Goal: Contribute content: Contribute content

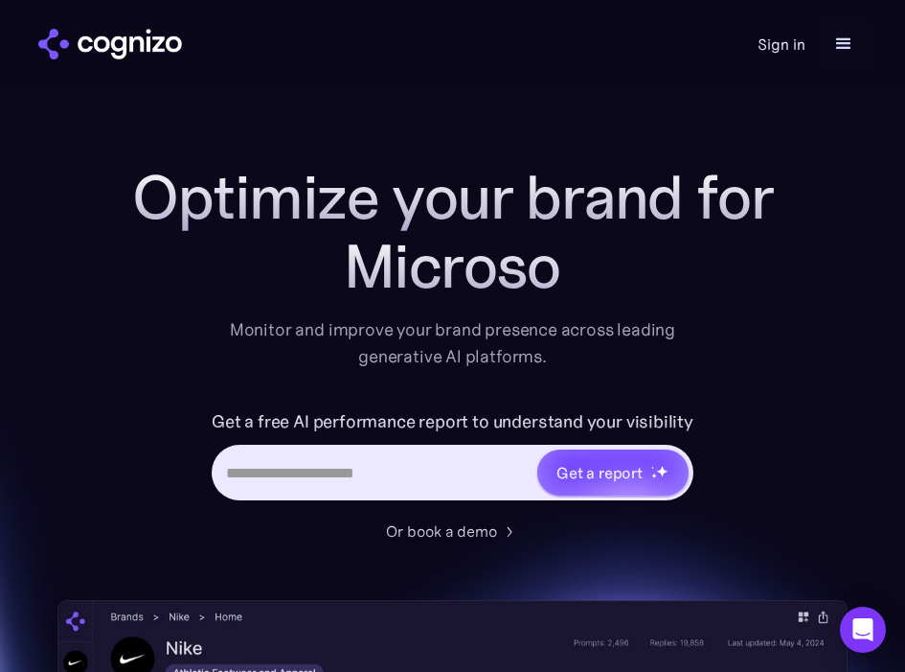
click at [799, 35] on link "Sign in" at bounding box center [782, 44] width 48 height 23
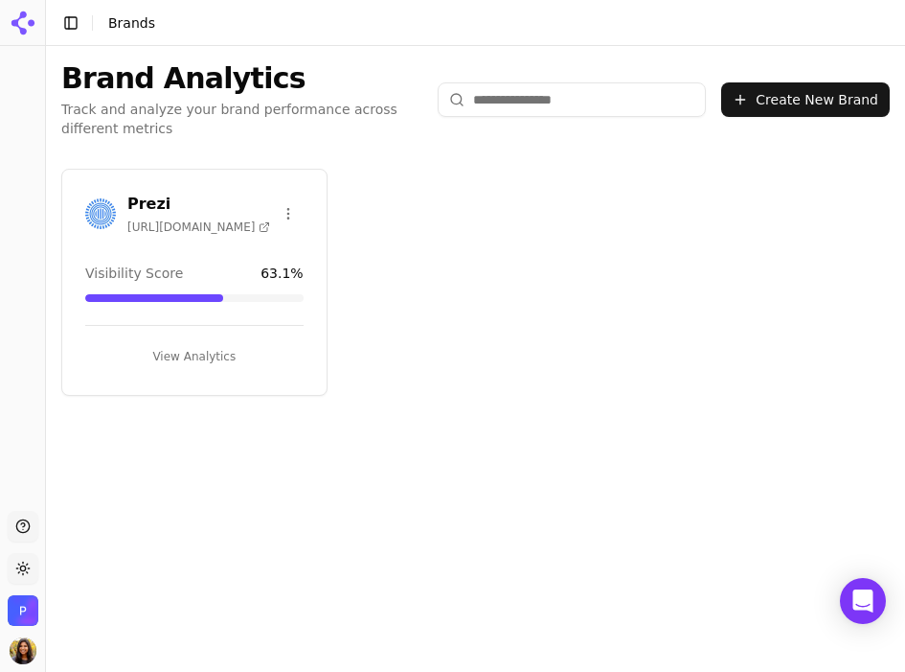
click at [150, 196] on h3 "Prezi" at bounding box center [198, 204] width 143 height 23
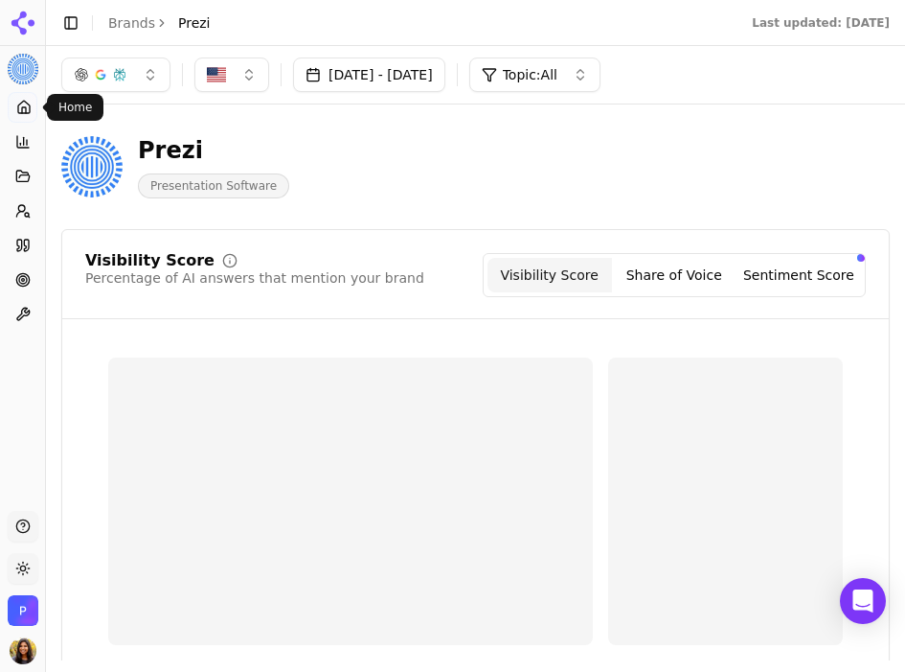
drag, startPoint x: 35, startPoint y: 110, endPoint x: 32, endPoint y: 124, distance: 14.0
click at [35, 110] on link "Home" at bounding box center [23, 107] width 30 height 31
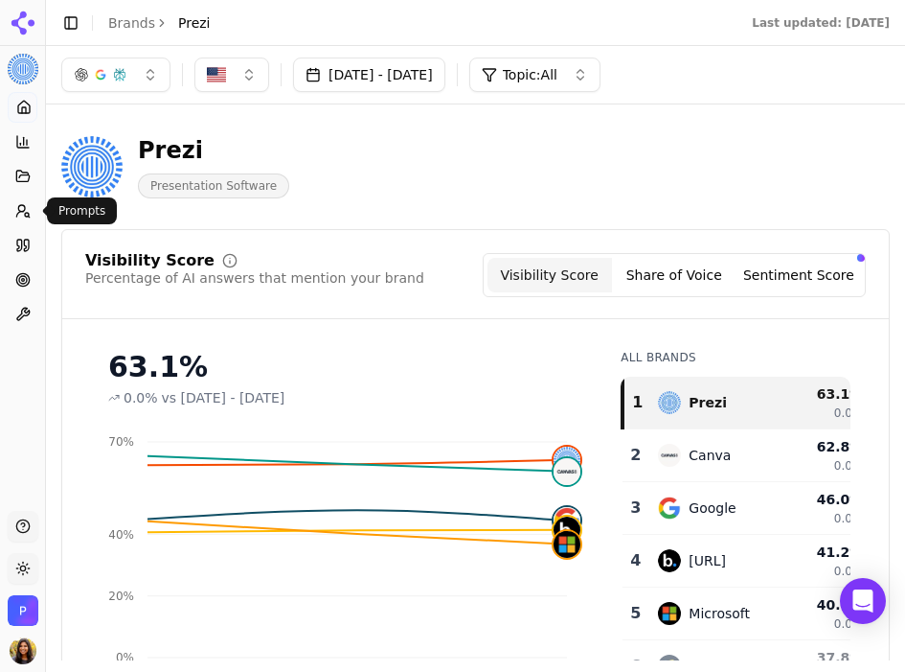
click at [24, 208] on icon at bounding box center [22, 210] width 15 height 15
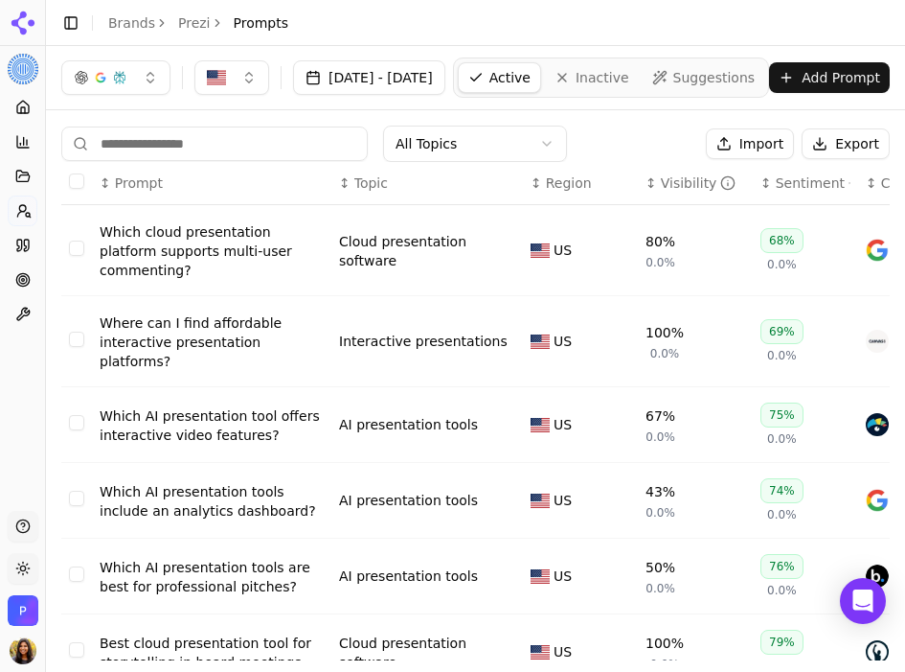
click at [80, 241] on button "Select row 1" at bounding box center [76, 247] width 15 height 15
click at [684, 142] on button "Deactivate ( 1 )" at bounding box center [653, 143] width 140 height 31
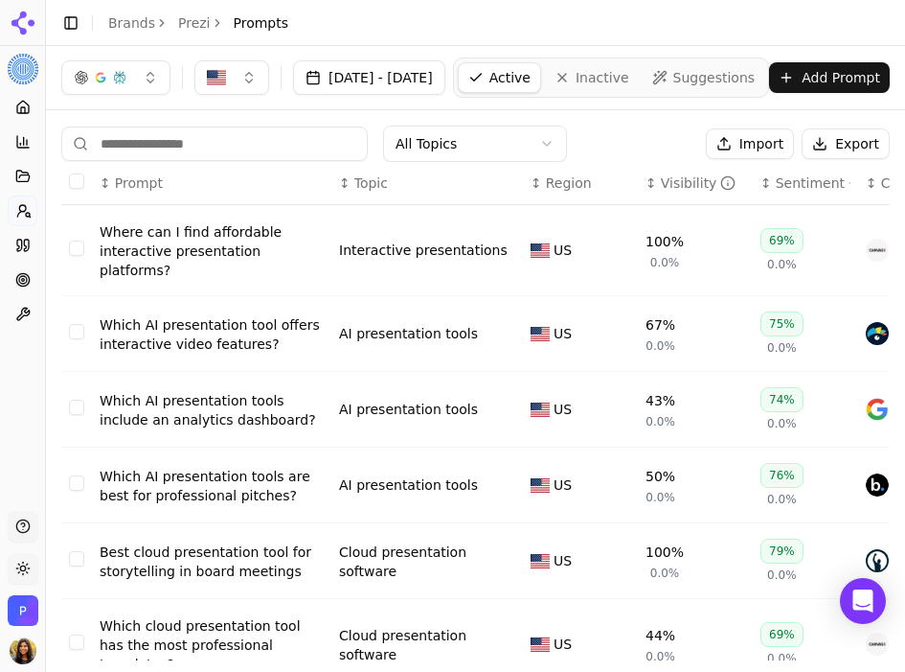
click at [71, 240] on button "Select row 1" at bounding box center [76, 247] width 15 height 15
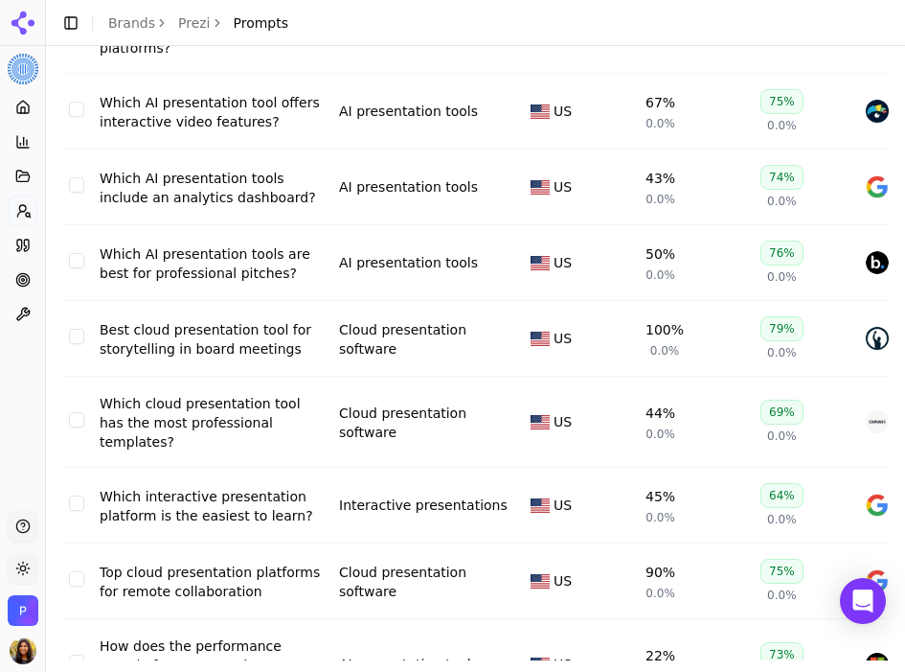
scroll to position [231, 0]
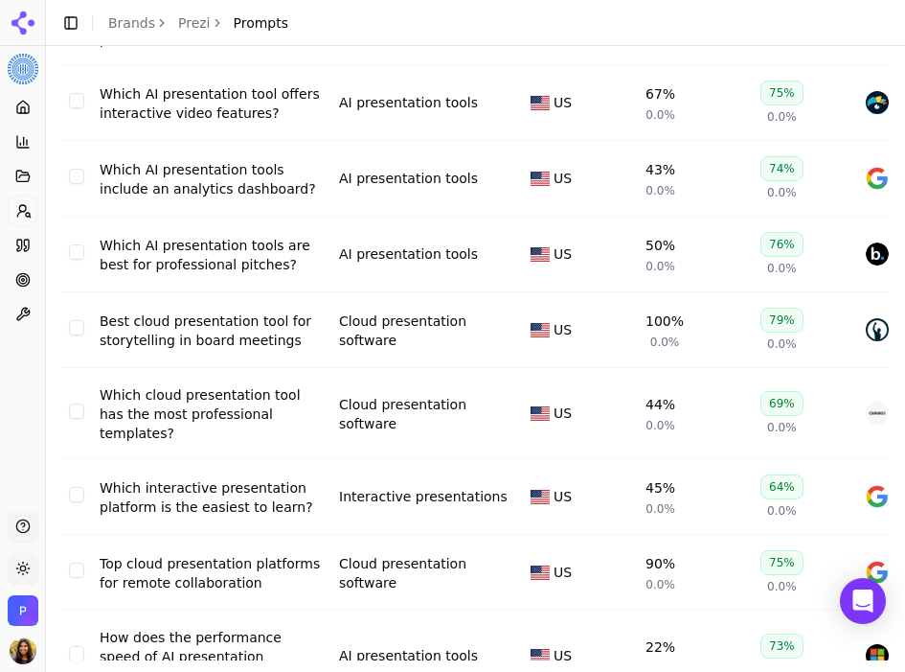
click at [74, 320] on button "Select row 5" at bounding box center [76, 327] width 15 height 15
click at [67, 377] on td "Data table" at bounding box center [76, 413] width 31 height 91
click at [75, 403] on button "Select row 6" at bounding box center [76, 410] width 15 height 15
click at [79, 487] on button "Select row 7" at bounding box center [76, 494] width 15 height 15
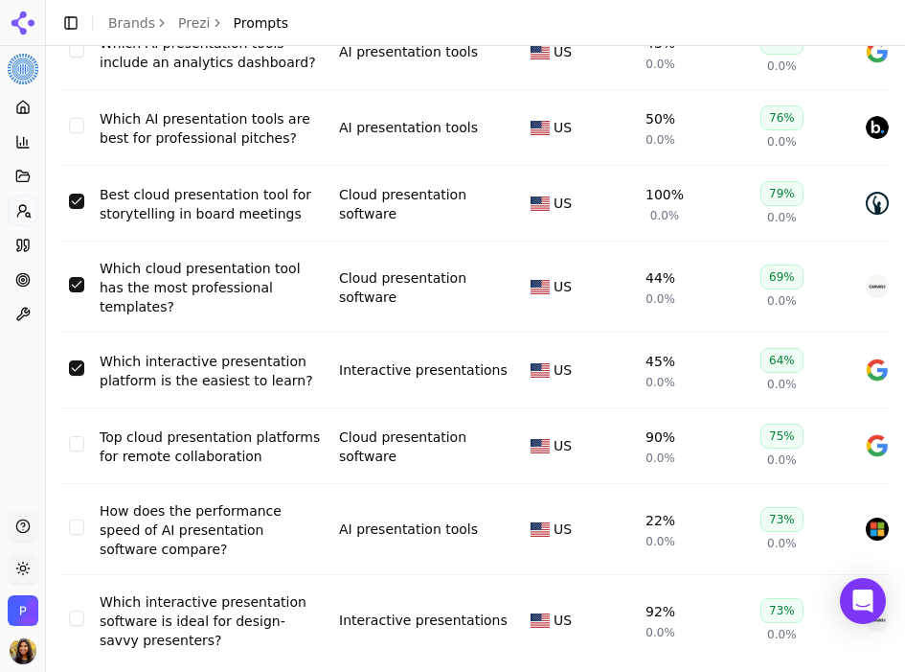
scroll to position [377, 0]
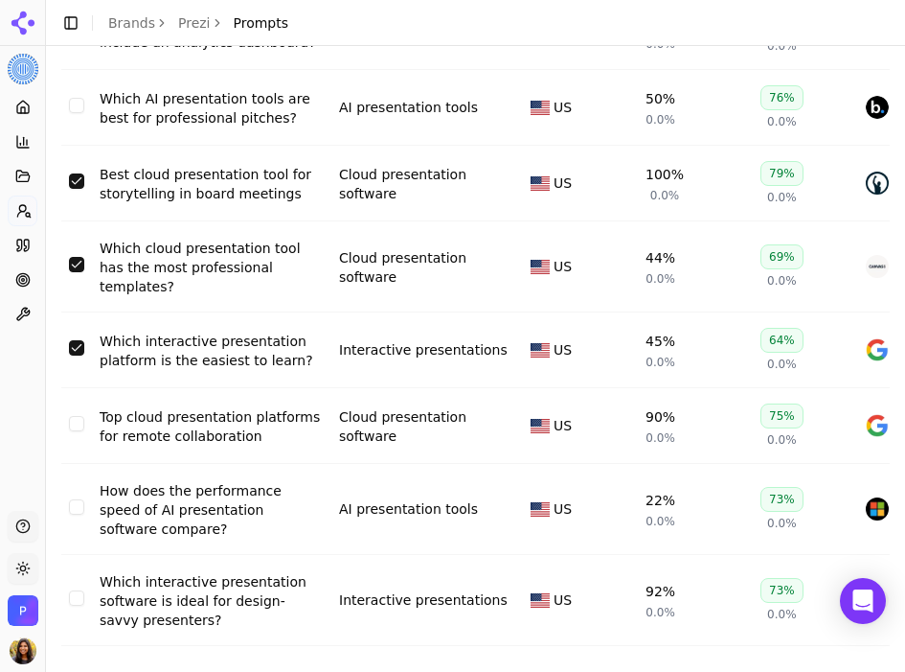
drag, startPoint x: 83, startPoint y: 400, endPoint x: 109, endPoint y: 397, distance: 26.2
click at [82, 416] on button "Select row 8" at bounding box center [76, 423] width 15 height 15
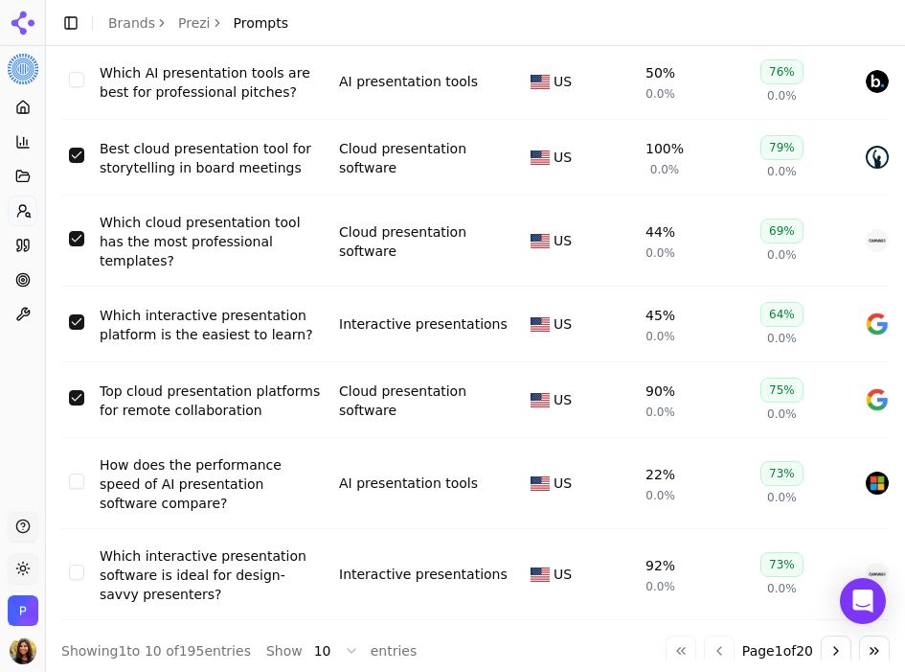
drag, startPoint x: 70, startPoint y: 549, endPoint x: 119, endPoint y: 549, distance: 48.9
click at [69, 564] on button "Select row 10" at bounding box center [76, 571] width 15 height 15
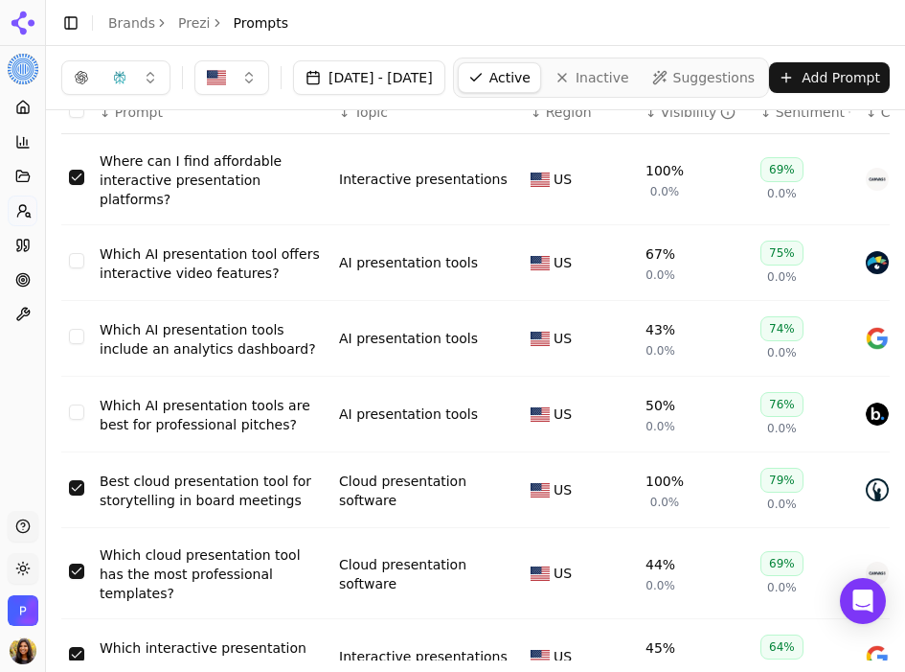
scroll to position [0, 0]
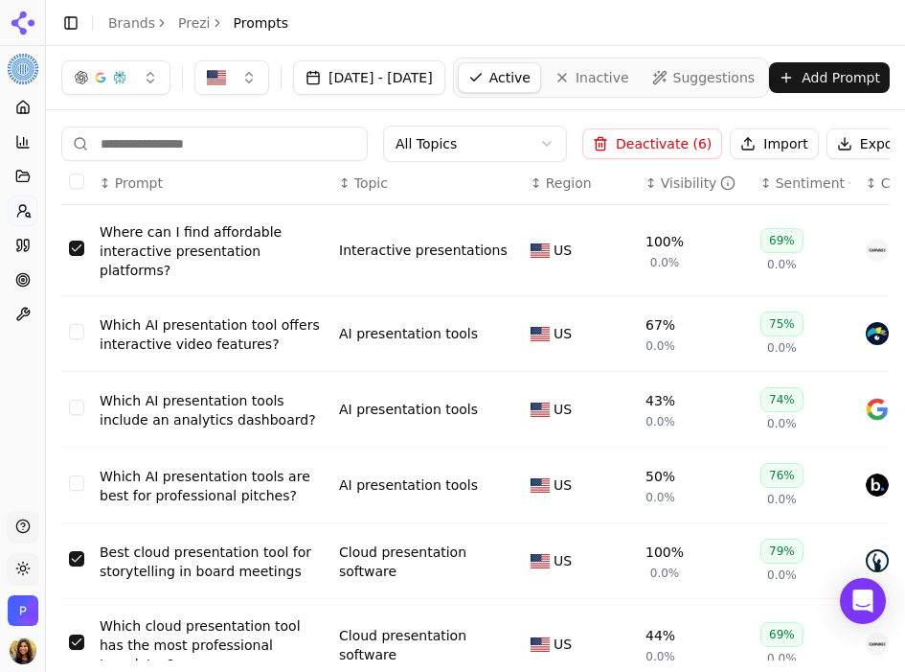
click at [684, 139] on button "Deactivate ( 6 )" at bounding box center [653, 143] width 140 height 31
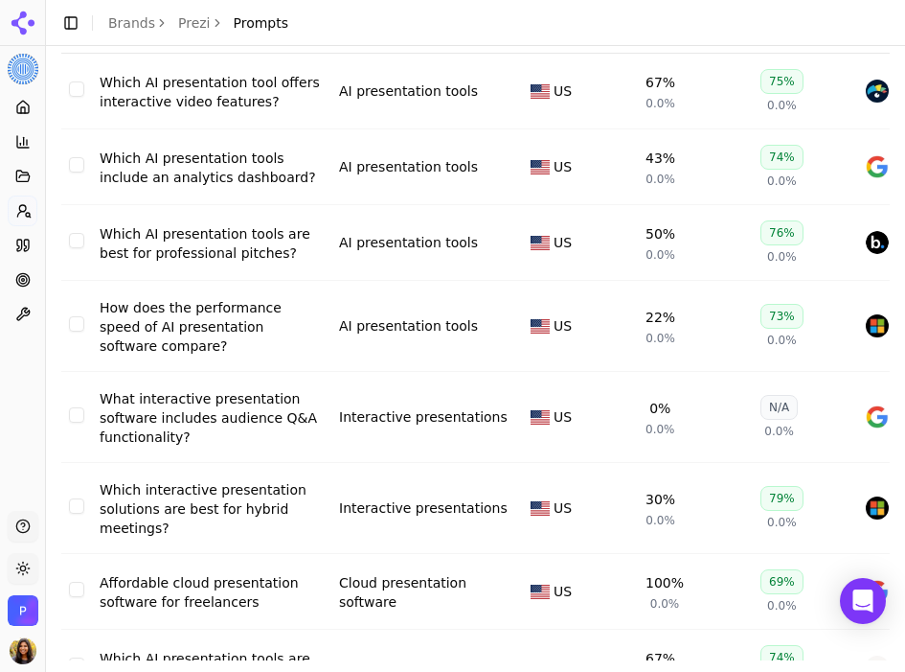
scroll to position [149, 0]
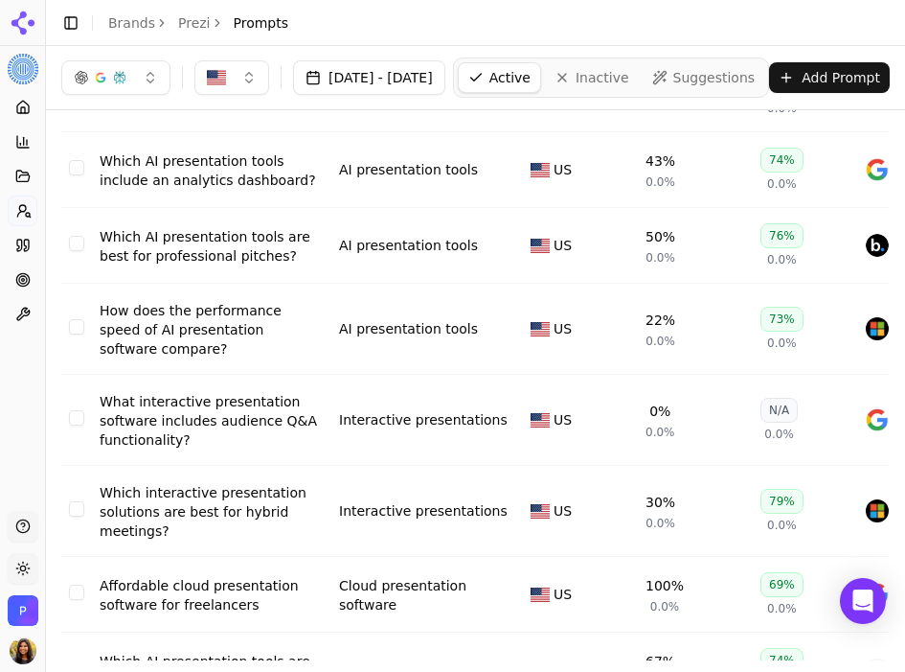
click at [75, 425] on button "Select row 5" at bounding box center [76, 417] width 15 height 15
click at [78, 507] on button "Select row 6" at bounding box center [76, 508] width 15 height 15
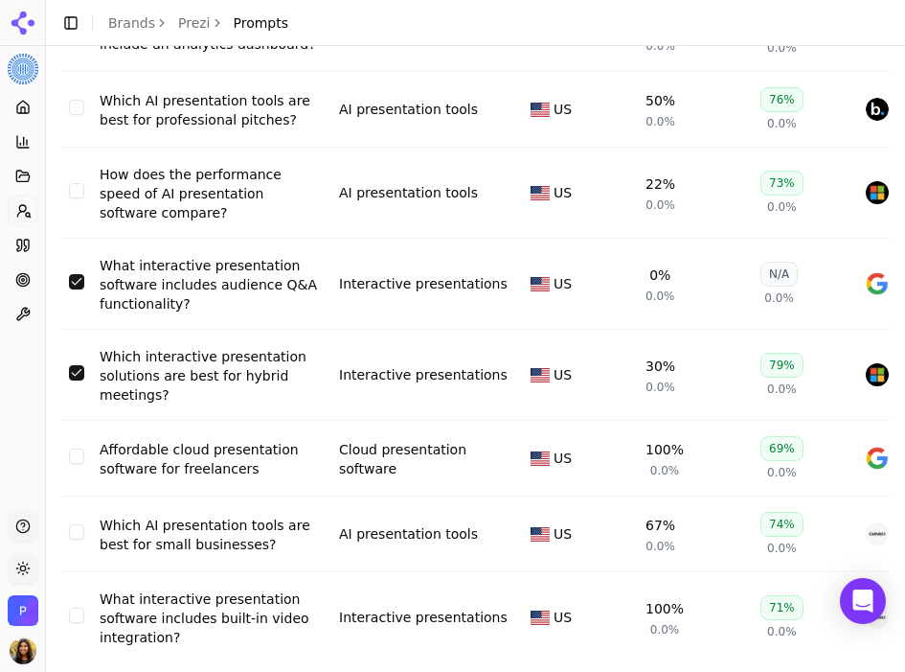
scroll to position [301, 0]
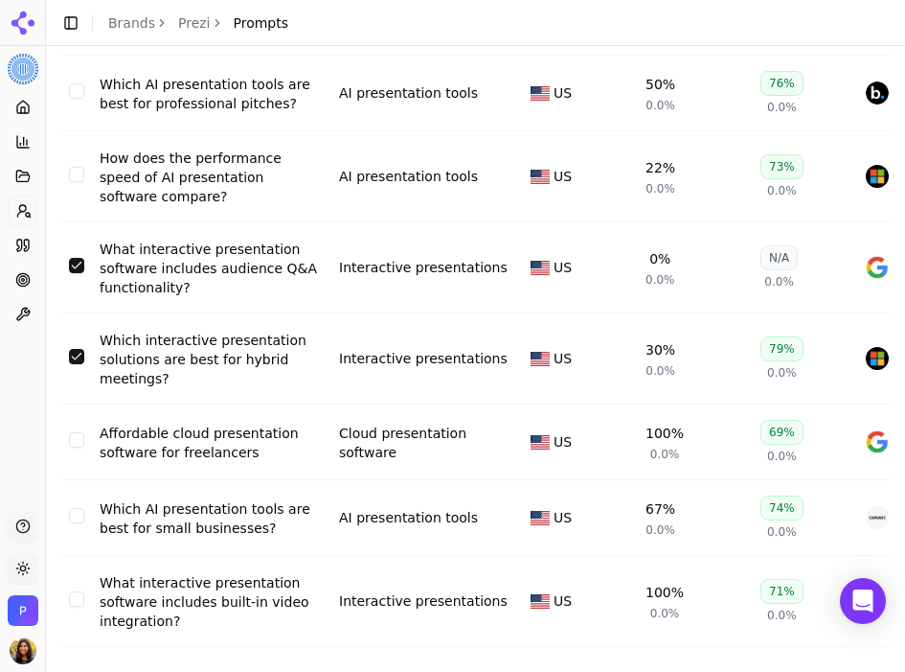
click at [82, 454] on td "Data table" at bounding box center [76, 442] width 31 height 76
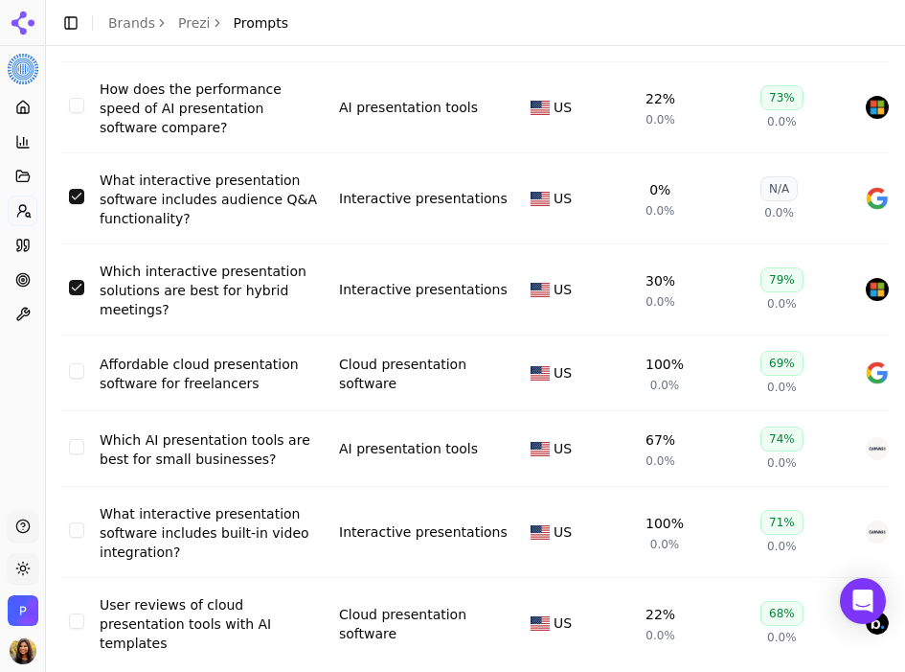
drag, startPoint x: 63, startPoint y: 377, endPoint x: 73, endPoint y: 379, distance: 9.8
click at [67, 378] on td "Data table" at bounding box center [76, 373] width 31 height 76
click at [73, 378] on button "Select row 7" at bounding box center [76, 370] width 15 height 15
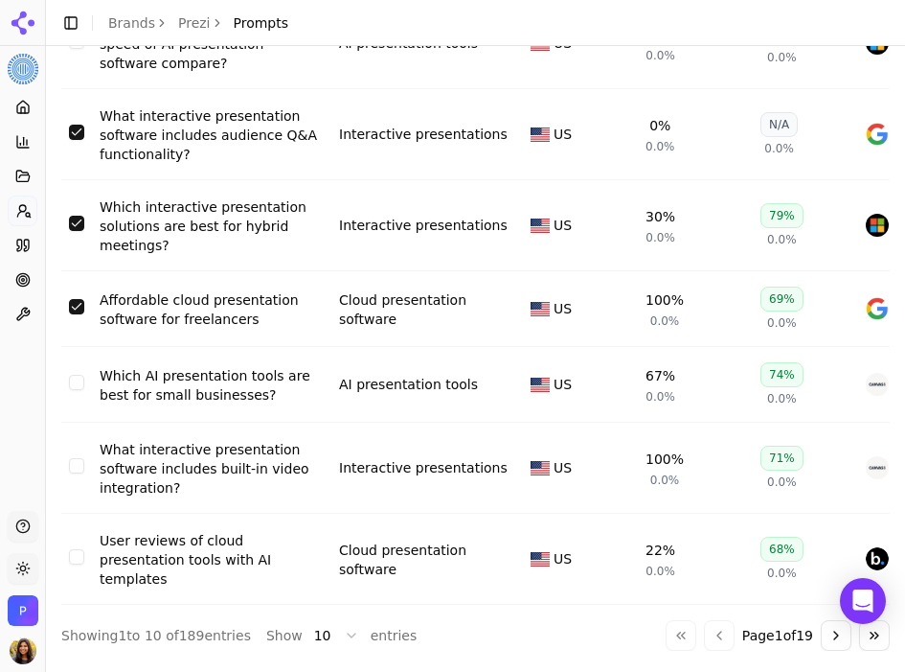
drag, startPoint x: 79, startPoint y: 472, endPoint x: 81, endPoint y: 507, distance: 34.6
click at [79, 472] on button "Select row 9" at bounding box center [76, 465] width 15 height 15
click at [81, 554] on button "Select row 10" at bounding box center [76, 556] width 15 height 15
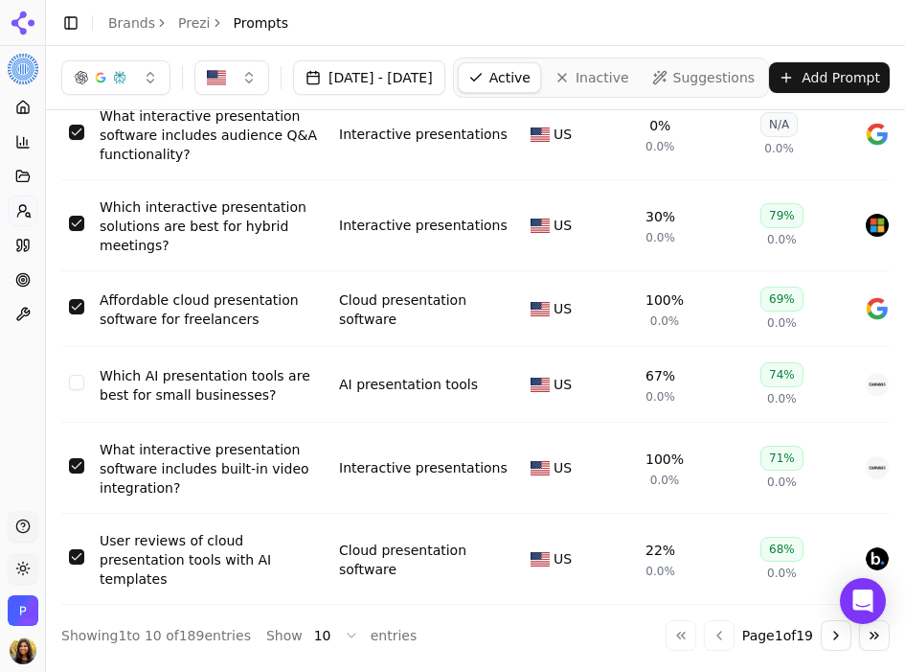
scroll to position [0, 0]
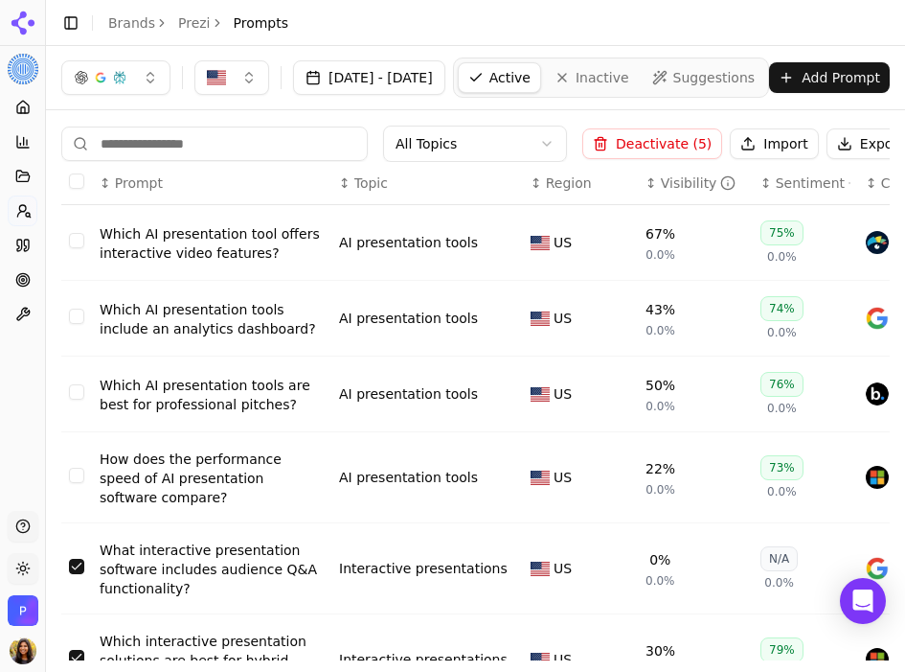
click at [631, 139] on button "Deactivate ( 5 )" at bounding box center [653, 143] width 140 height 31
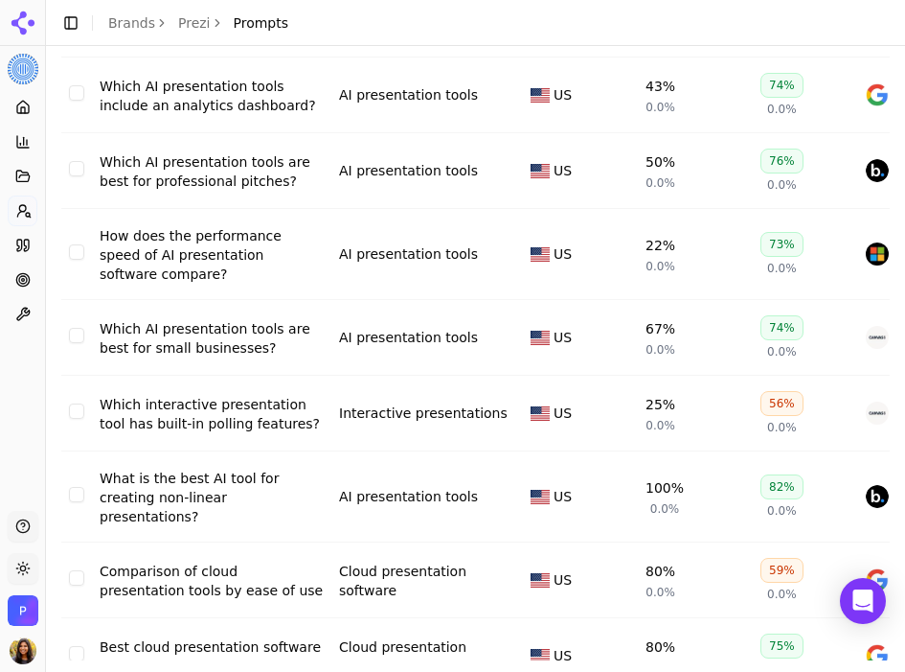
click at [73, 410] on button "Select row 6" at bounding box center [76, 410] width 15 height 15
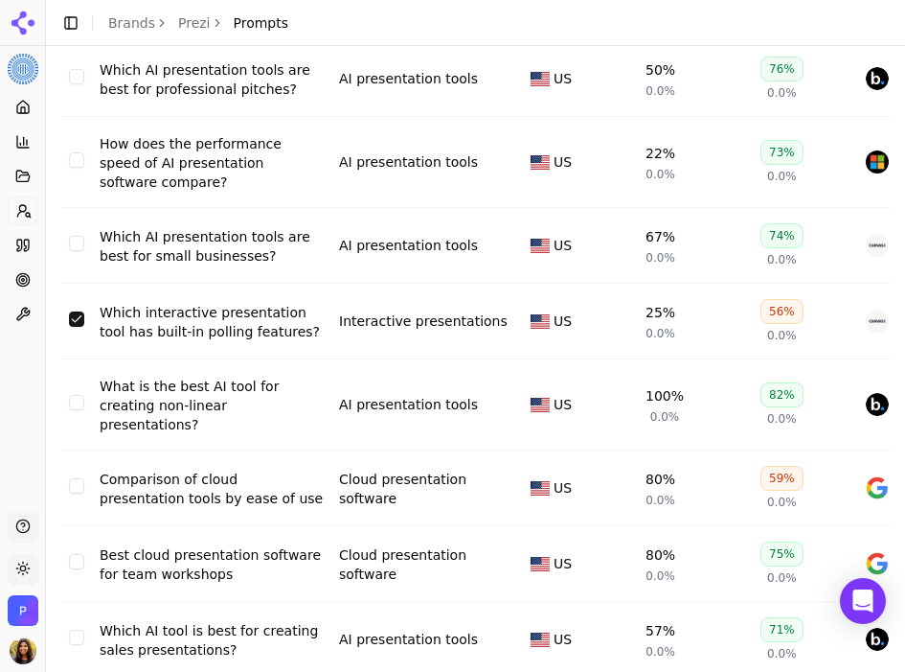
scroll to position [330, 0]
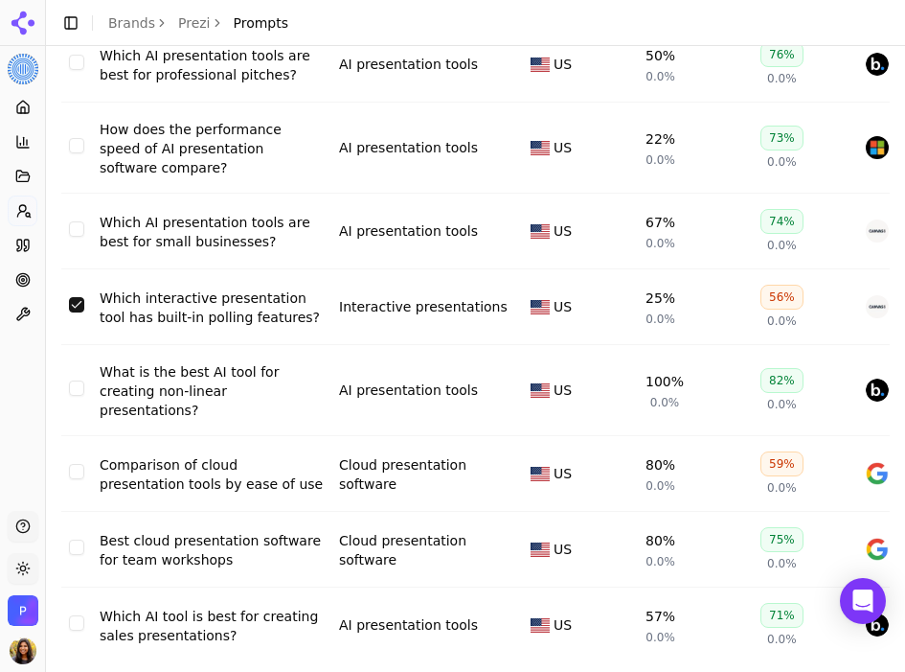
click at [84, 465] on td "Data table" at bounding box center [76, 474] width 31 height 76
click at [80, 469] on button "Select row 8" at bounding box center [76, 471] width 15 height 15
drag, startPoint x: 74, startPoint y: 530, endPoint x: 107, endPoint y: 539, distance: 34.9
click at [73, 530] on td "Data table" at bounding box center [76, 550] width 31 height 76
click at [61, 538] on td "Data table" at bounding box center [76, 550] width 31 height 76
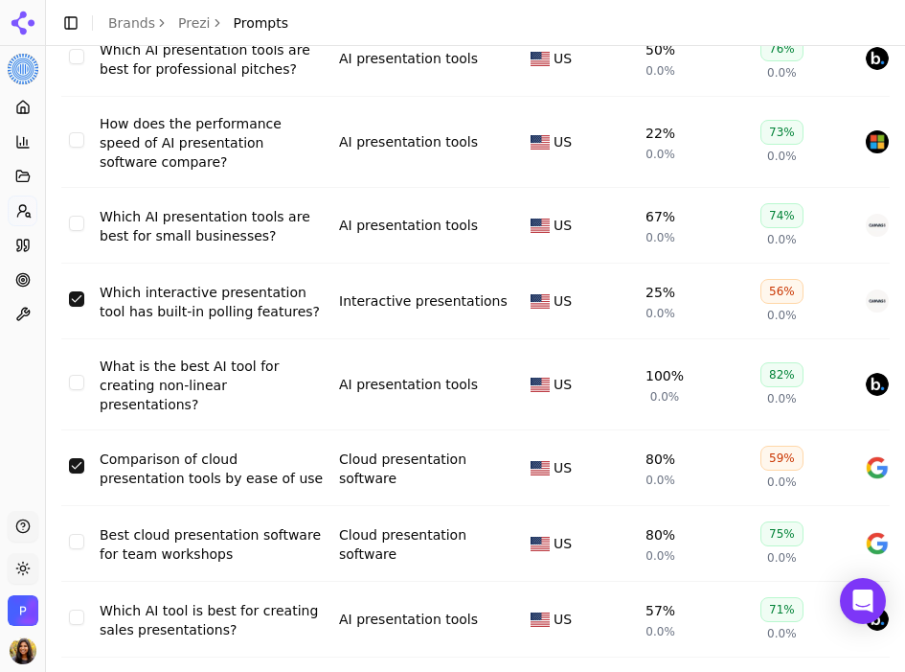
click at [78, 535] on button "Select row 9" at bounding box center [76, 541] width 15 height 15
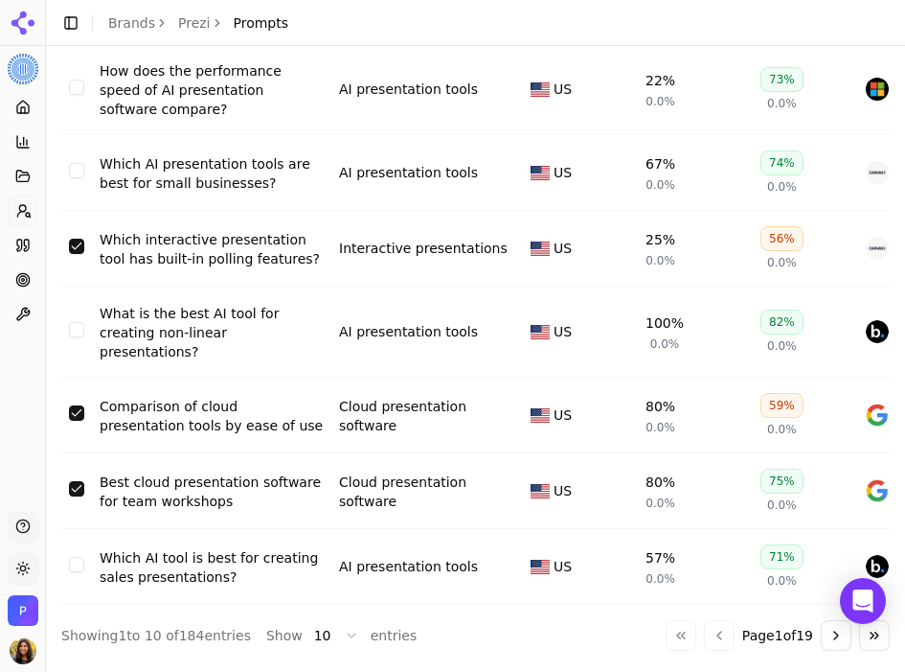
scroll to position [0, 0]
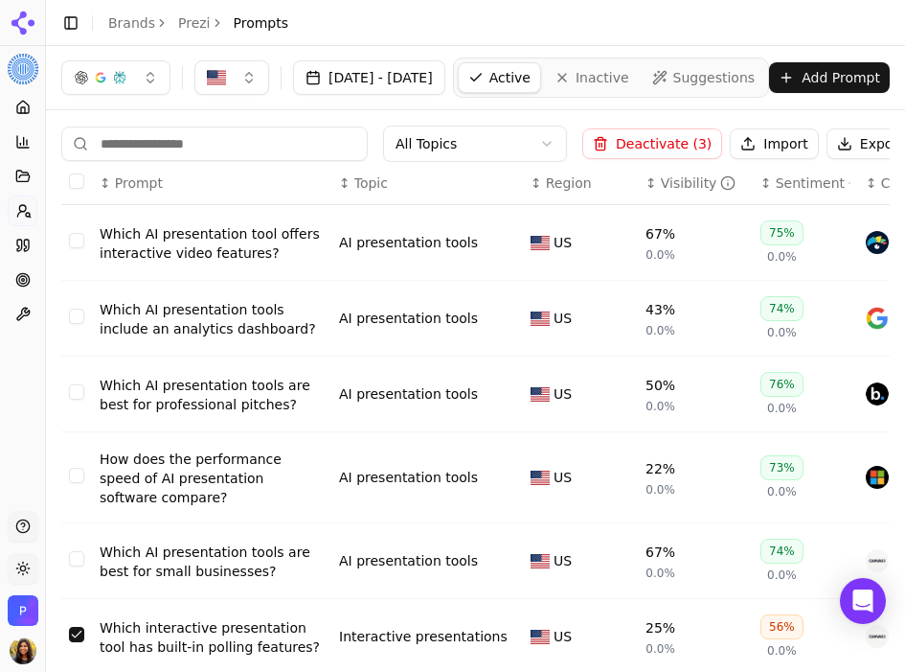
click at [672, 149] on button "Deactivate ( 3 )" at bounding box center [653, 143] width 140 height 31
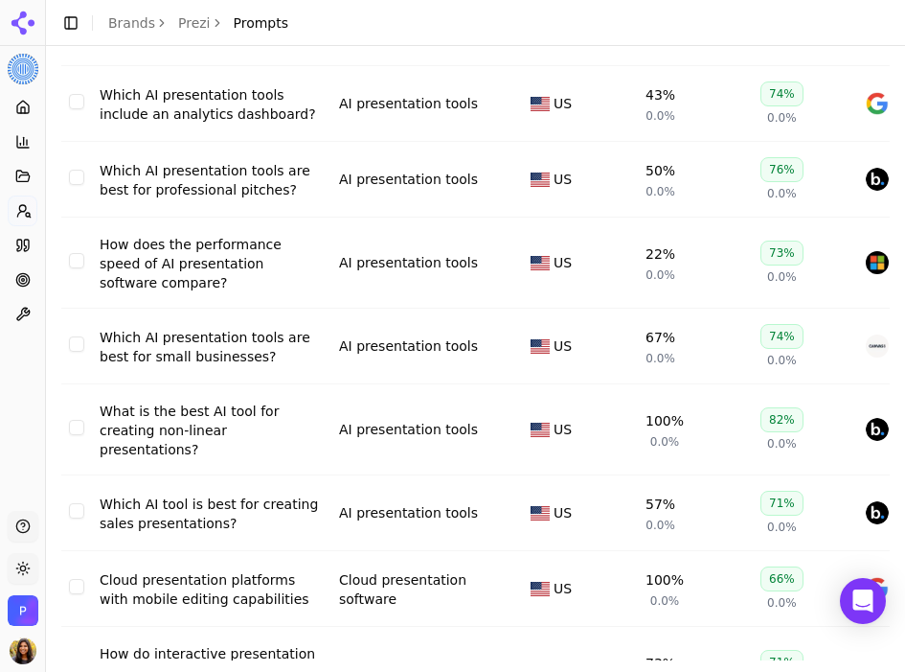
scroll to position [419, 0]
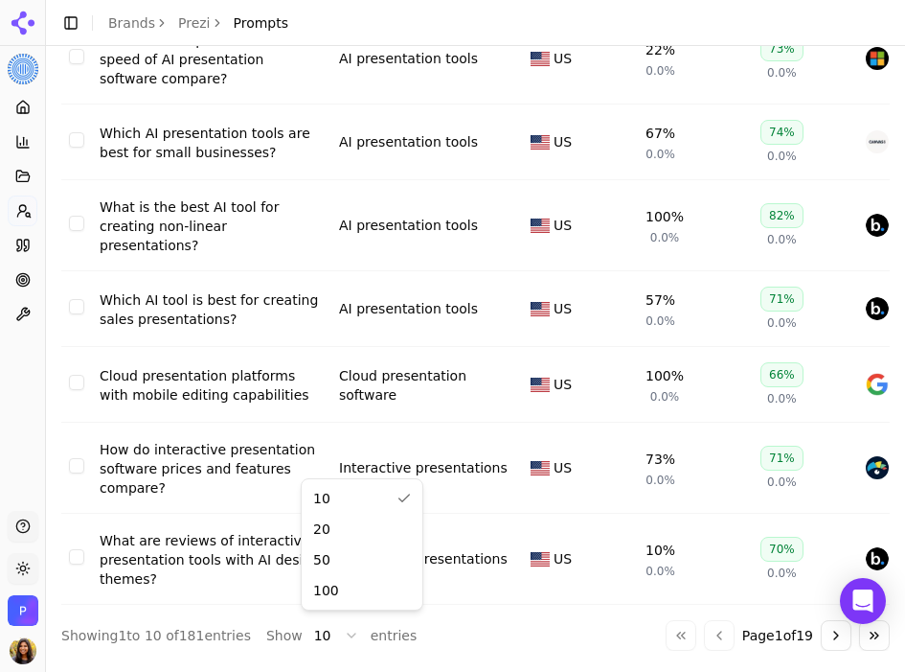
click at [332, 625] on html "Prezi Platform Home Competition Topics Prompts Citations Optimize Toolbox Suppo…" at bounding box center [452, 336] width 905 height 672
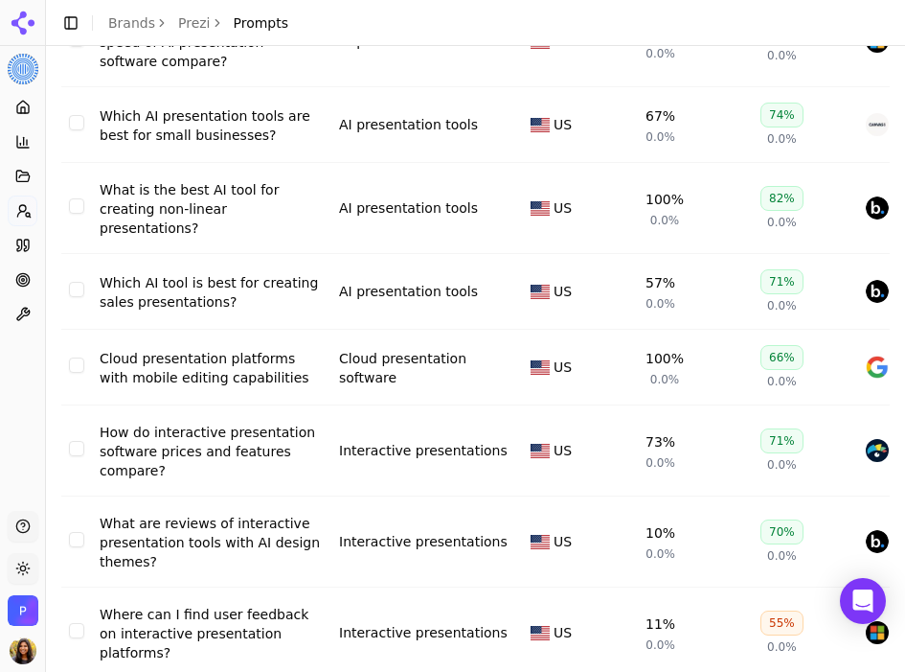
scroll to position [445, 0]
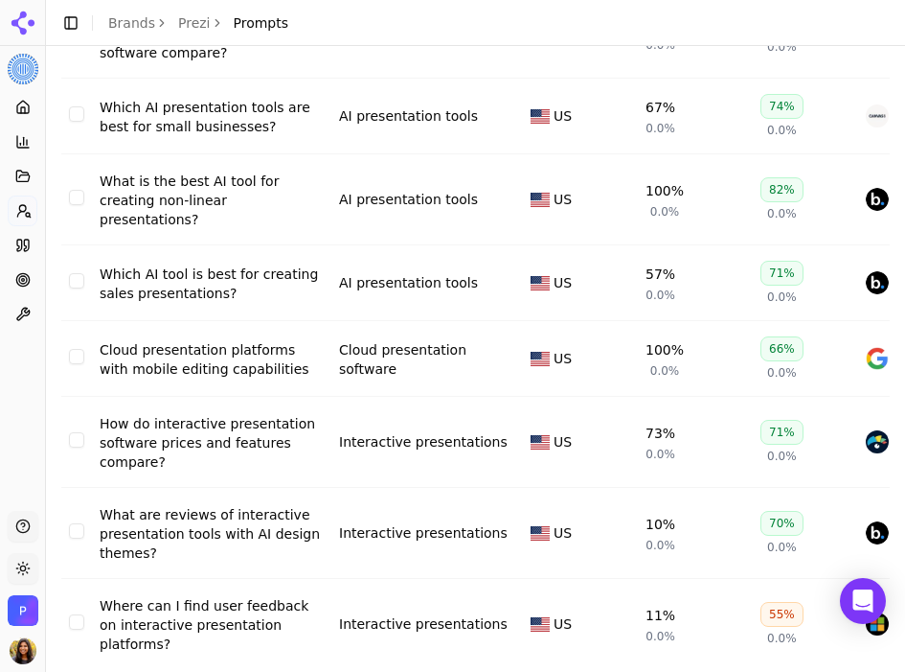
click at [66, 353] on td "Data table" at bounding box center [76, 359] width 31 height 76
drag, startPoint x: 80, startPoint y: 346, endPoint x: 77, endPoint y: 381, distance: 35.6
click at [80, 349] on button "Select row 8" at bounding box center [76, 356] width 15 height 15
drag, startPoint x: 70, startPoint y: 428, endPoint x: 75, endPoint y: 457, distance: 29.1
click at [69, 432] on button "Select row 9" at bounding box center [76, 439] width 15 height 15
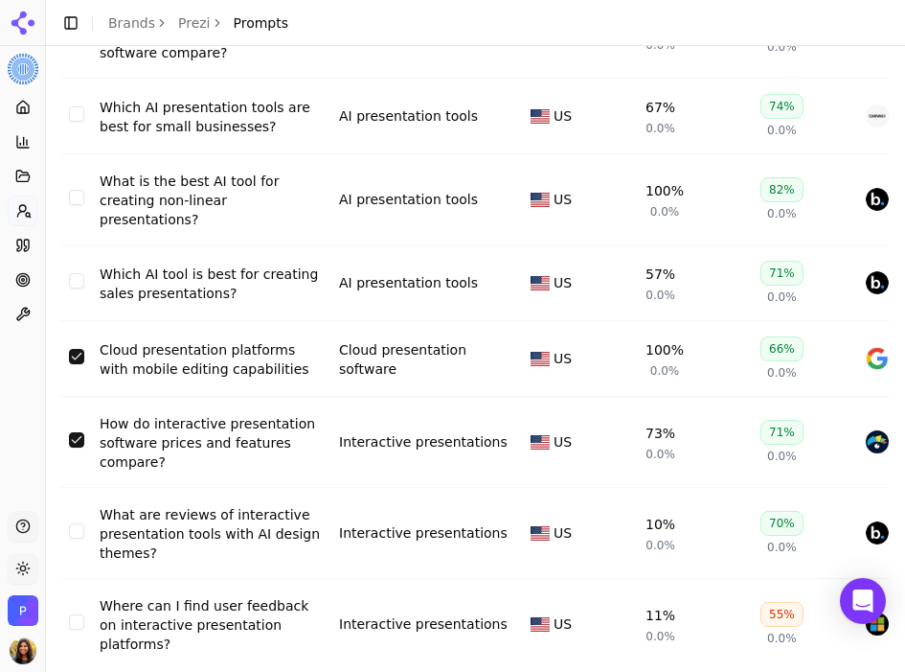
drag, startPoint x: 69, startPoint y: 519, endPoint x: 97, endPoint y: 511, distance: 29.1
click at [69, 523] on button "Select row 10" at bounding box center [76, 530] width 15 height 15
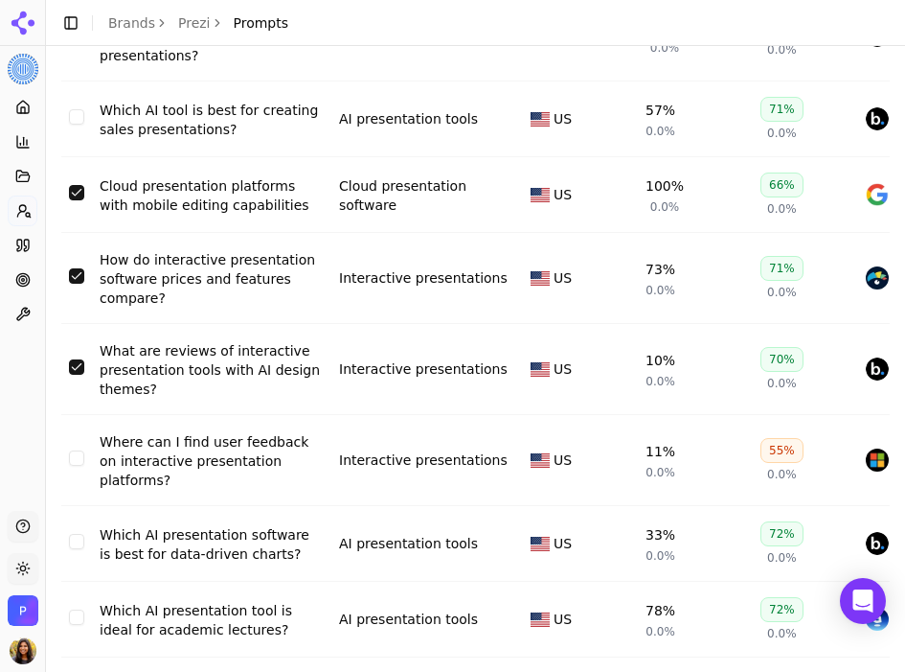
scroll to position [668, 0]
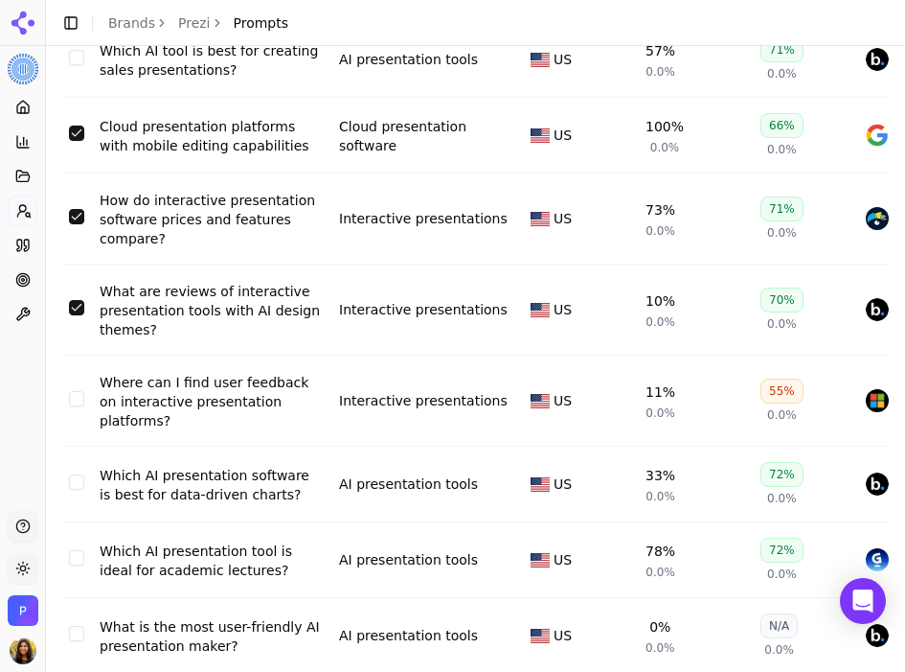
click at [72, 391] on button "Select row 11" at bounding box center [76, 398] width 15 height 15
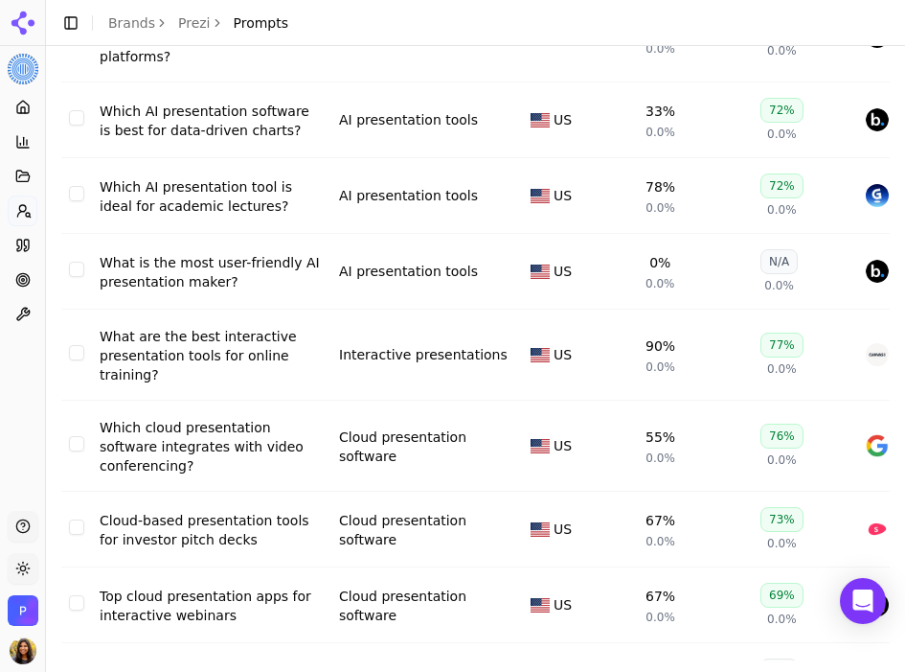
scroll to position [1090, 0]
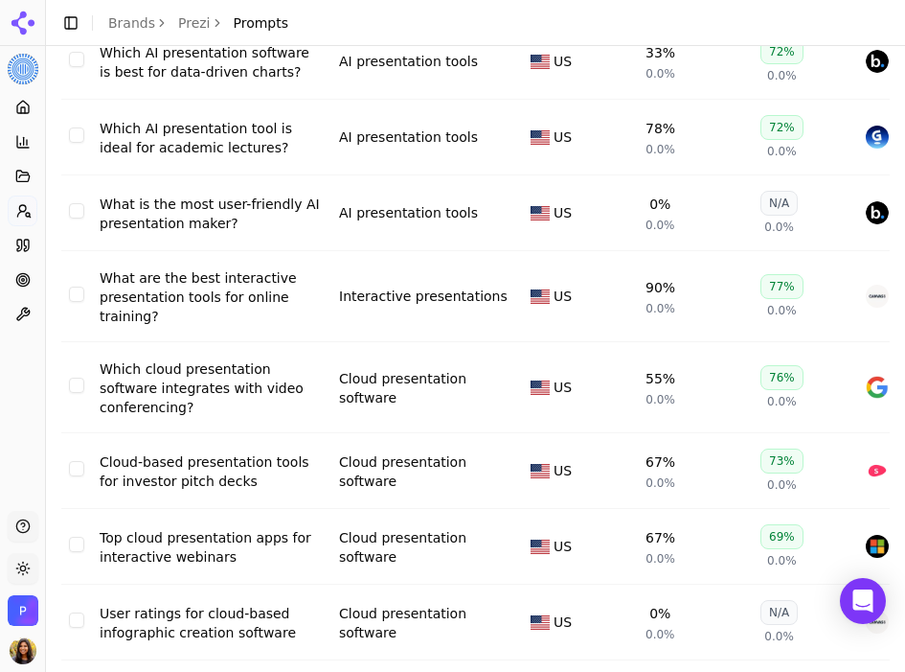
click at [79, 286] on button "Select row 15" at bounding box center [76, 293] width 15 height 15
drag, startPoint x: 75, startPoint y: 371, endPoint x: 118, endPoint y: 374, distance: 43.2
click at [75, 377] on button "Select row 16" at bounding box center [76, 384] width 15 height 15
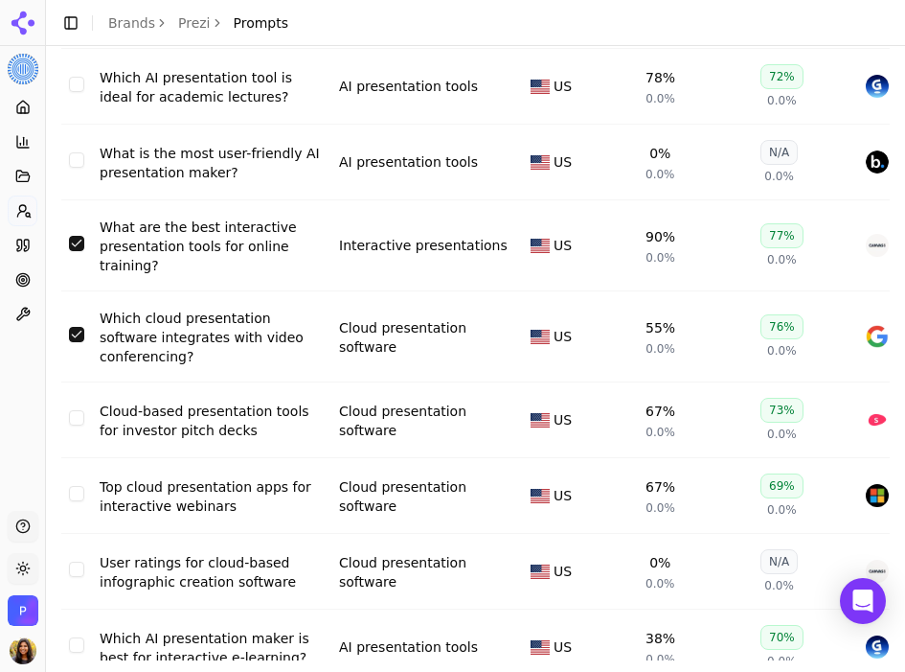
scroll to position [1147, 0]
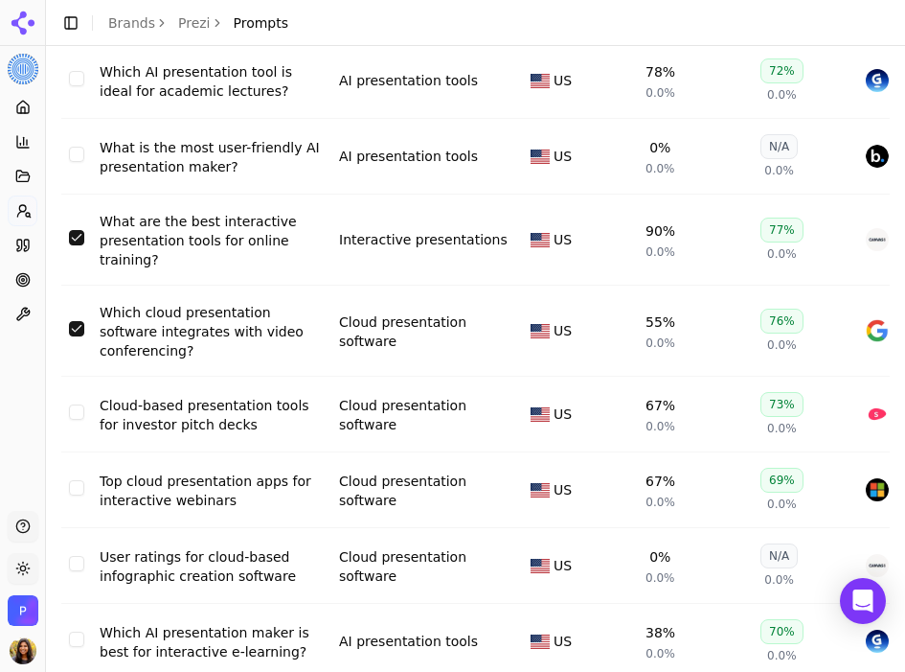
click at [69, 404] on button "Select row 17" at bounding box center [76, 411] width 15 height 15
drag, startPoint x: 75, startPoint y: 481, endPoint x: 125, endPoint y: 440, distance: 64.6
click at [74, 481] on button "Select row 18" at bounding box center [76, 487] width 15 height 15
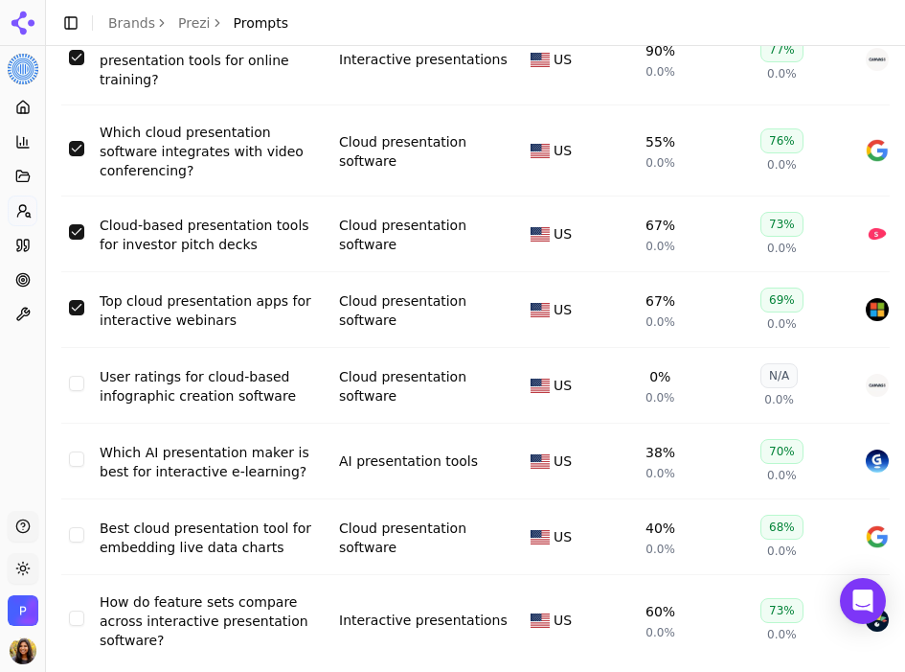
scroll to position [1333, 0]
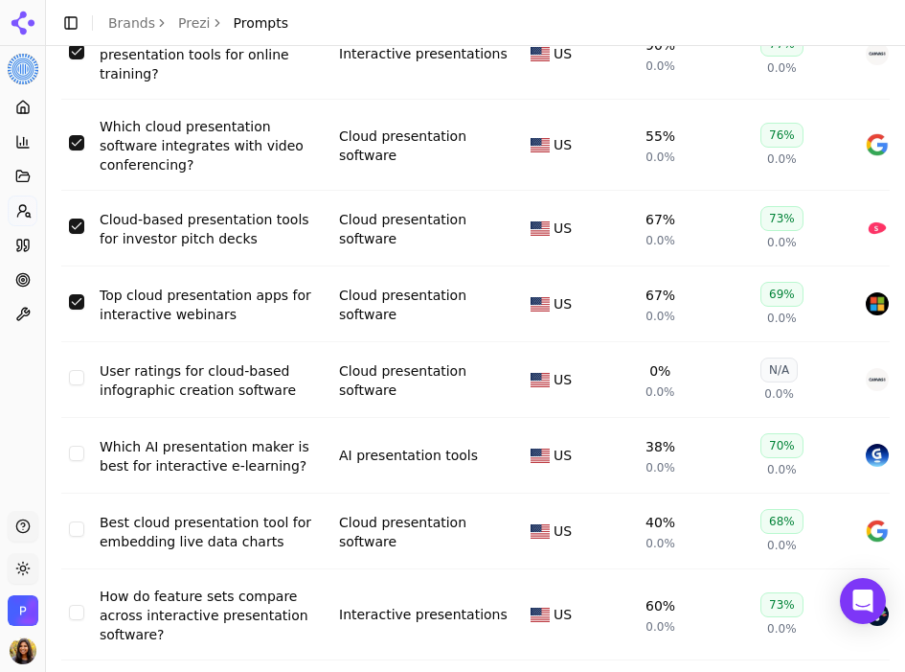
click at [79, 370] on button "Select row 19" at bounding box center [76, 377] width 15 height 15
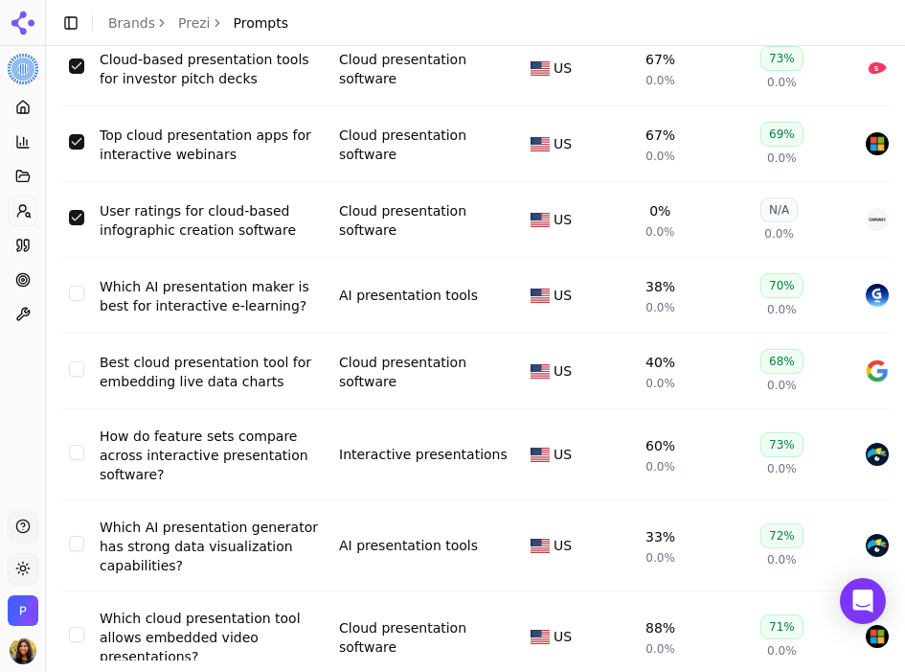
click at [76, 364] on button "Select row 21" at bounding box center [76, 368] width 15 height 15
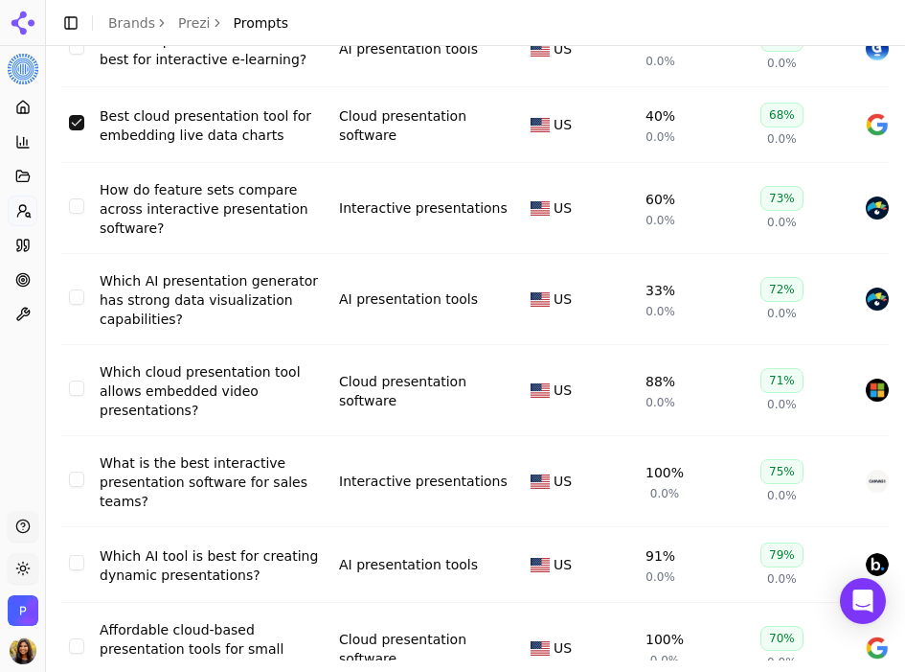
scroll to position [1748, 0]
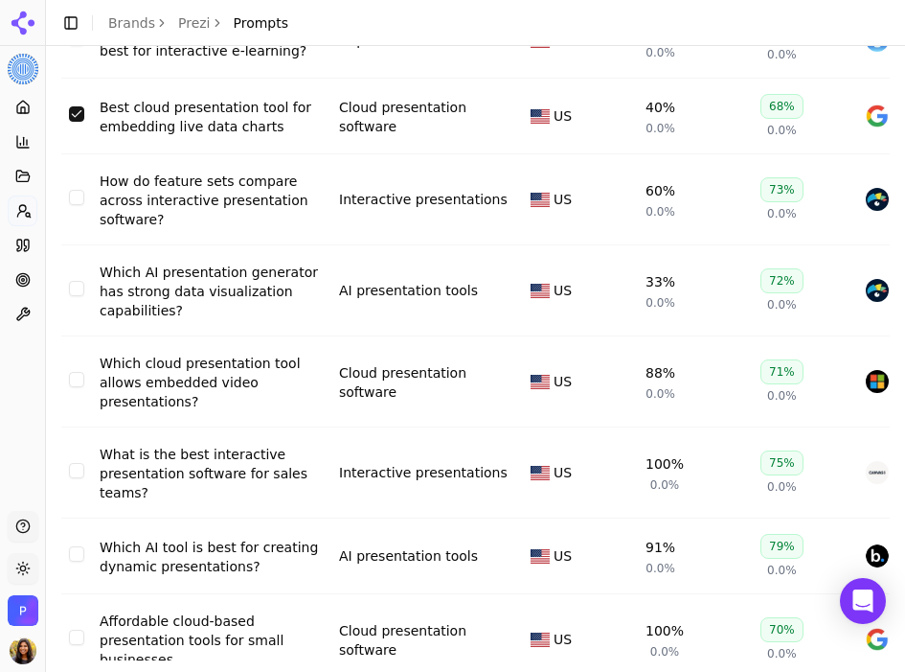
click at [79, 190] on button "Select row 22" at bounding box center [76, 197] width 15 height 15
click at [78, 372] on button "Select row 24" at bounding box center [76, 379] width 15 height 15
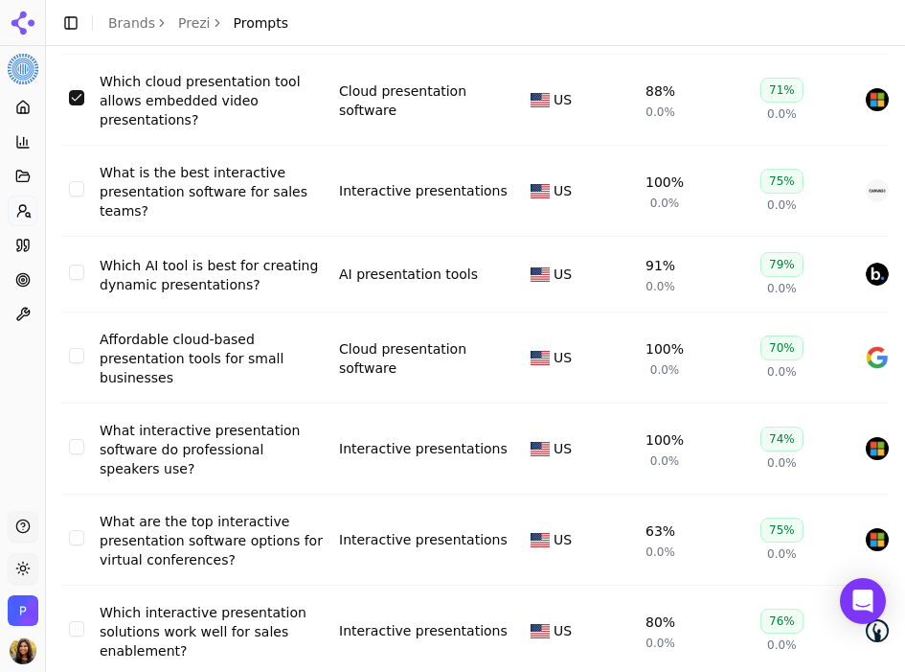
scroll to position [2047, 0]
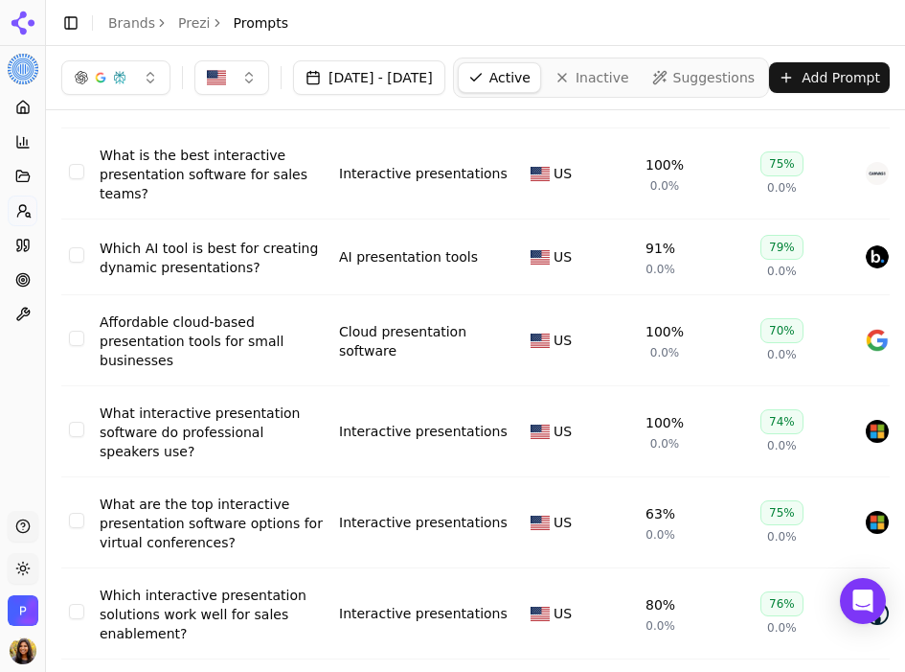
click at [69, 334] on button "Select row 27" at bounding box center [76, 338] width 15 height 15
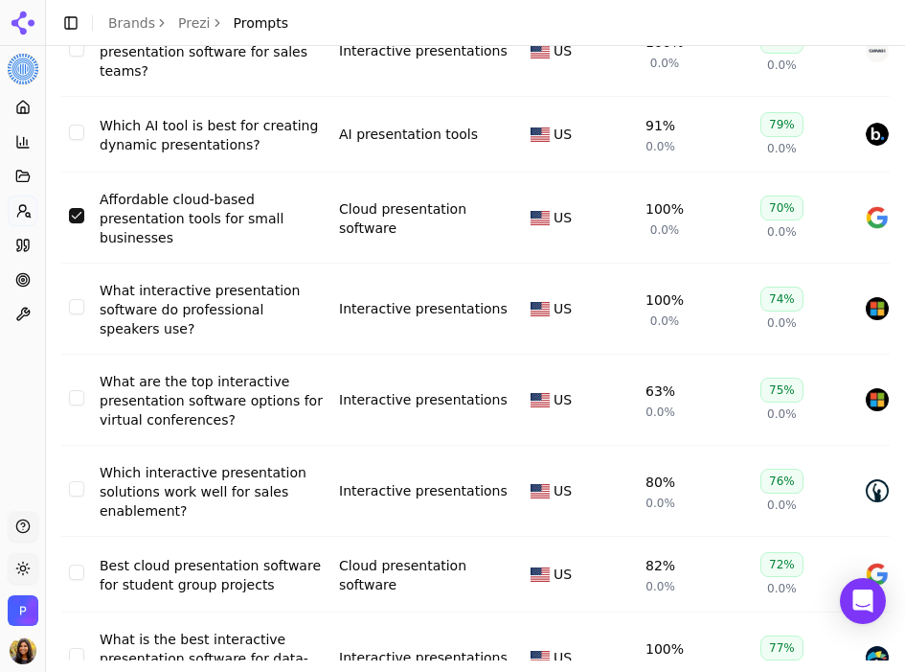
scroll to position [2194, 0]
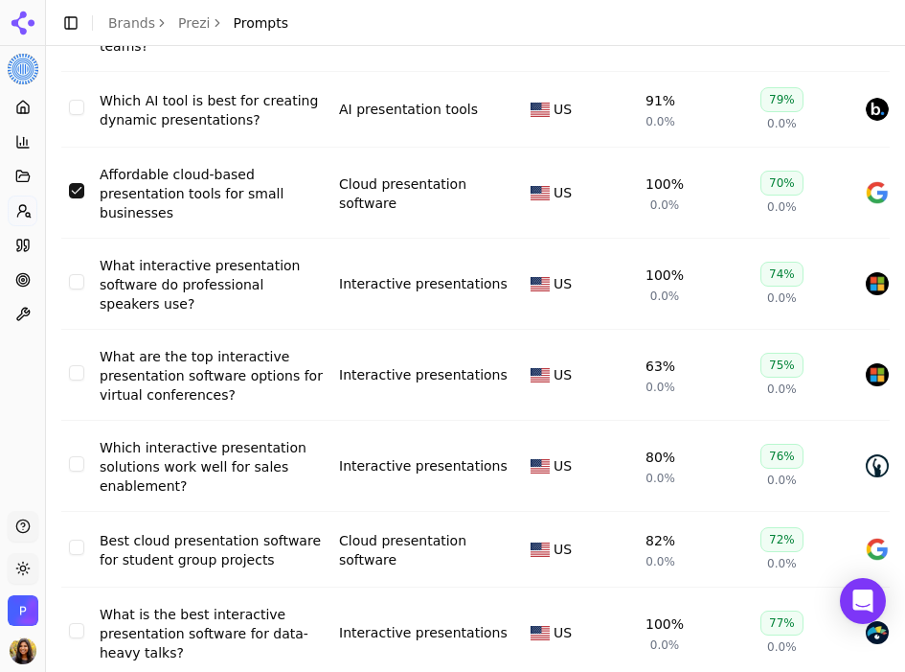
click at [73, 382] on td "Data table" at bounding box center [76, 375] width 31 height 91
click at [72, 374] on button "Select row 29" at bounding box center [76, 372] width 15 height 15
click at [77, 469] on td "Data table" at bounding box center [76, 466] width 31 height 91
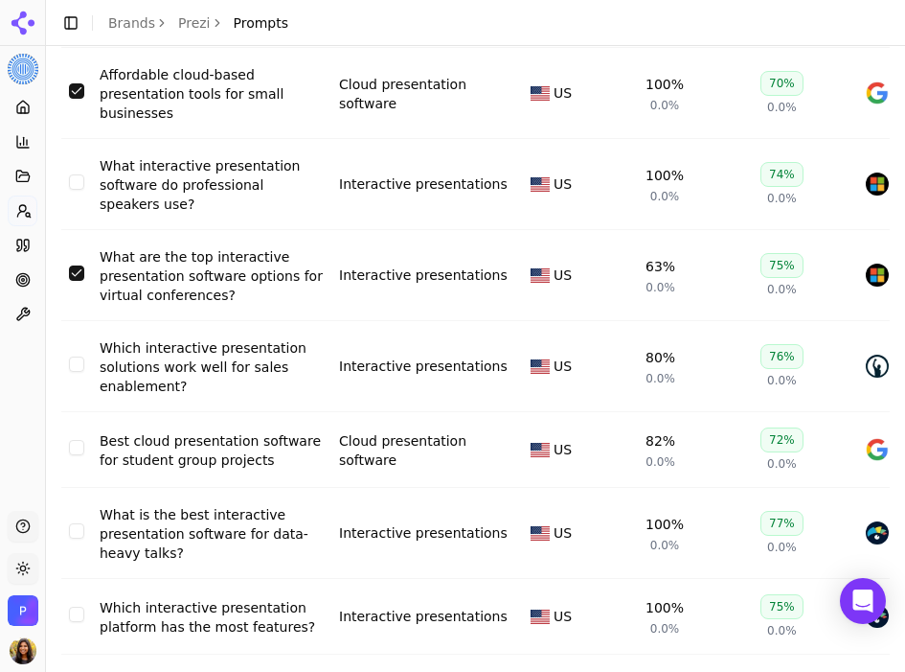
drag, startPoint x: 77, startPoint y: 358, endPoint x: 89, endPoint y: 356, distance: 12.6
click at [77, 359] on button "Select row 30" at bounding box center [76, 363] width 15 height 15
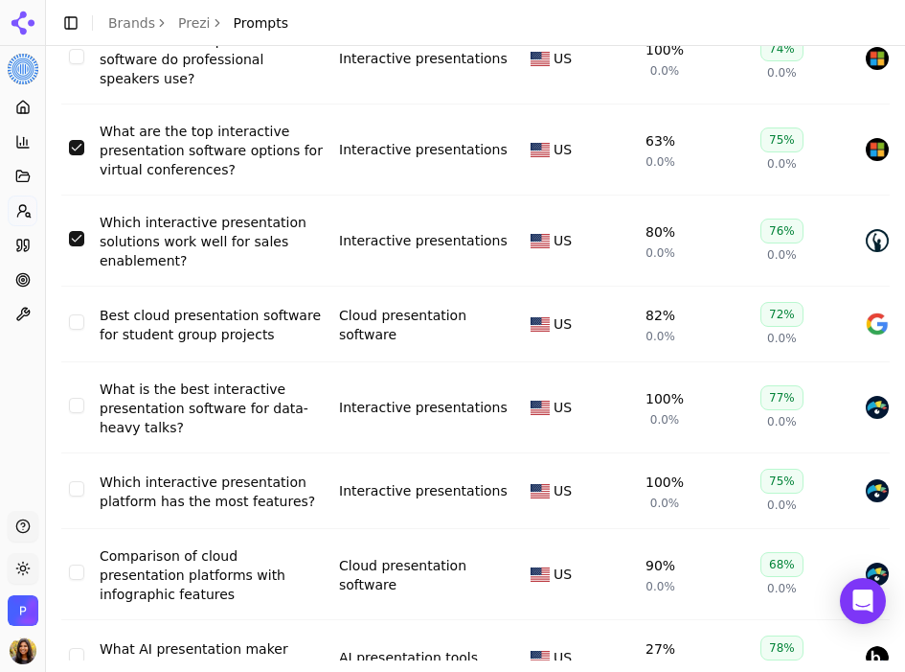
drag, startPoint x: 78, startPoint y: 326, endPoint x: 106, endPoint y: 329, distance: 28.9
click at [77, 326] on button "Select row 31" at bounding box center [76, 321] width 15 height 15
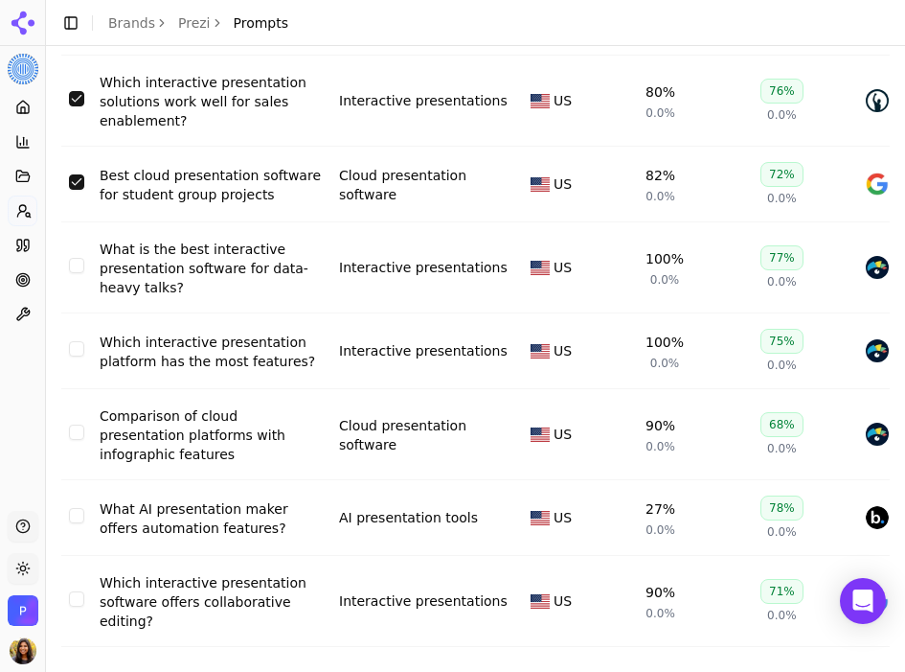
scroll to position [2574, 0]
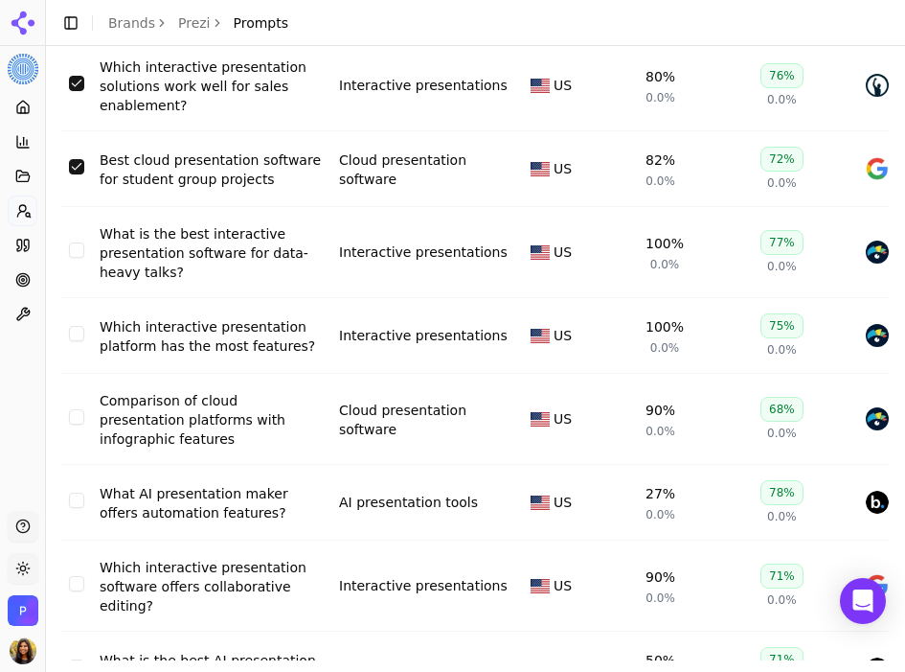
click at [70, 416] on button "Select row 34" at bounding box center [76, 416] width 15 height 15
drag, startPoint x: 77, startPoint y: 329, endPoint x: 84, endPoint y: 291, distance: 38.1
click at [76, 329] on button "Select row 33" at bounding box center [76, 333] width 15 height 15
click at [75, 255] on button "Select row 32" at bounding box center [76, 249] width 15 height 15
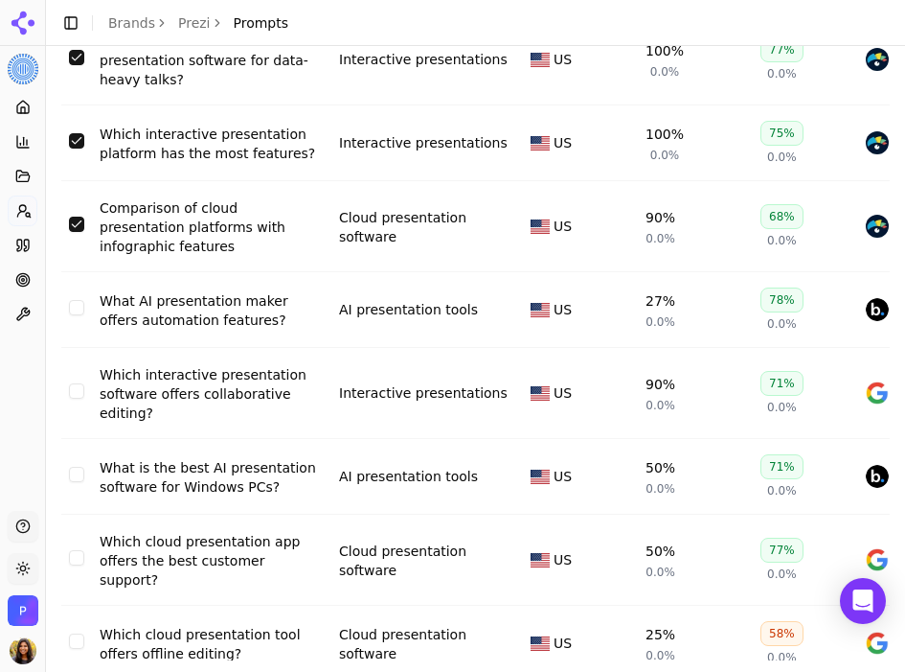
click at [80, 383] on button "Select row 36" at bounding box center [76, 390] width 15 height 15
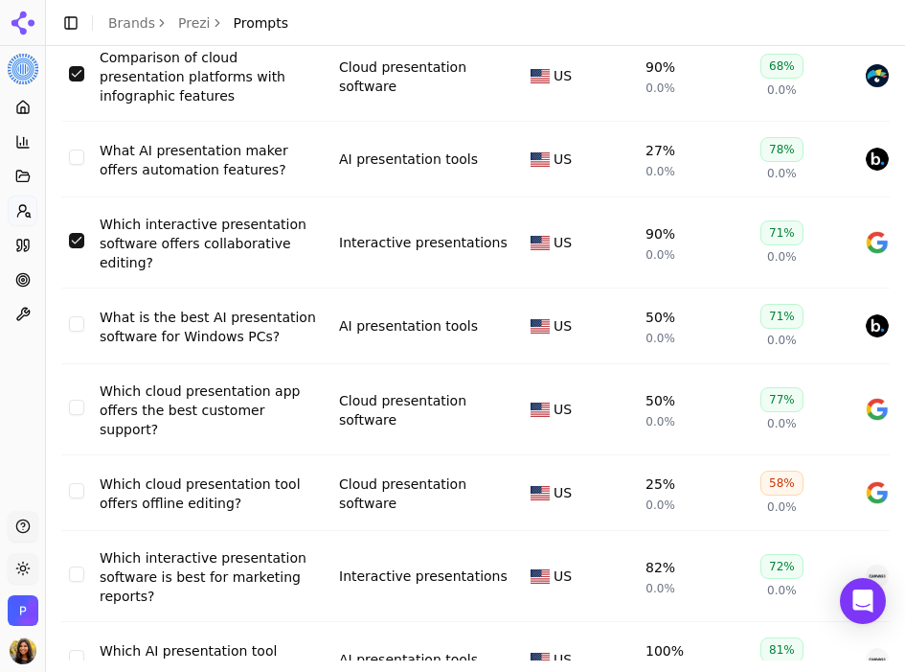
scroll to position [2929, 0]
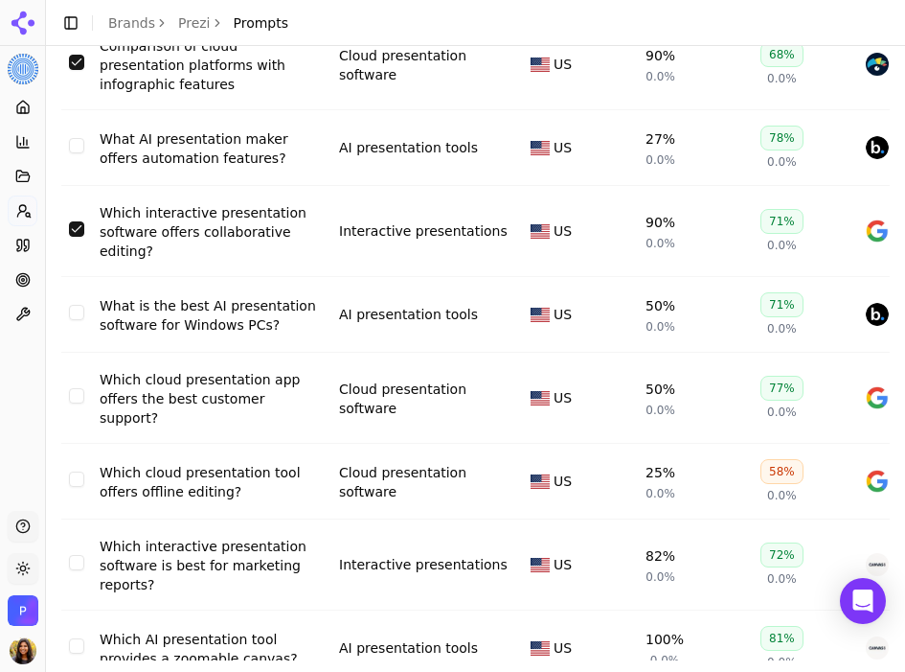
click at [72, 388] on button "Select row 38" at bounding box center [76, 395] width 15 height 15
drag, startPoint x: 78, startPoint y: 459, endPoint x: 132, endPoint y: 462, distance: 54.7
click at [78, 471] on button "Select row 39" at bounding box center [76, 478] width 15 height 15
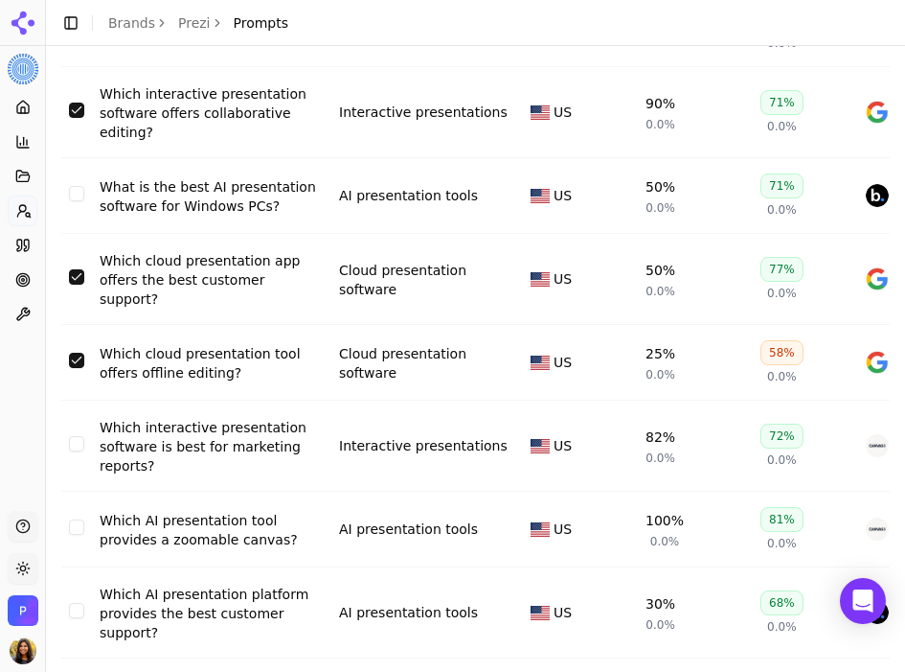
click at [80, 436] on button "Select row 40" at bounding box center [76, 443] width 15 height 15
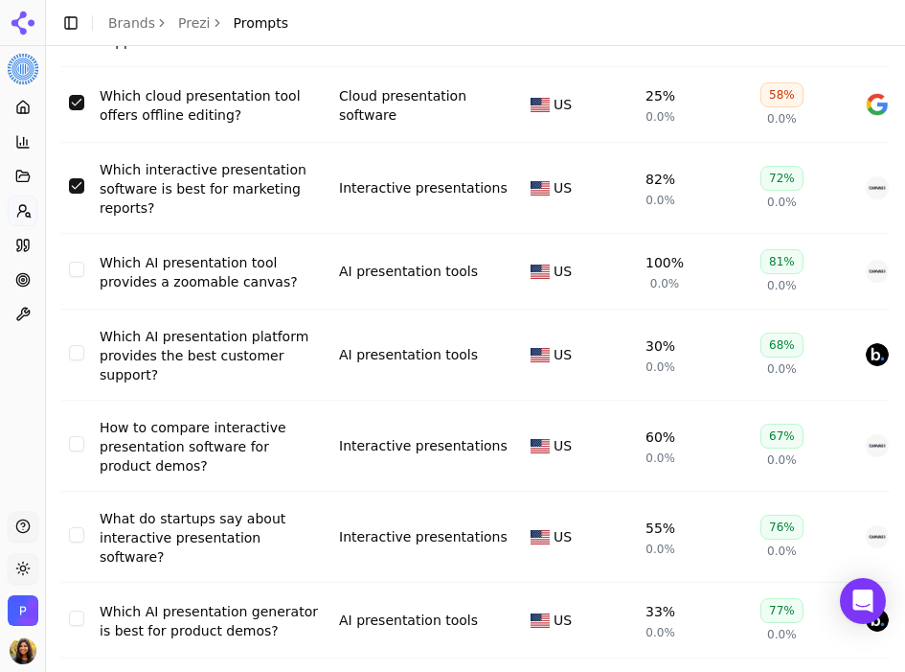
click at [79, 436] on button "Select row 43" at bounding box center [76, 443] width 15 height 15
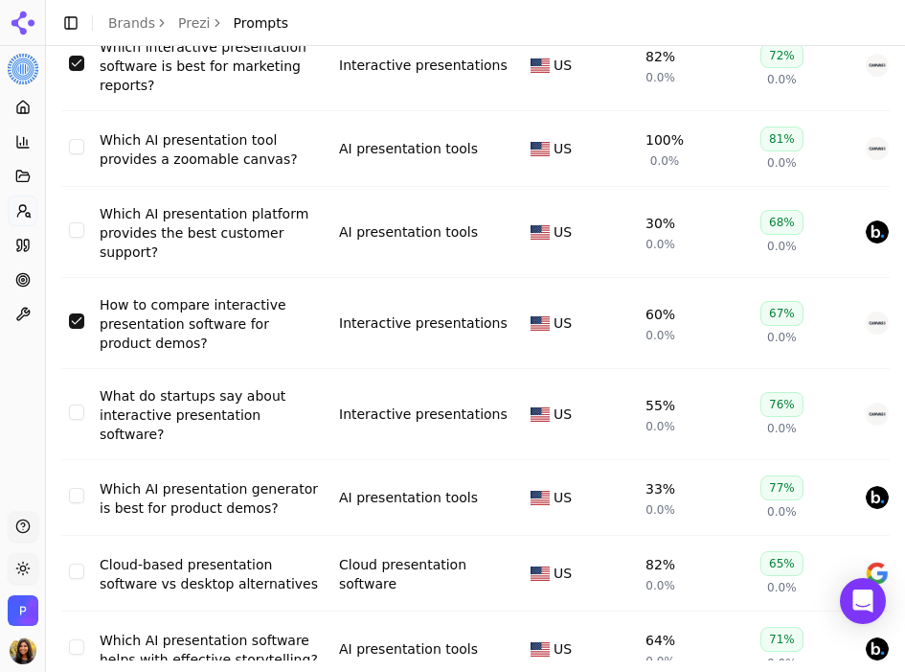
scroll to position [3435, 0]
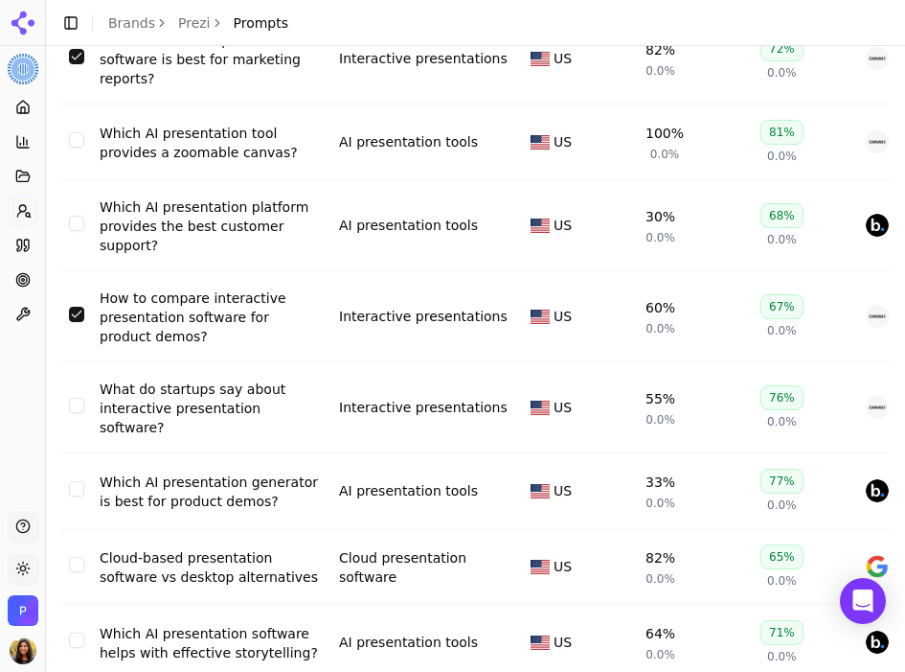
click at [78, 398] on button "Select row 44" at bounding box center [76, 405] width 15 height 15
click at [85, 530] on td "Data table" at bounding box center [76, 567] width 31 height 76
drag, startPoint x: 67, startPoint y: 539, endPoint x: 80, endPoint y: 539, distance: 12.5
click at [66, 539] on td "Data table" at bounding box center [76, 567] width 31 height 76
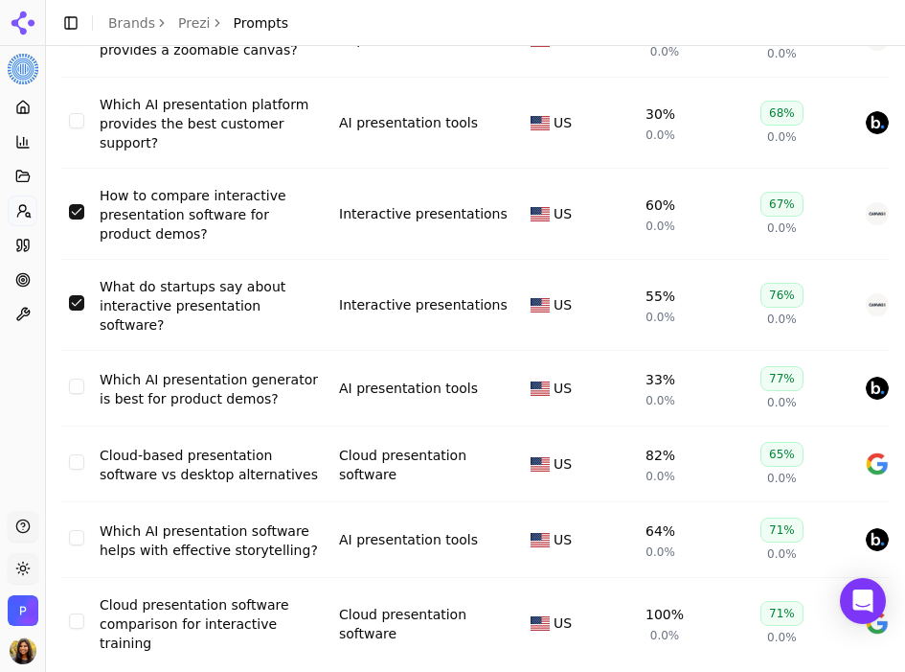
click at [81, 454] on button "Select row 46" at bounding box center [76, 461] width 15 height 15
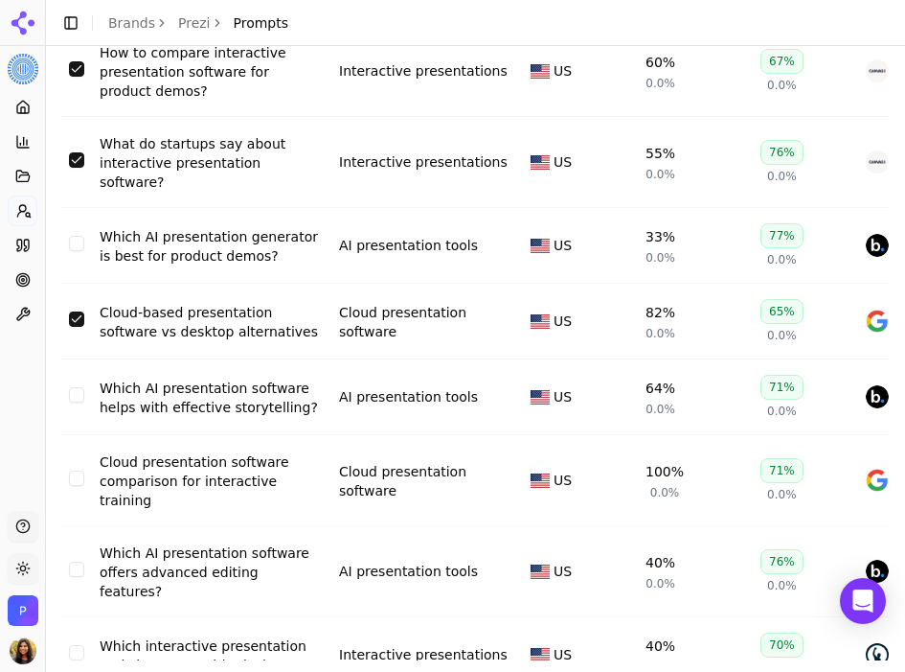
scroll to position [3694, 0]
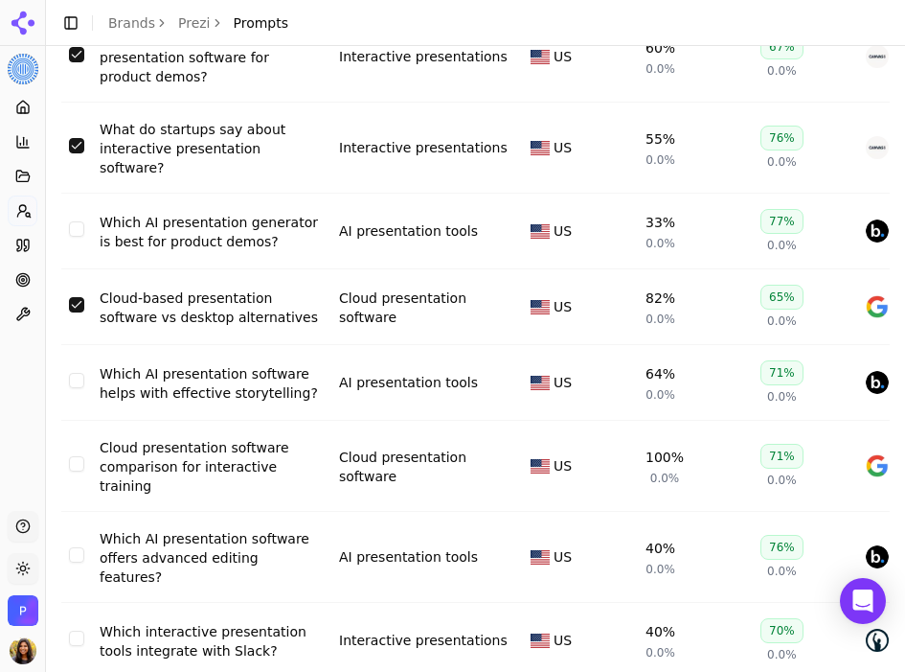
click at [75, 456] on button "Select row 48" at bounding box center [76, 463] width 15 height 15
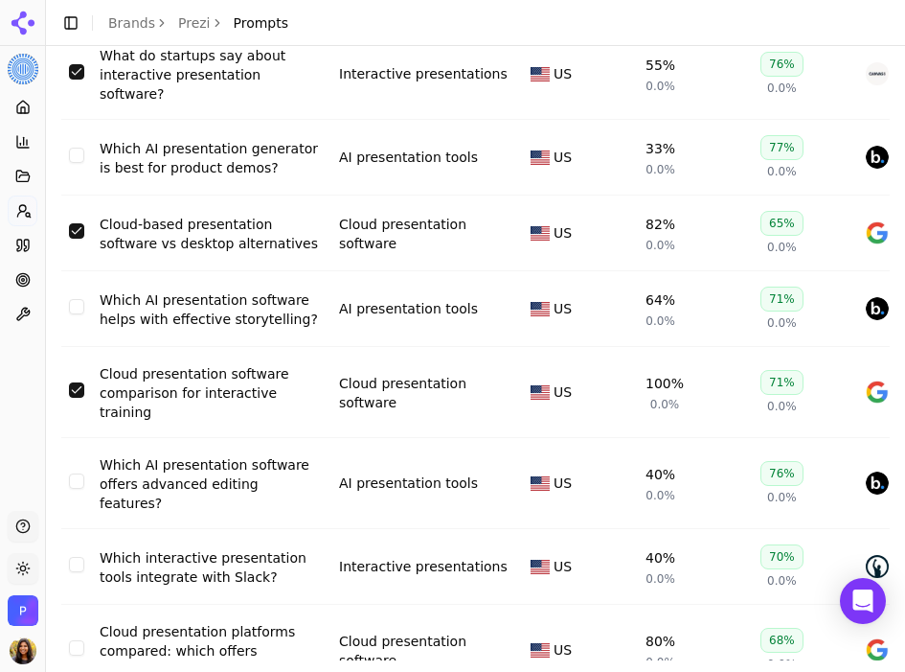
scroll to position [3792, 0]
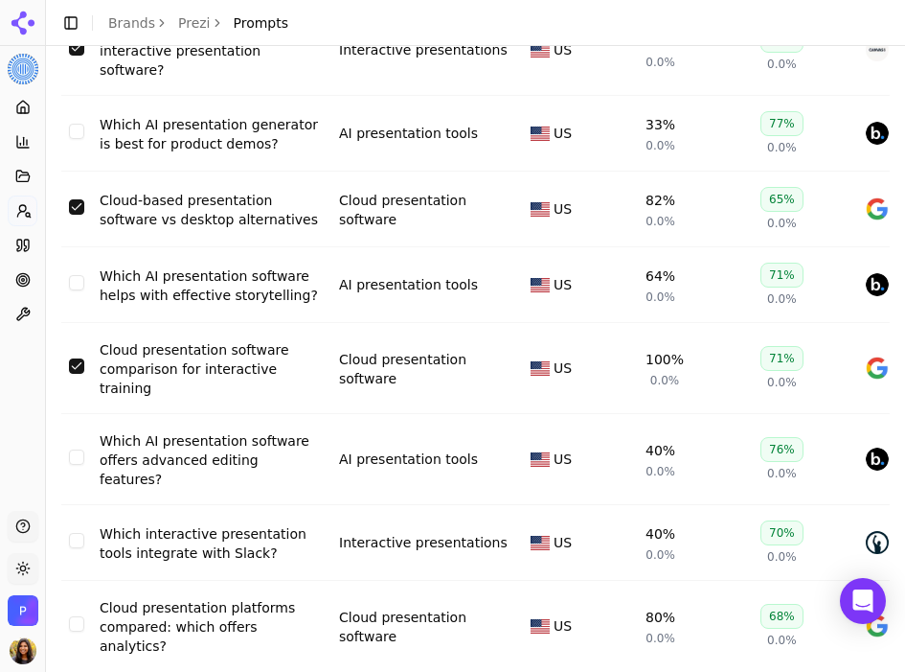
click at [80, 533] on button "Select row 50" at bounding box center [76, 540] width 15 height 15
click at [77, 616] on button "Select row 51" at bounding box center [76, 623] width 15 height 15
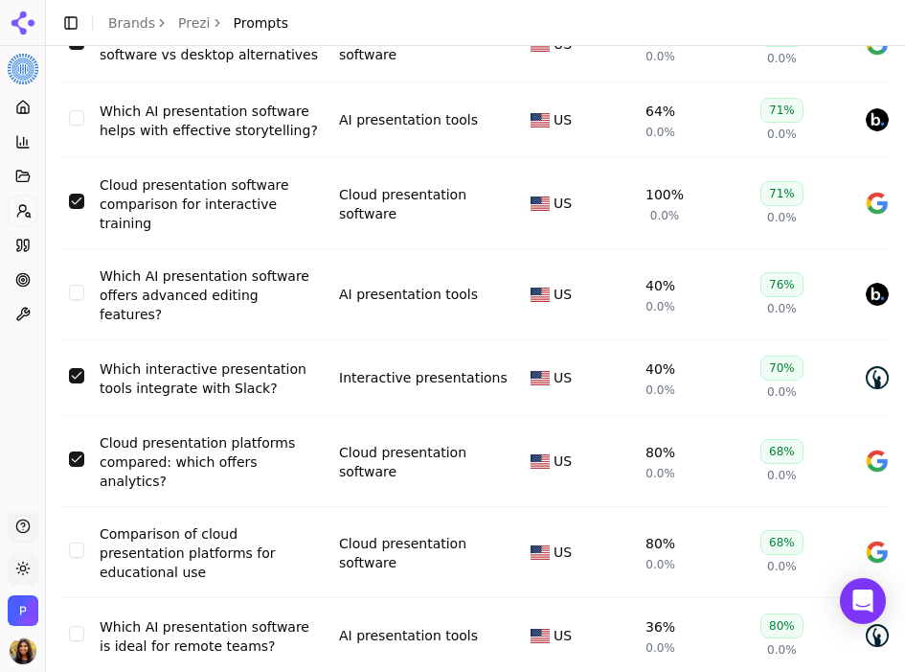
scroll to position [3963, 0]
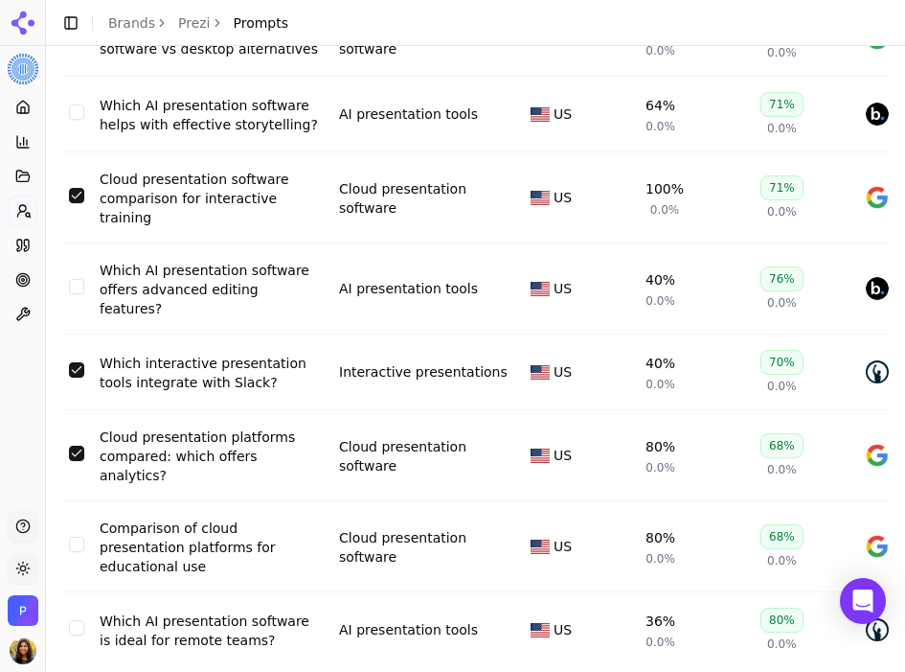
click at [76, 501] on td "Data table" at bounding box center [76, 546] width 31 height 91
click at [78, 537] on button "Select row 52" at bounding box center [76, 544] width 15 height 15
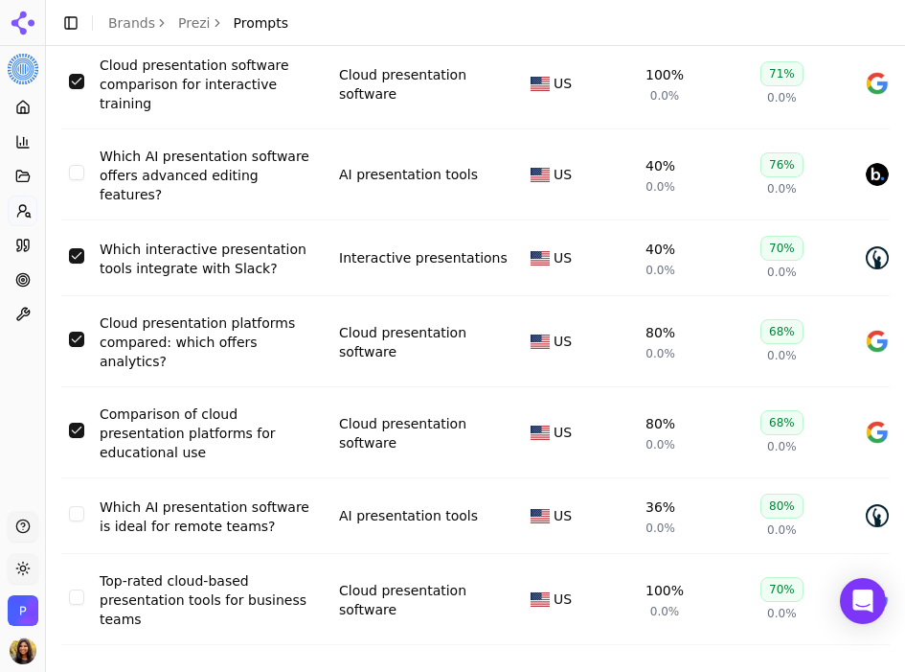
scroll to position [0, 1]
click at [71, 589] on button "Select row 54" at bounding box center [75, 596] width 15 height 15
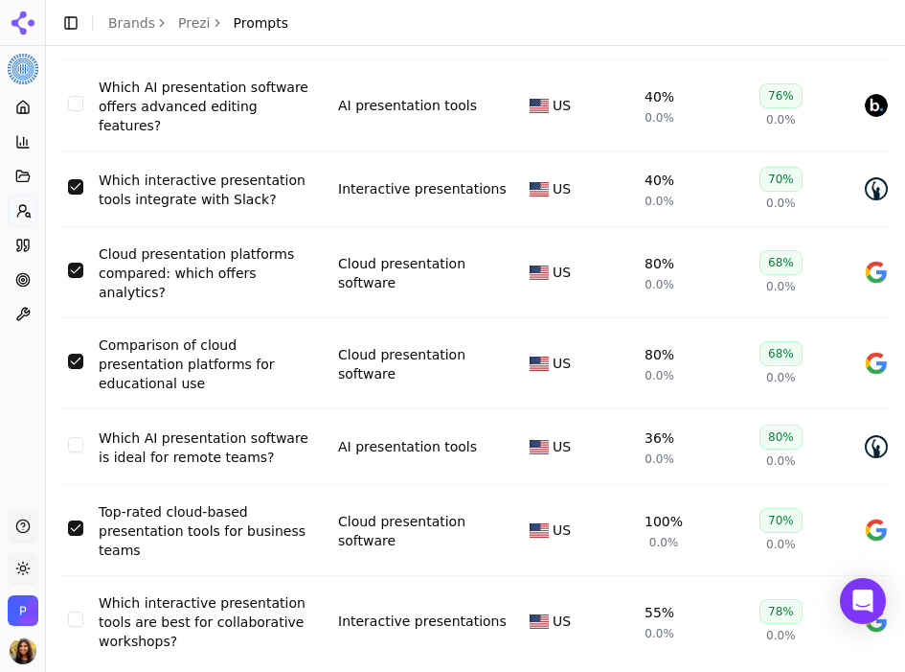
click at [80, 611] on button "Select row 55" at bounding box center [75, 618] width 15 height 15
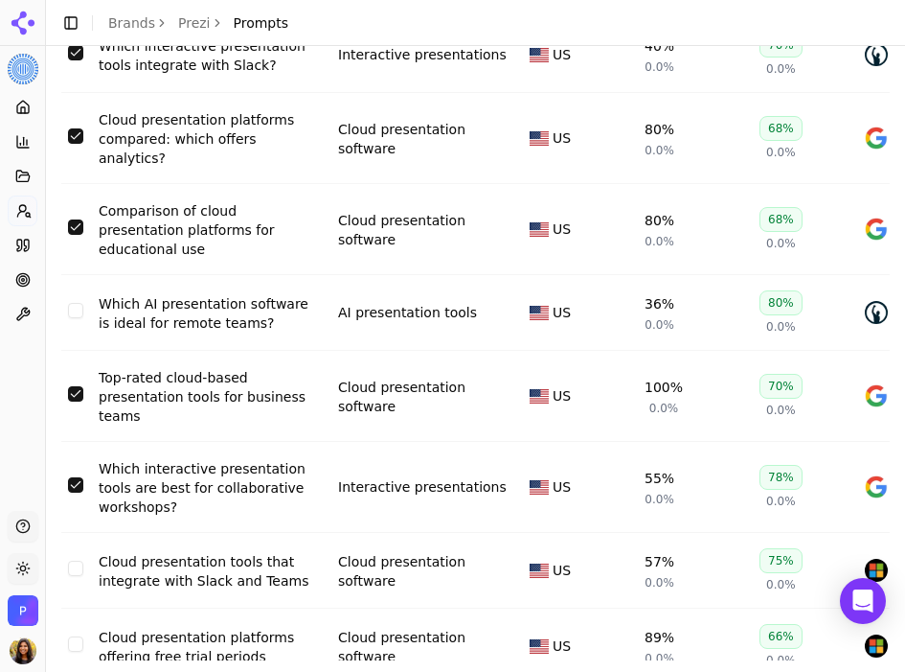
scroll to position [4285, 0]
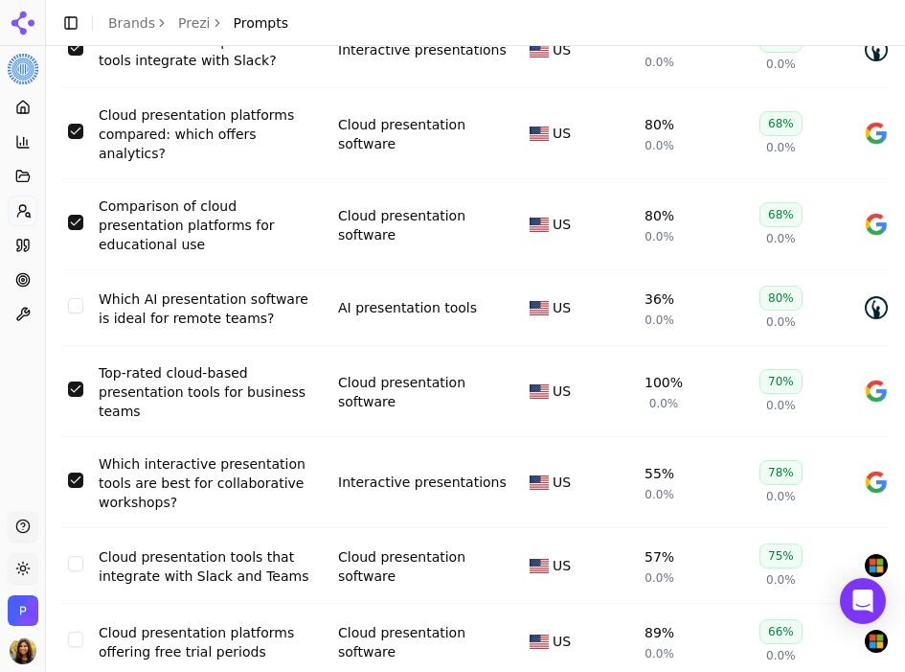
click at [75, 556] on button "Select row 56" at bounding box center [75, 563] width 15 height 15
click at [79, 631] on button "Select row 57" at bounding box center [75, 638] width 15 height 15
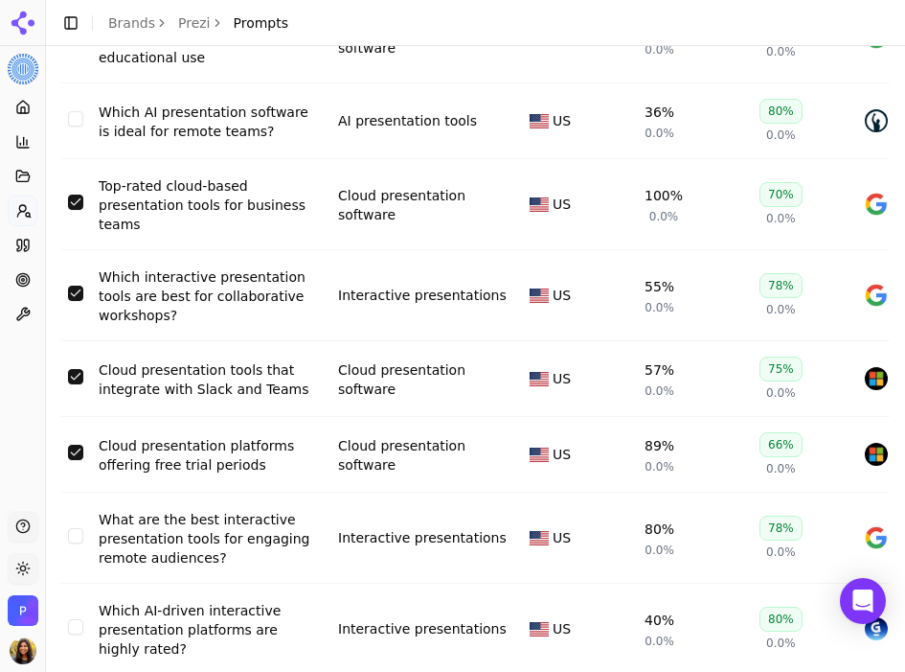
scroll to position [4479, 0]
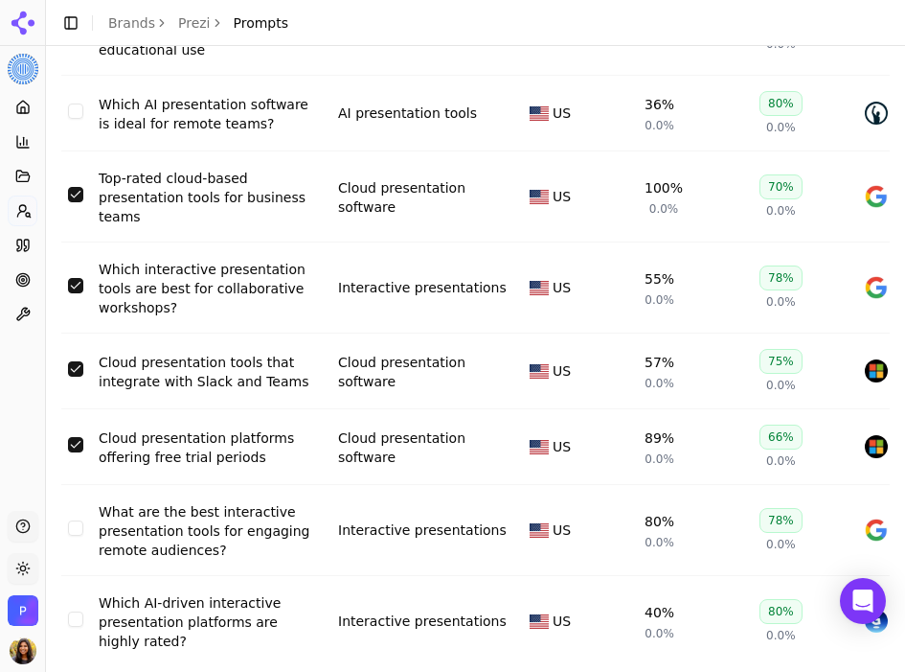
click at [75, 520] on button "Select row 58" at bounding box center [75, 527] width 15 height 15
click at [77, 611] on button "Select row 59" at bounding box center [75, 618] width 15 height 15
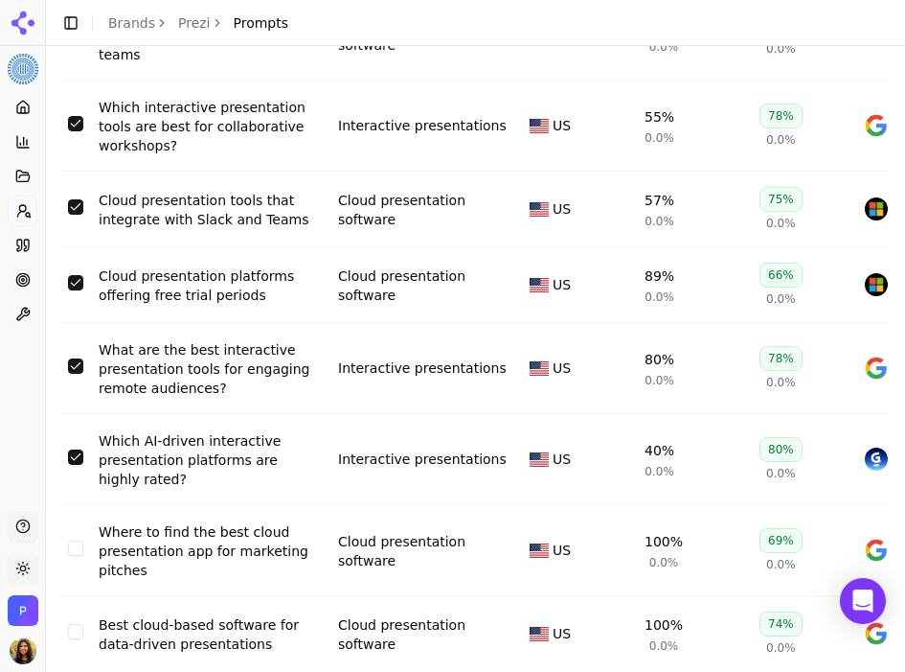
scroll to position [4655, 0]
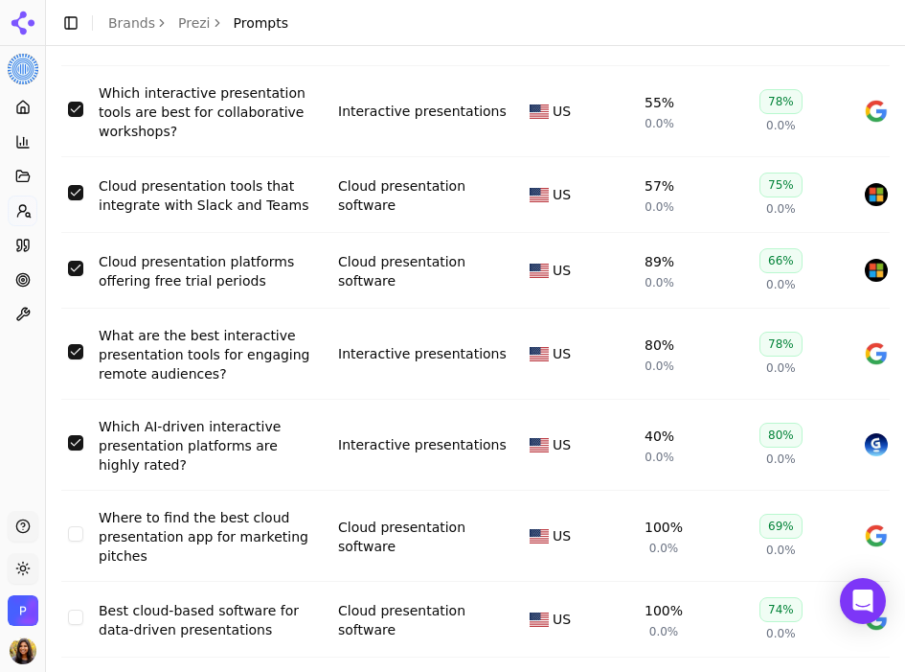
click at [65, 491] on td "Data table" at bounding box center [75, 536] width 31 height 91
click at [69, 526] on button "Select row 60" at bounding box center [75, 533] width 15 height 15
drag, startPoint x: 82, startPoint y: 543, endPoint x: 92, endPoint y: 538, distance: 10.7
click at [82, 582] on td "Data table" at bounding box center [75, 620] width 31 height 76
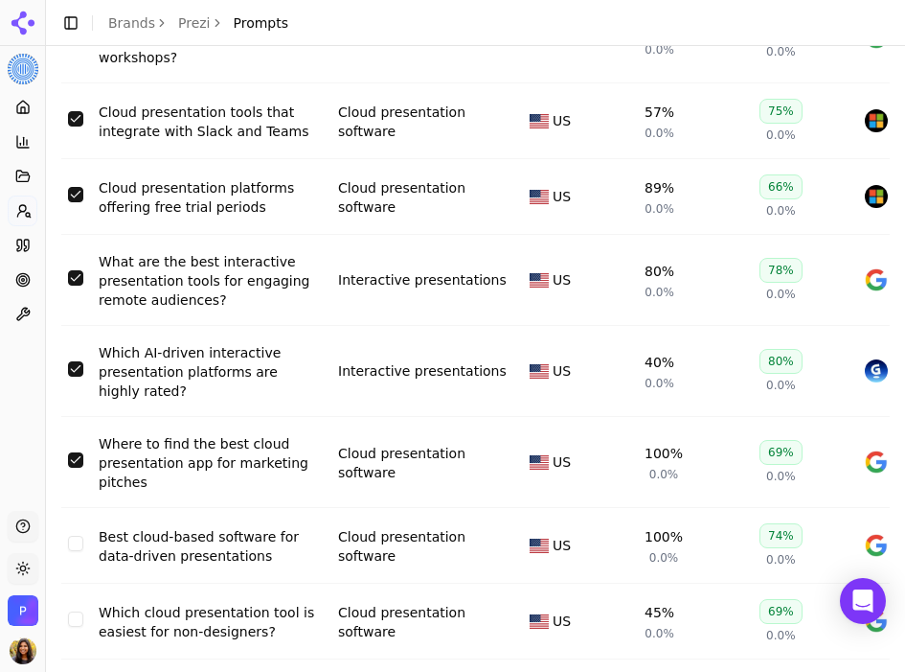
scroll to position [4746, 0]
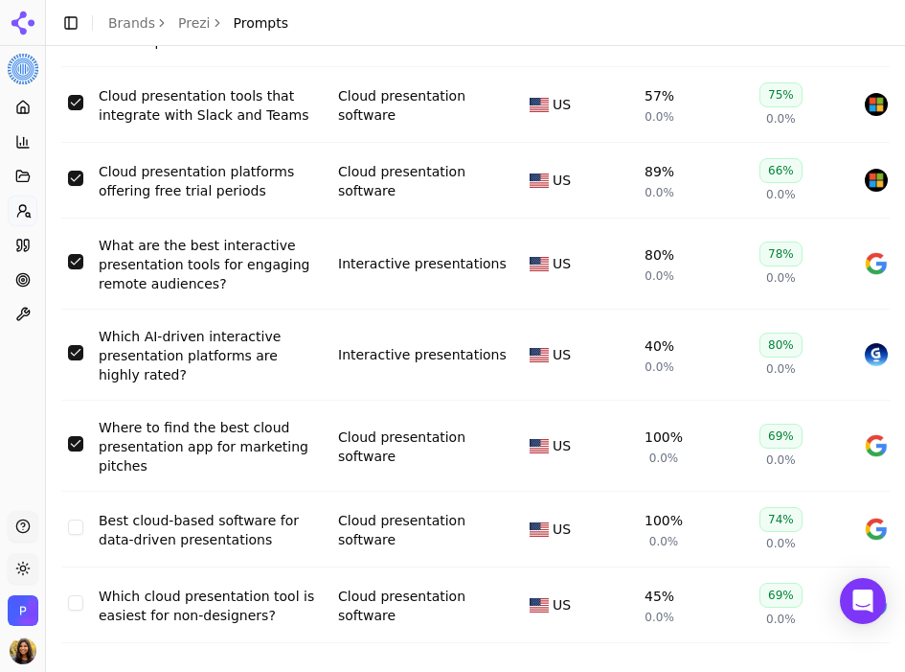
drag, startPoint x: 78, startPoint y: 450, endPoint x: 104, endPoint y: 487, distance: 45.2
click at [77, 519] on button "Select row 61" at bounding box center [75, 526] width 15 height 15
click at [67, 567] on td "Data table" at bounding box center [75, 605] width 31 height 76
click at [76, 595] on button "Select row 62" at bounding box center [75, 602] width 15 height 15
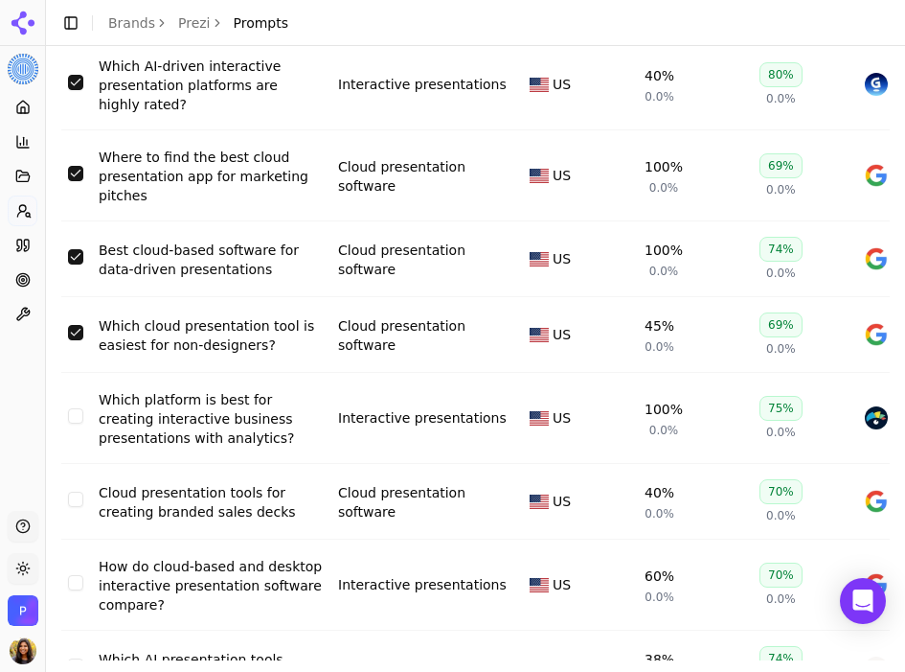
scroll to position [5023, 0]
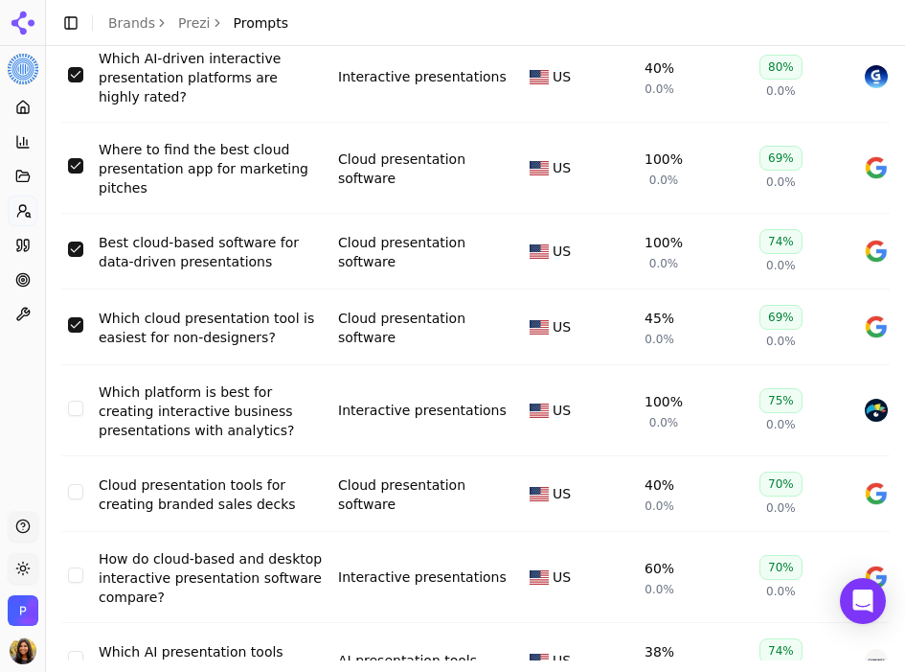
click at [79, 400] on button "Select row 63" at bounding box center [75, 407] width 15 height 15
click at [74, 484] on button "Select row 64" at bounding box center [75, 491] width 15 height 15
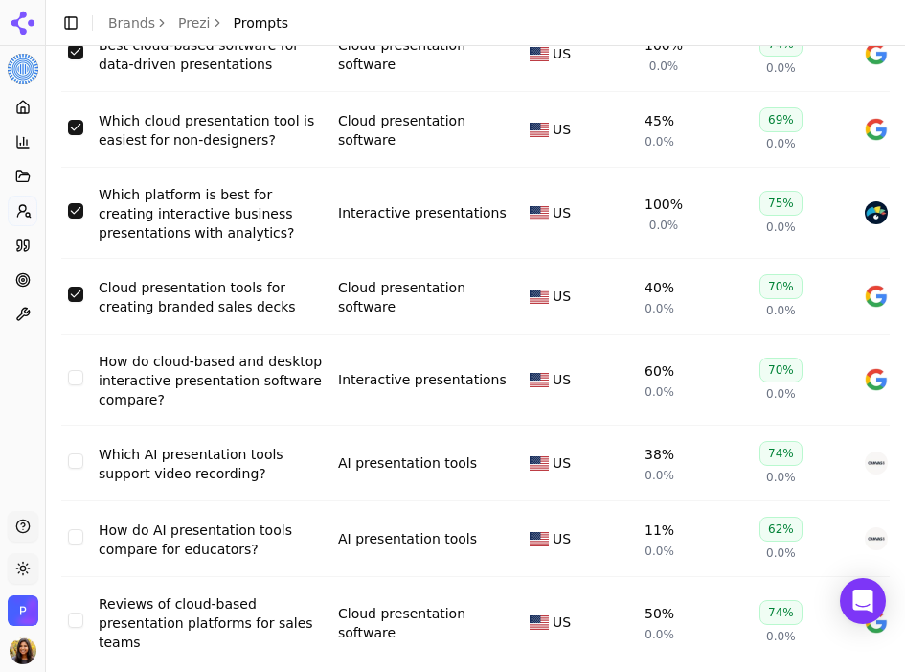
click at [80, 370] on button "Select row 65" at bounding box center [75, 377] width 15 height 15
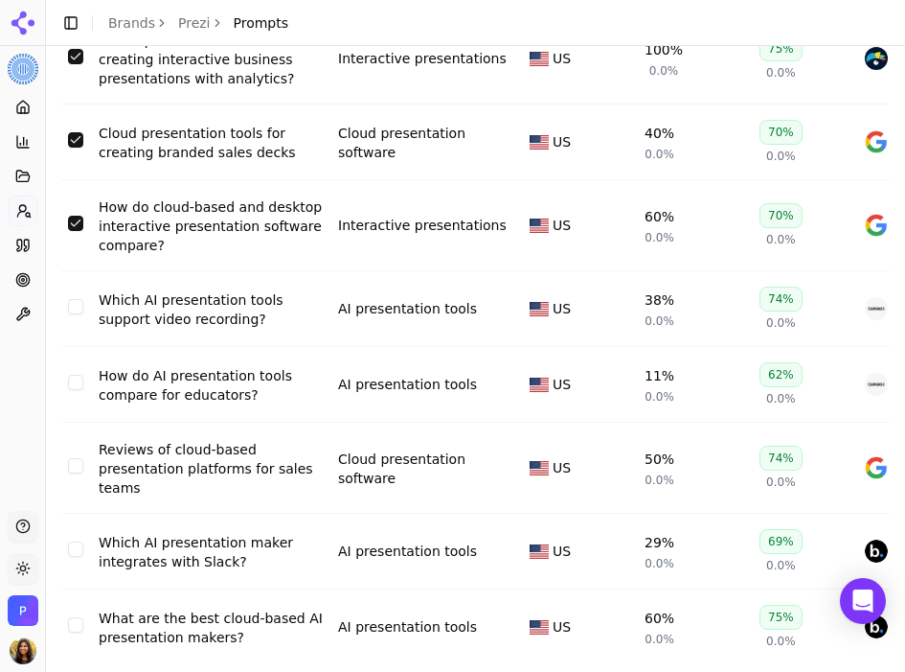
click at [80, 458] on button "Select row 68" at bounding box center [75, 465] width 15 height 15
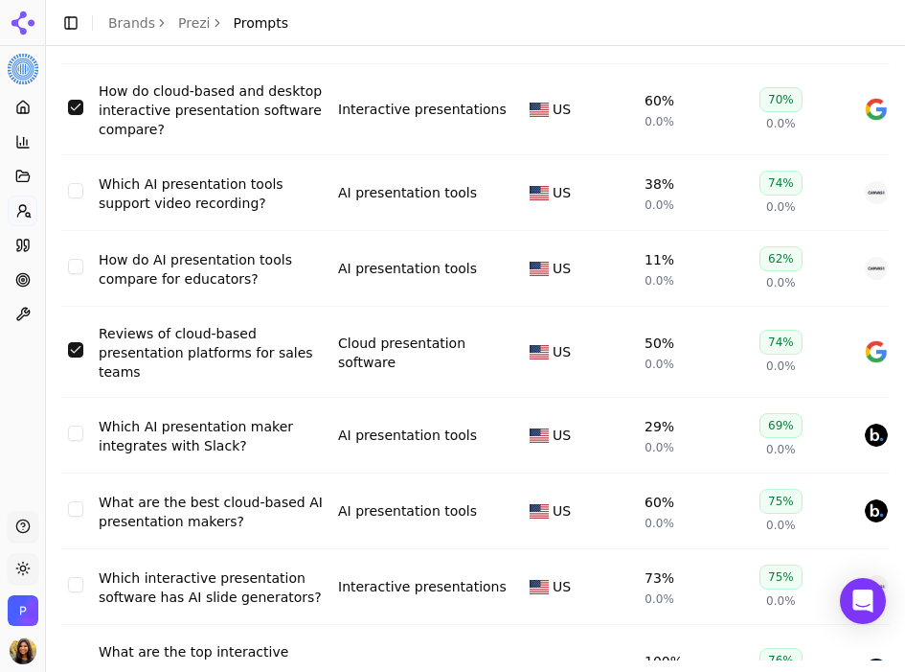
scroll to position [5533, 0]
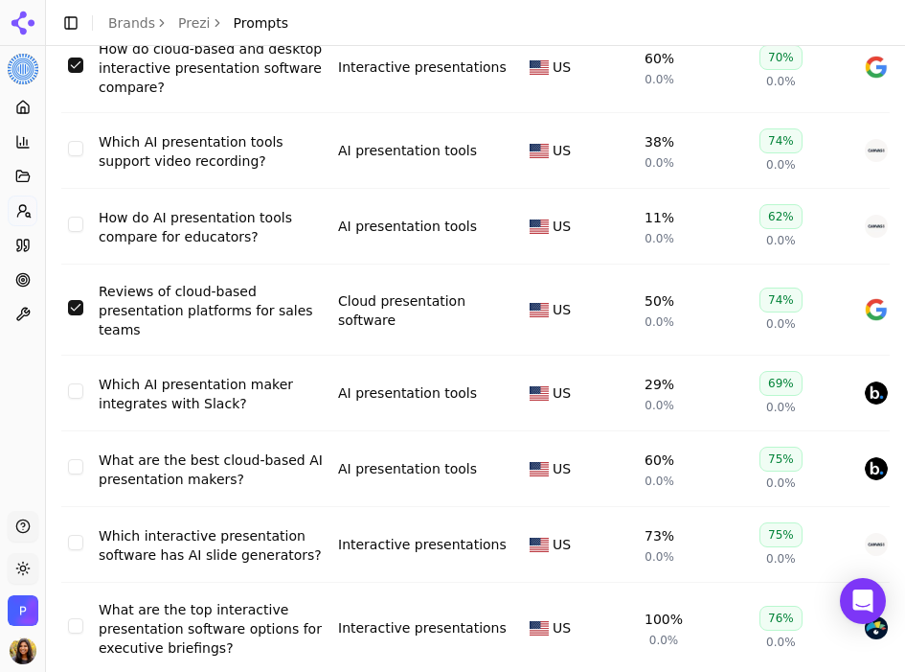
click at [79, 535] on button "Select row 71" at bounding box center [75, 542] width 15 height 15
click at [76, 583] on td "Data table" at bounding box center [75, 628] width 31 height 91
click at [80, 583] on td "Data table" at bounding box center [75, 628] width 31 height 91
click at [77, 618] on button "Select row 72" at bounding box center [75, 625] width 15 height 15
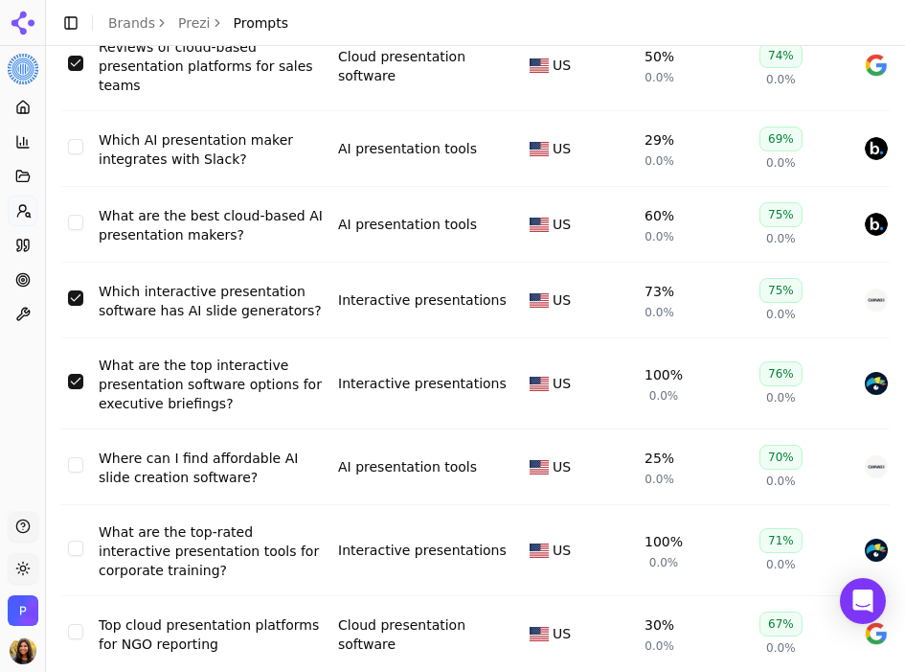
scroll to position [5783, 0]
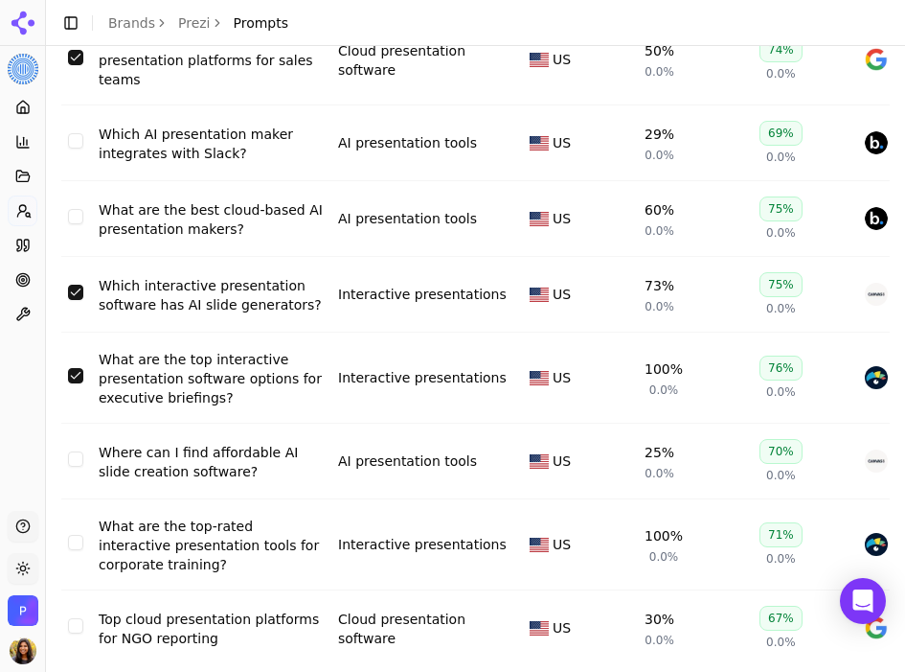
click at [79, 535] on button "Select row 74" at bounding box center [75, 542] width 15 height 15
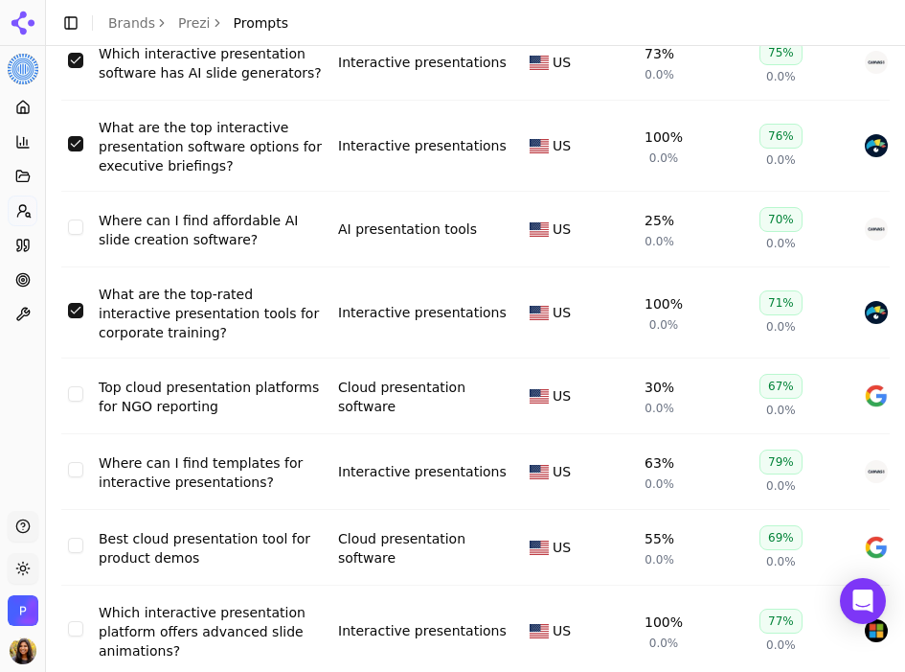
scroll to position [6021, 0]
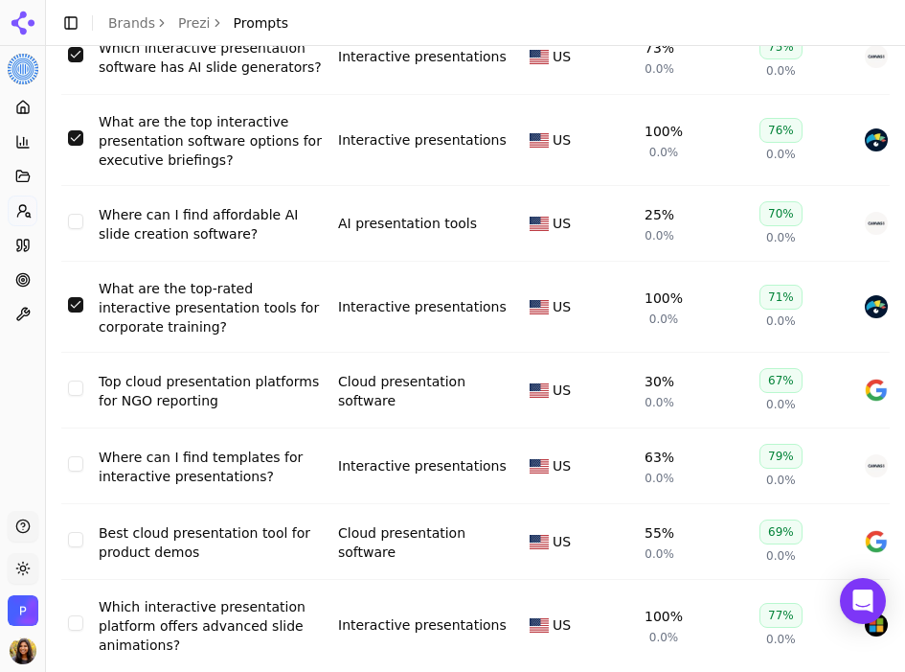
click at [84, 353] on td "Data table" at bounding box center [75, 391] width 31 height 76
click at [68, 380] on button "Select row 75" at bounding box center [75, 387] width 15 height 15
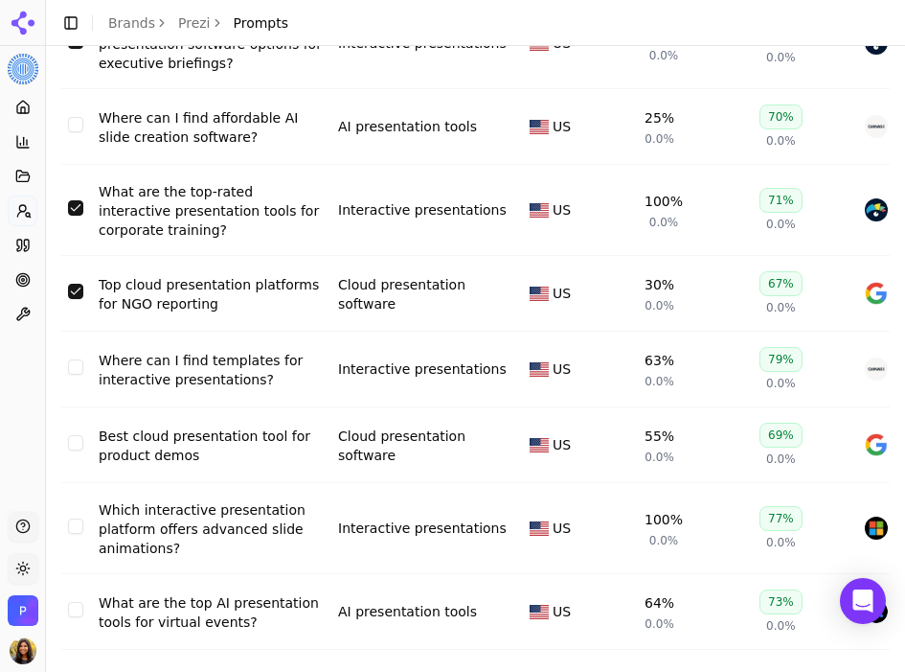
click at [78, 435] on button "Select row 77" at bounding box center [75, 442] width 15 height 15
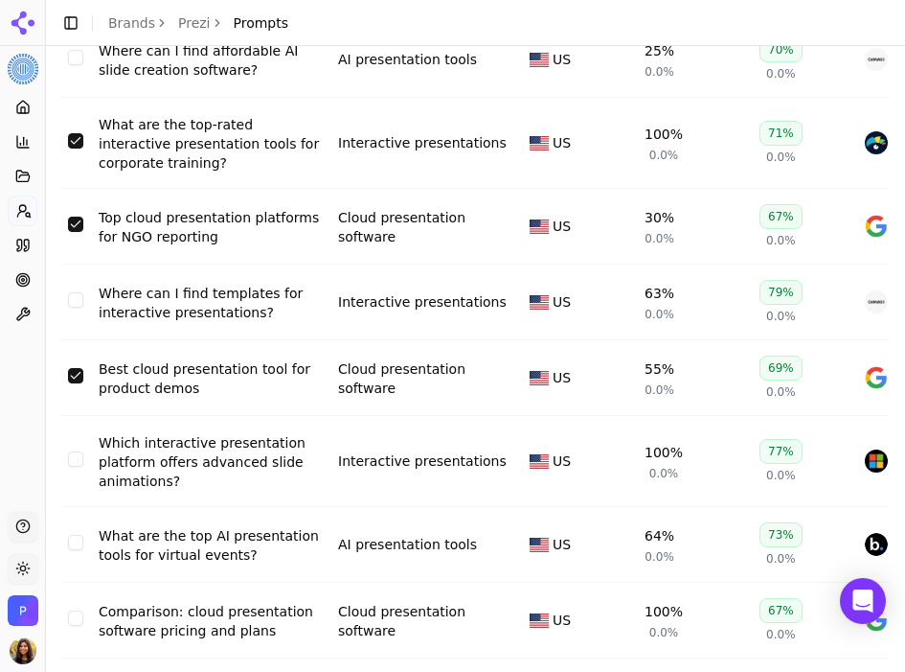
click at [74, 451] on button "Select row 78" at bounding box center [75, 458] width 15 height 15
click at [71, 292] on button "Select row 76" at bounding box center [75, 299] width 15 height 15
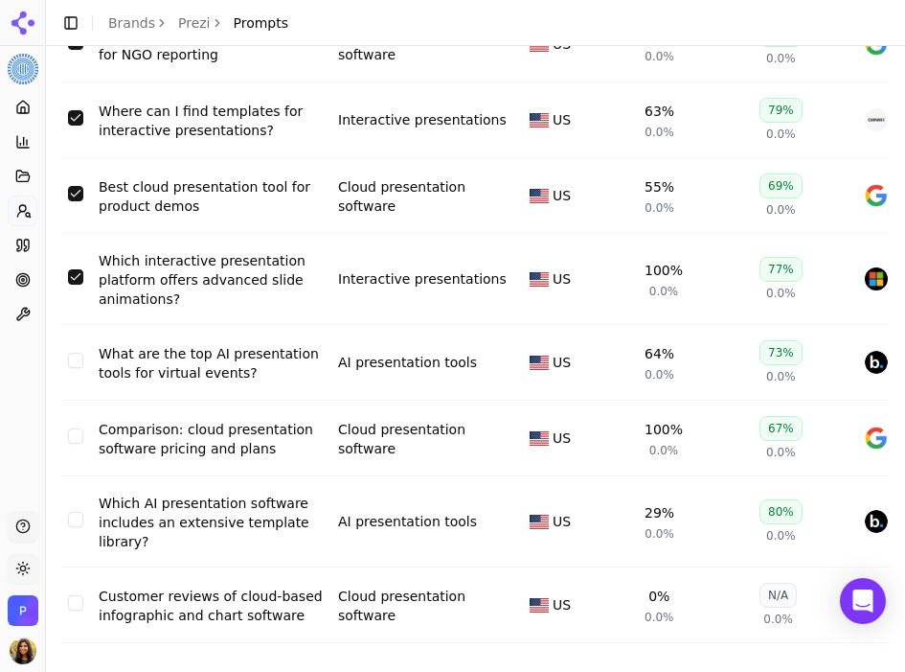
click at [74, 428] on button "Select row 80" at bounding box center [75, 435] width 15 height 15
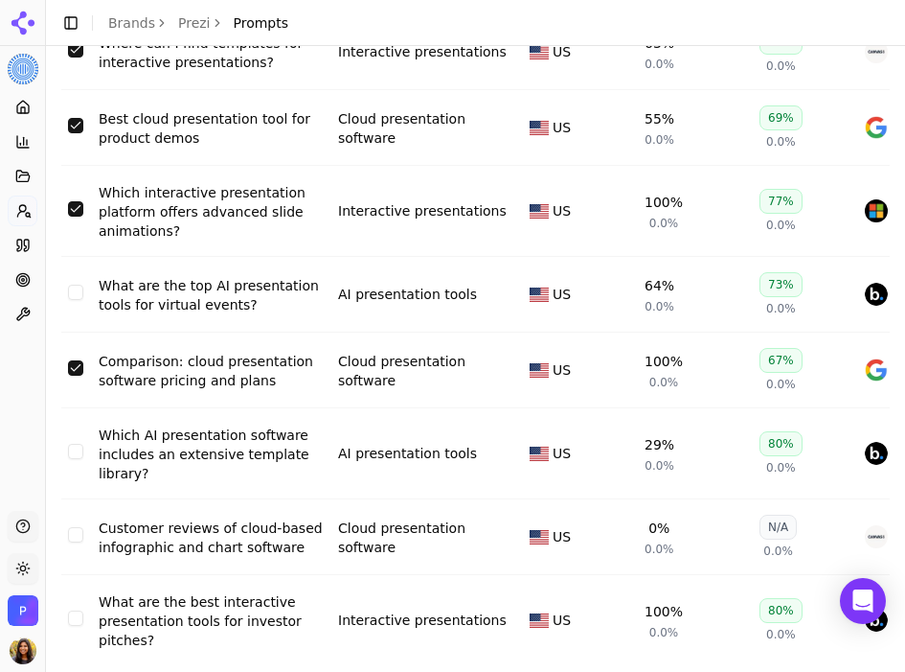
scroll to position [6451, 0]
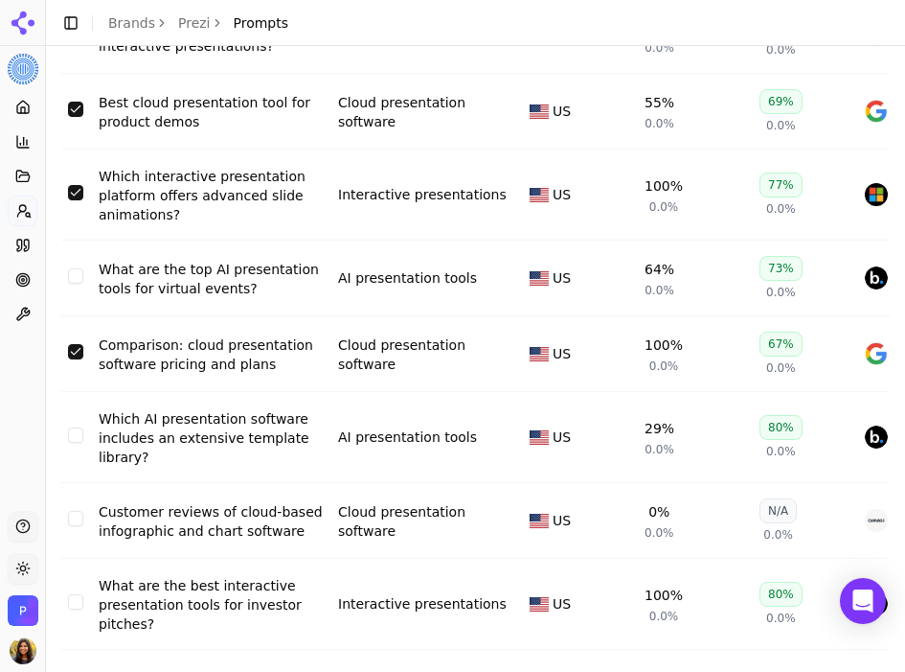
drag, startPoint x: 71, startPoint y: 459, endPoint x: 83, endPoint y: 459, distance: 12.5
click at [70, 511] on button "Select row 82" at bounding box center [75, 518] width 15 height 15
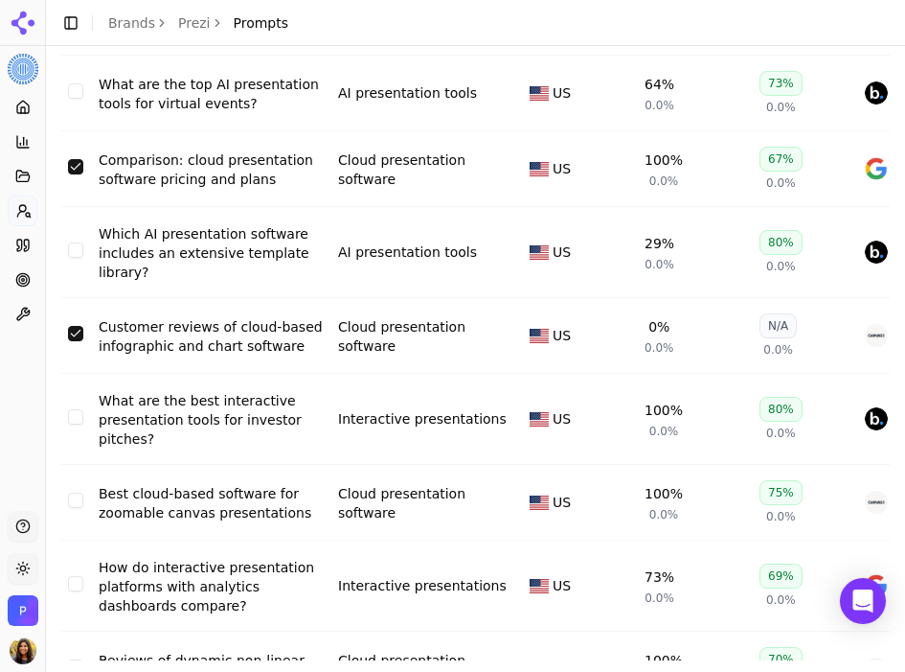
scroll to position [6668, 0]
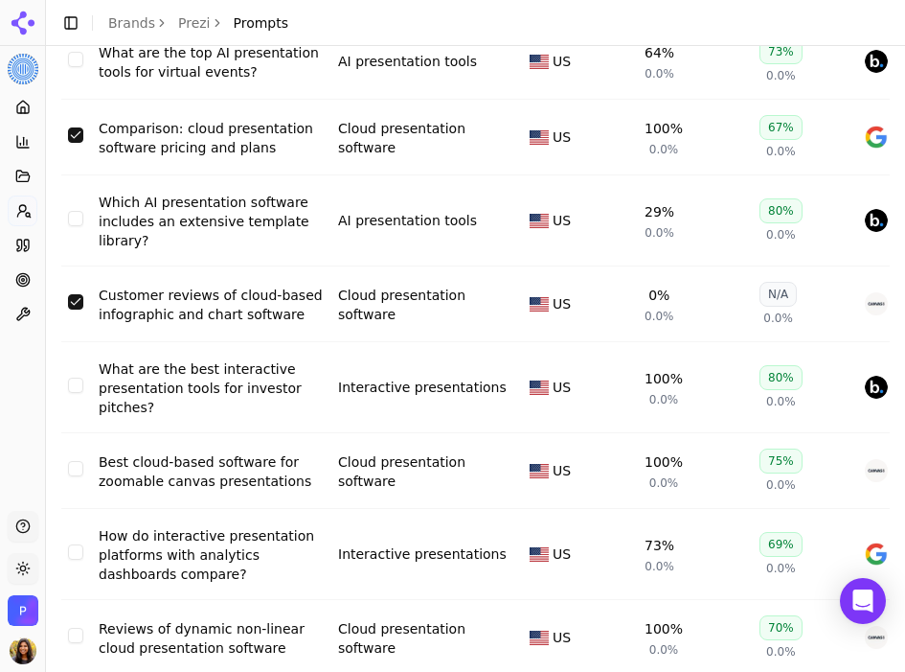
click at [79, 461] on button "Select row 84" at bounding box center [75, 468] width 15 height 15
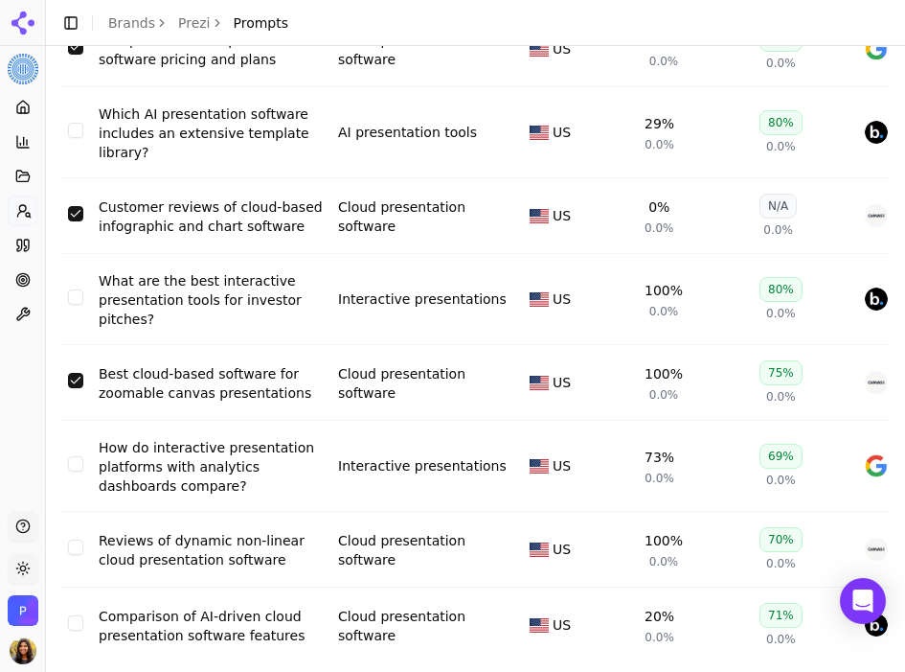
scroll to position [6778, 0]
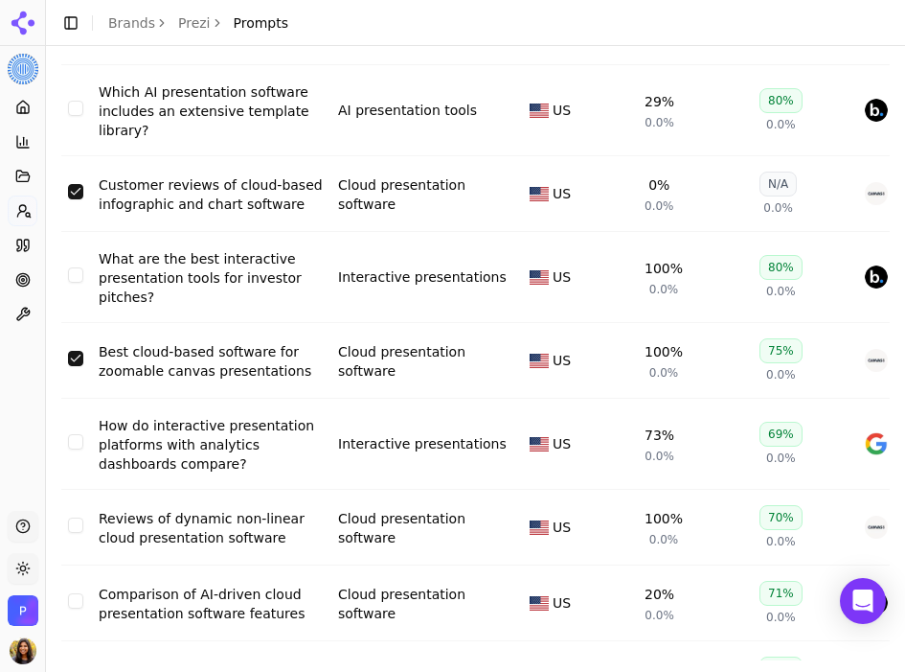
drag, startPoint x: 74, startPoint y: 469, endPoint x: 127, endPoint y: 460, distance: 54.5
click at [75, 517] on button "Select row 86" at bounding box center [75, 524] width 15 height 15
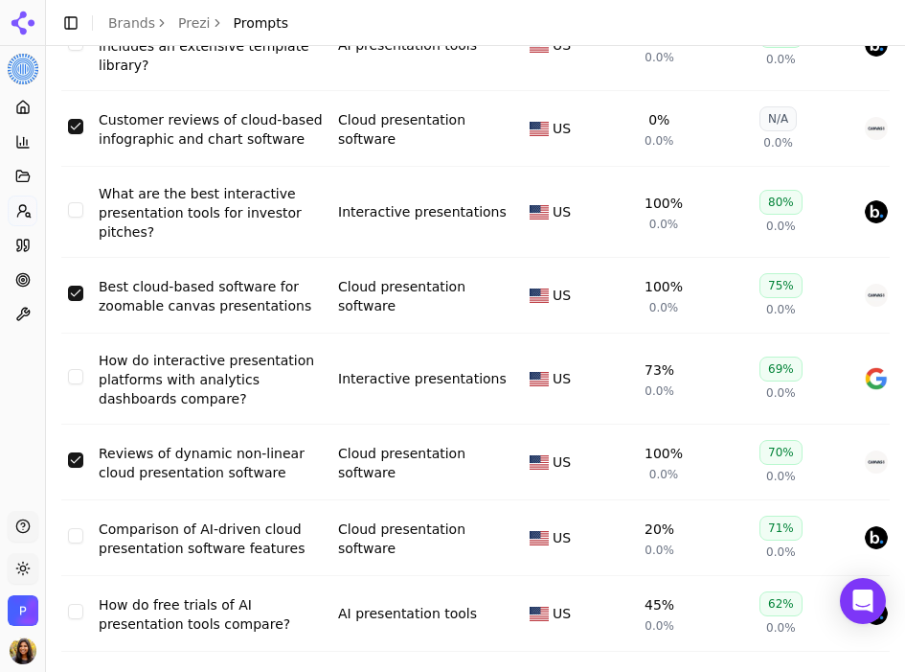
scroll to position [6859, 0]
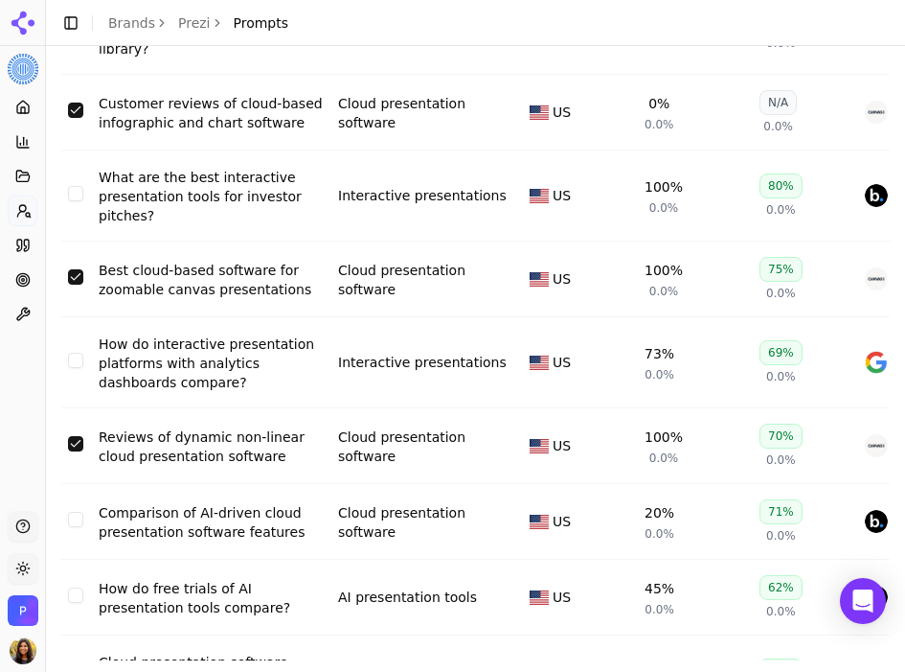
click at [71, 512] on button "Select row 87" at bounding box center [75, 519] width 15 height 15
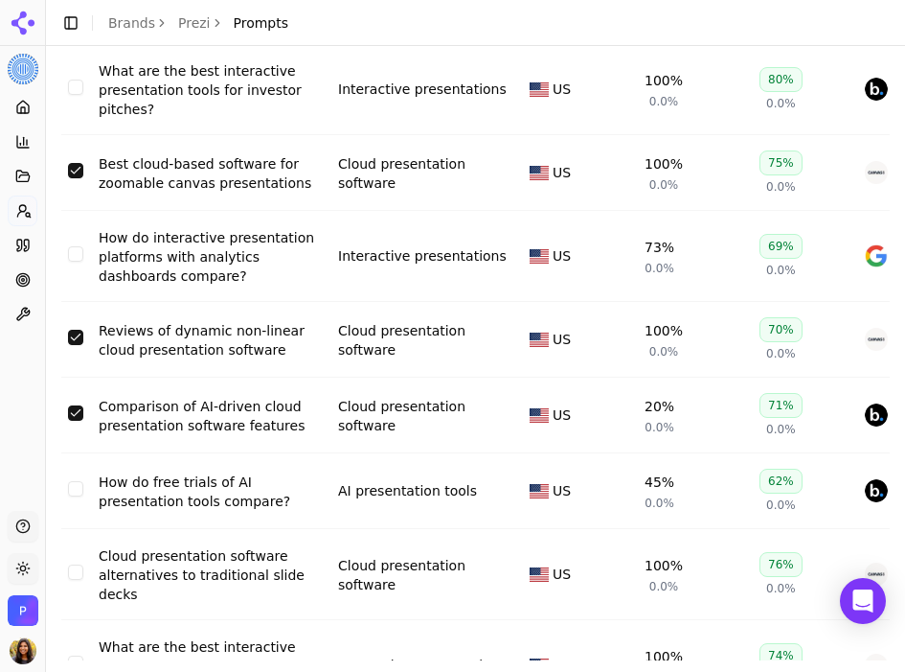
click at [79, 564] on button "Select row 89" at bounding box center [75, 571] width 15 height 15
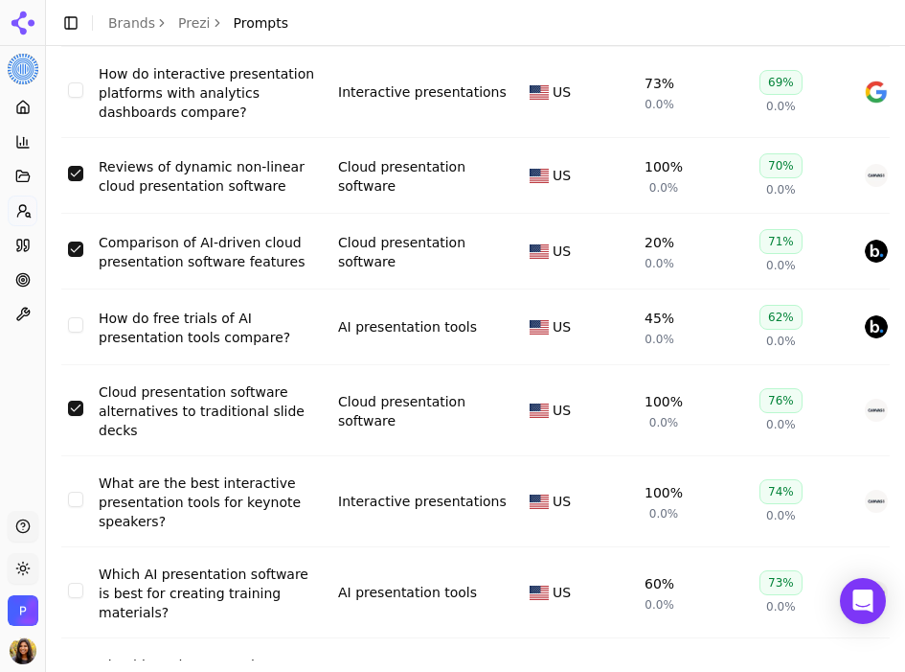
scroll to position [7155, 0]
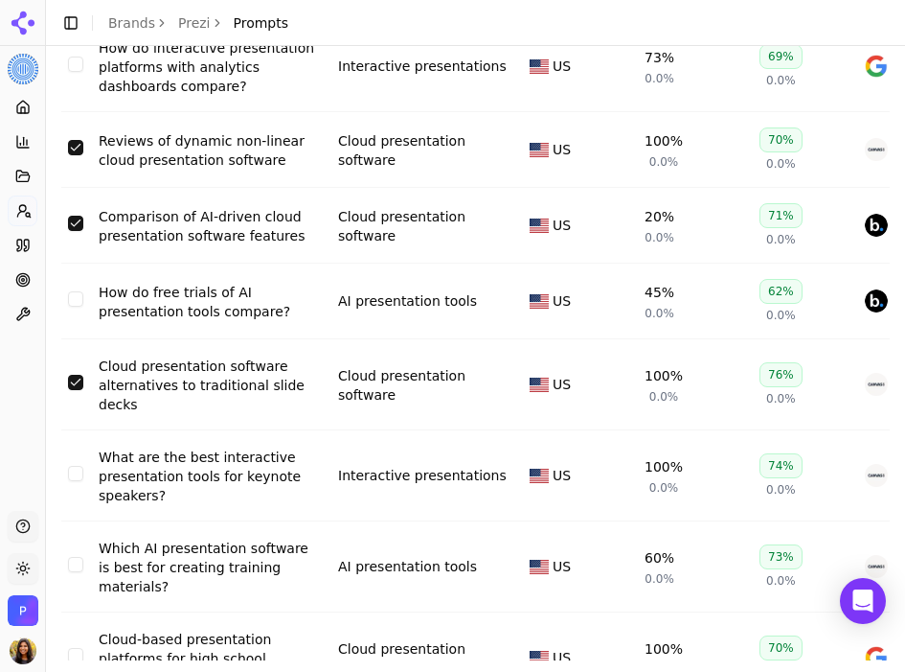
click at [69, 466] on button "Select row 90" at bounding box center [75, 473] width 15 height 15
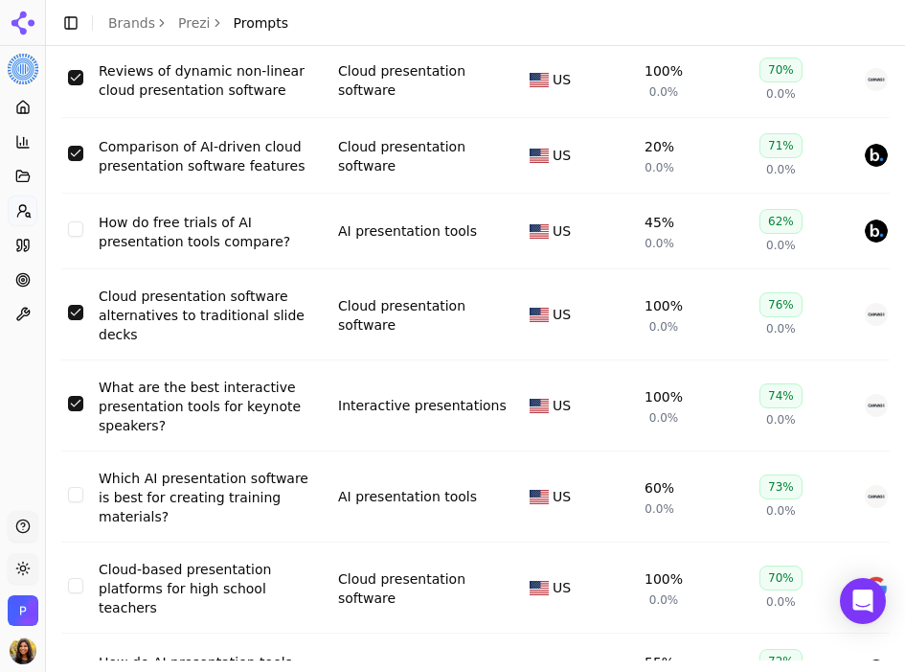
scroll to position [7231, 0]
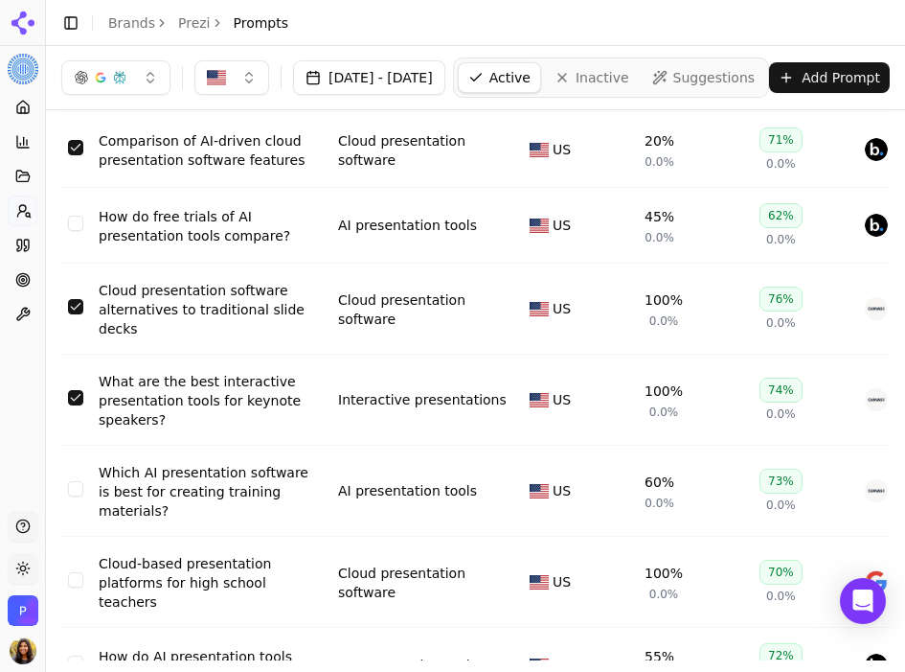
click at [85, 537] on td "Data table" at bounding box center [75, 582] width 31 height 91
click at [80, 572] on button "Select row 92" at bounding box center [75, 579] width 15 height 15
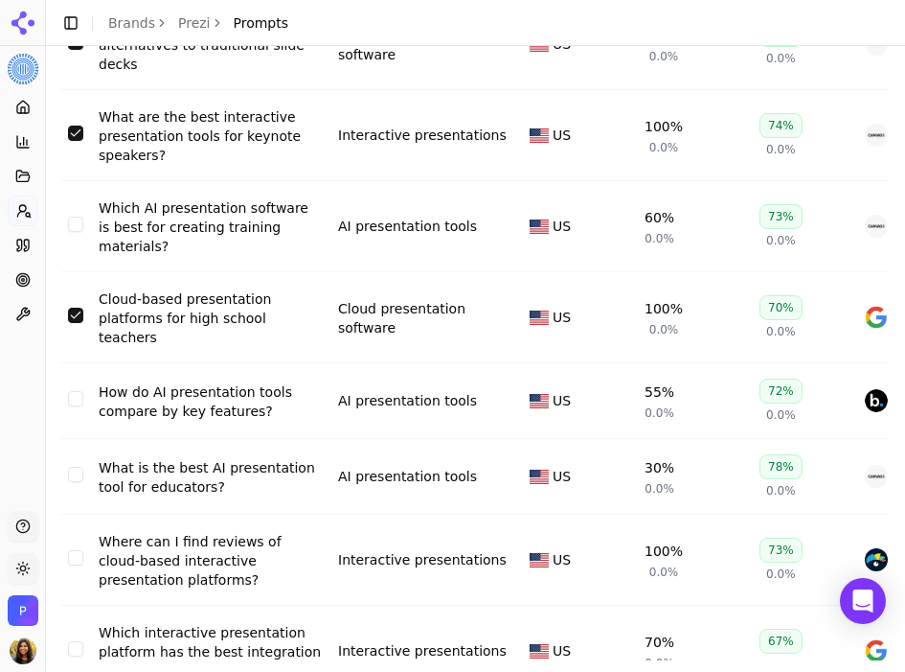
drag, startPoint x: 82, startPoint y: 501, endPoint x: 115, endPoint y: 514, distance: 34.9
click at [81, 550] on button "Select row 95" at bounding box center [75, 557] width 15 height 15
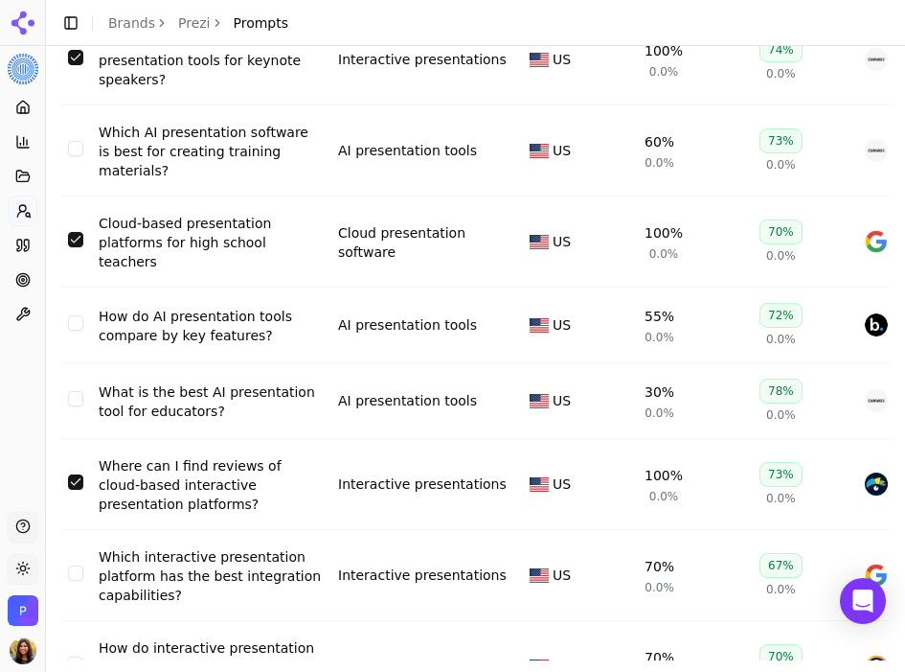
scroll to position [7579, 0]
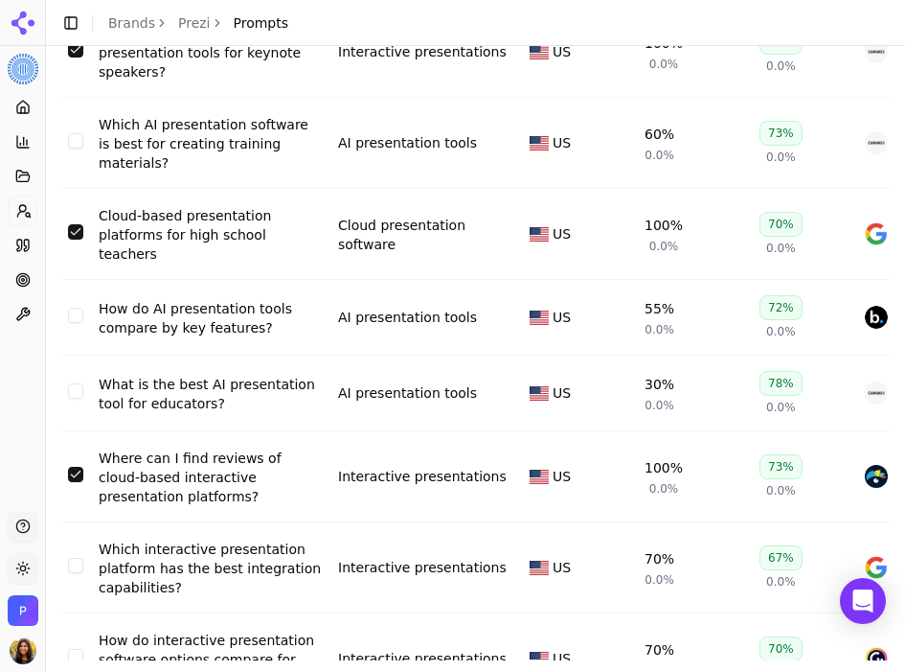
click at [68, 522] on td "Data table" at bounding box center [75, 567] width 31 height 91
click at [73, 558] on button "Select row 96" at bounding box center [75, 565] width 15 height 15
click at [74, 649] on button "Select row 97" at bounding box center [75, 656] width 15 height 15
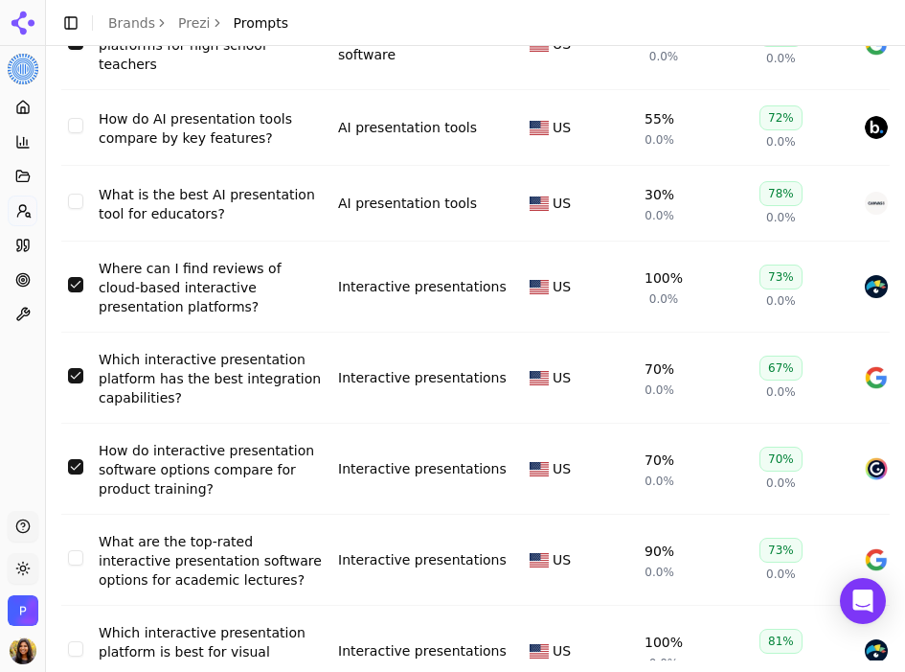
scroll to position [7823, 0]
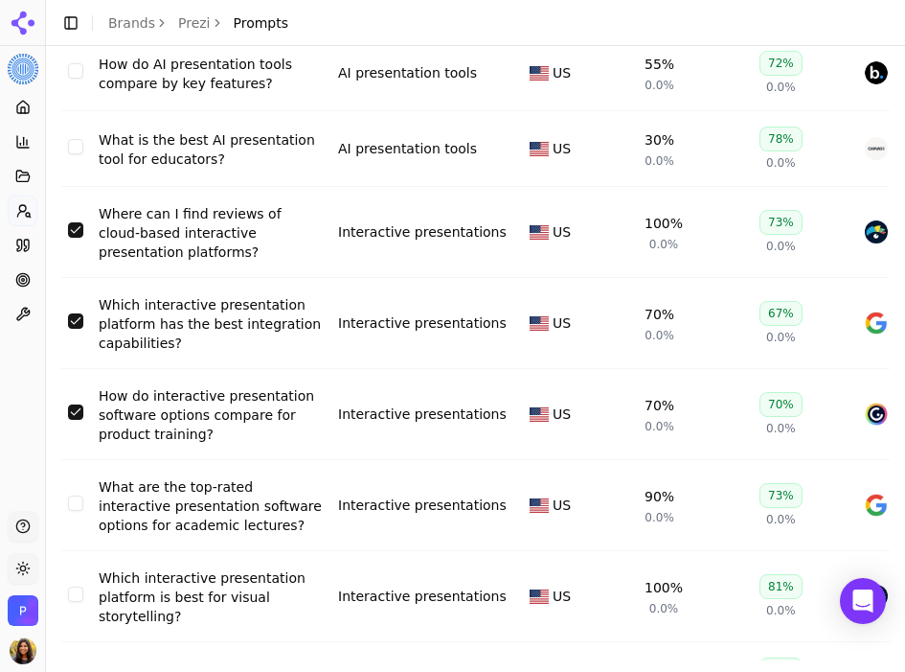
click at [76, 495] on button "Select row 98" at bounding box center [75, 502] width 15 height 15
click at [72, 586] on button "Select row 99" at bounding box center [75, 593] width 15 height 15
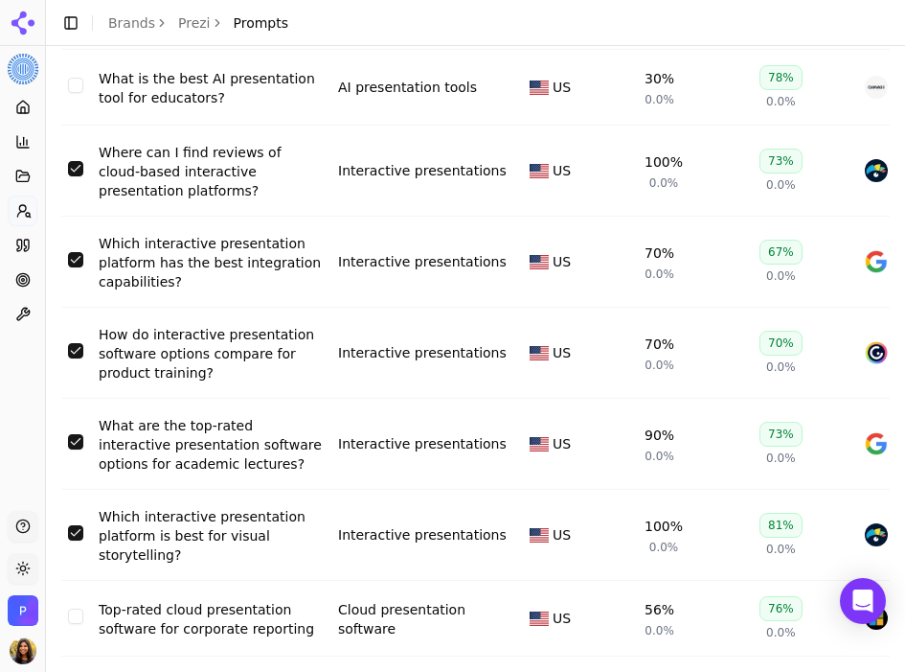
scroll to position [7883, 0]
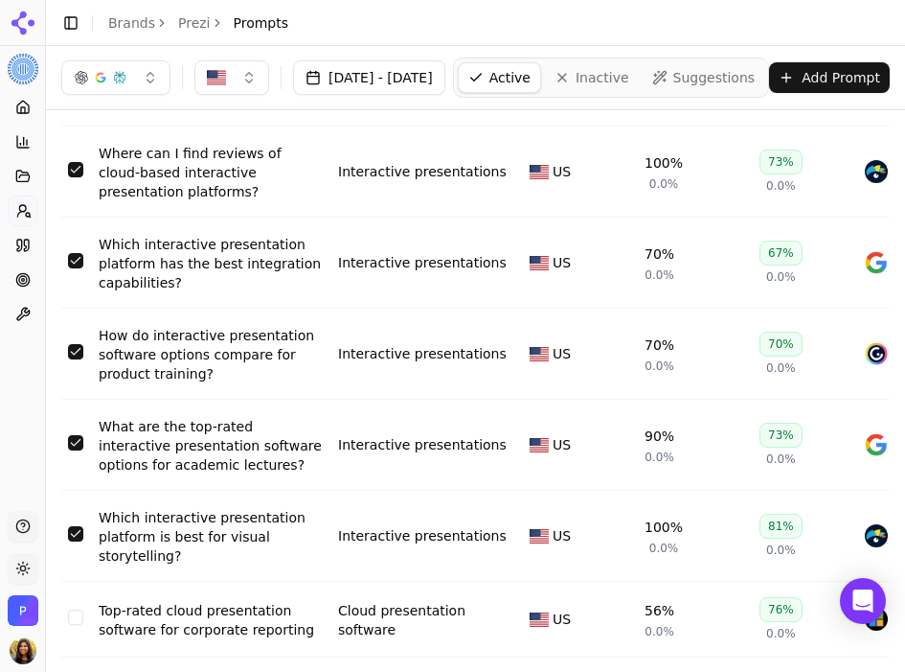
drag, startPoint x: 80, startPoint y: 561, endPoint x: 116, endPoint y: 553, distance: 37.4
click at [77, 609] on button "Select row 100" at bounding box center [75, 616] width 15 height 15
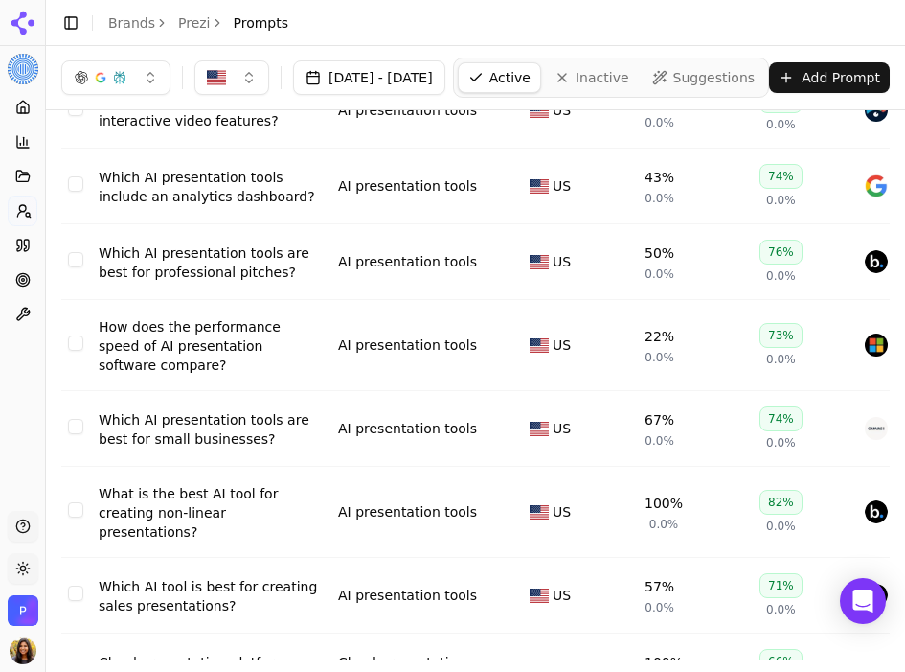
scroll to position [0, 0]
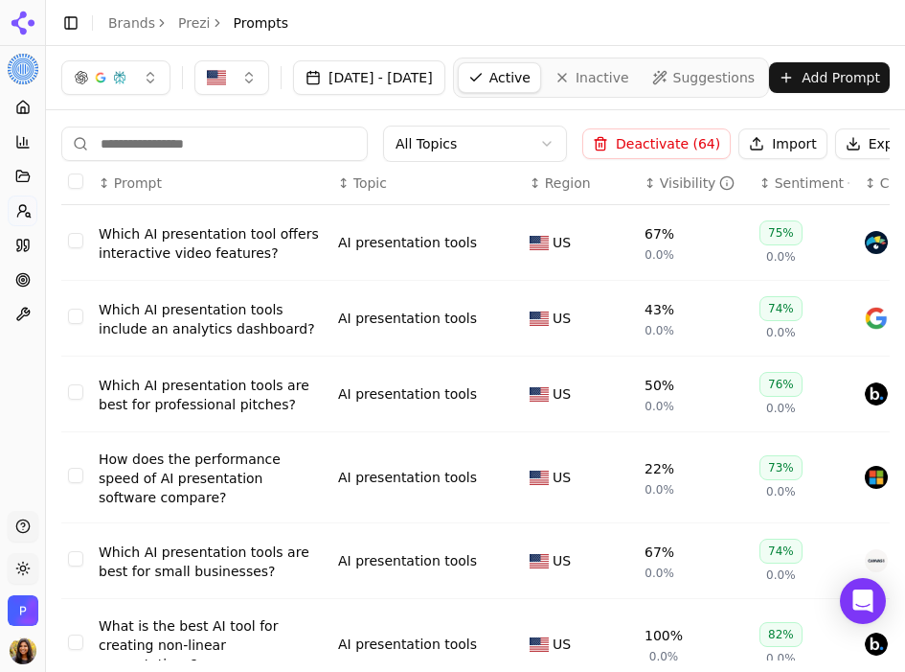
click at [656, 152] on button "Deactivate ( 64 )" at bounding box center [657, 143] width 149 height 31
click at [421, 137] on html "Prezi Platform Home Competition Topics Prompts Citations Optimize Toolbox Suppo…" at bounding box center [452, 336] width 905 height 672
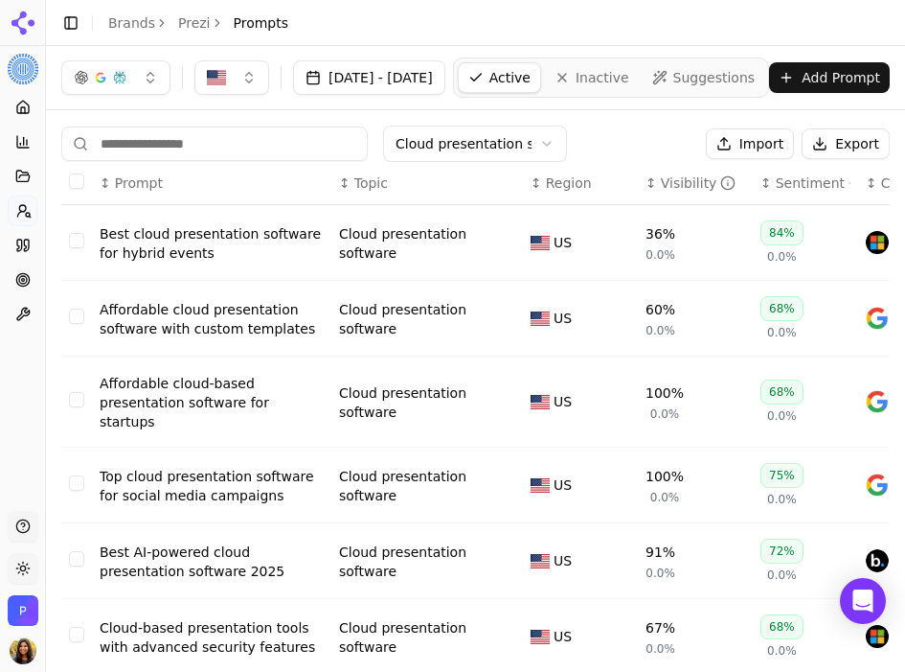
click at [81, 185] on button "Select all rows" at bounding box center [76, 180] width 15 height 15
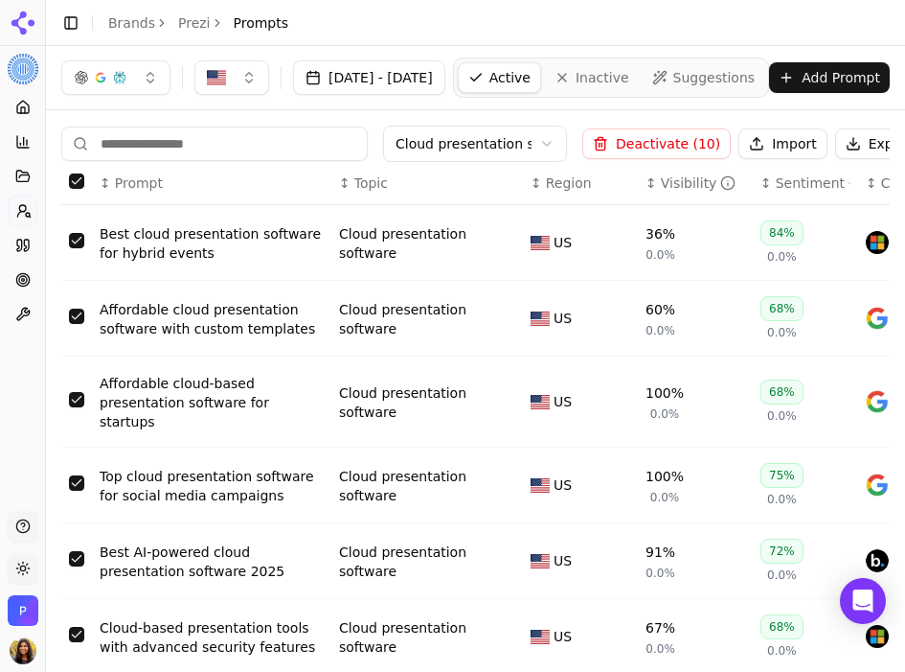
click at [628, 141] on button "Deactivate ( 10 )" at bounding box center [657, 143] width 149 height 31
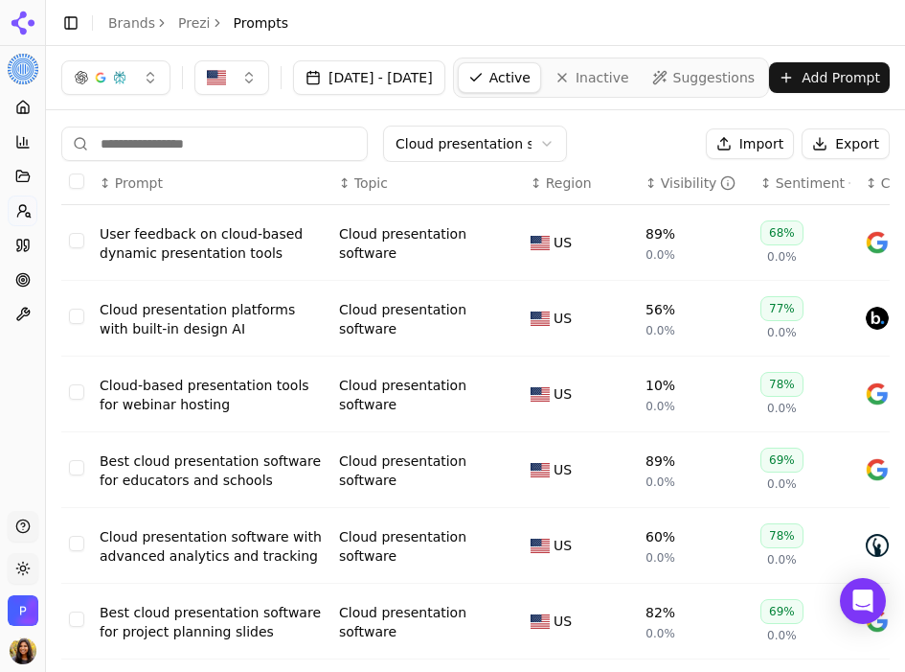
click at [494, 143] on html "Prezi Platform Home Competition Topics Prompts Citations Optimize Toolbox Suppo…" at bounding box center [452, 336] width 905 height 672
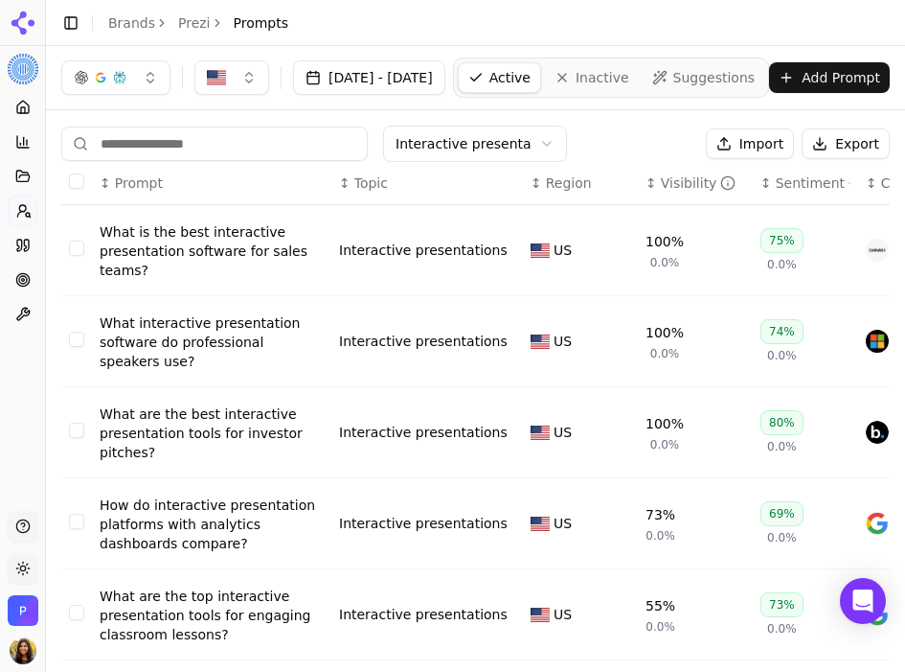
click at [73, 181] on button "Select all rows" at bounding box center [76, 180] width 15 height 15
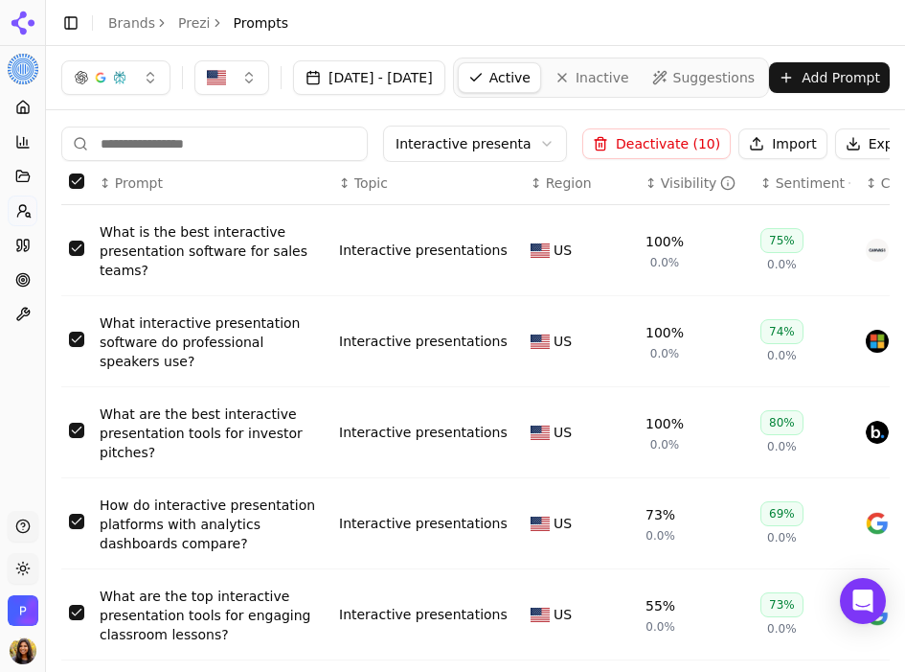
click at [608, 139] on button "Deactivate ( 10 )" at bounding box center [657, 143] width 149 height 31
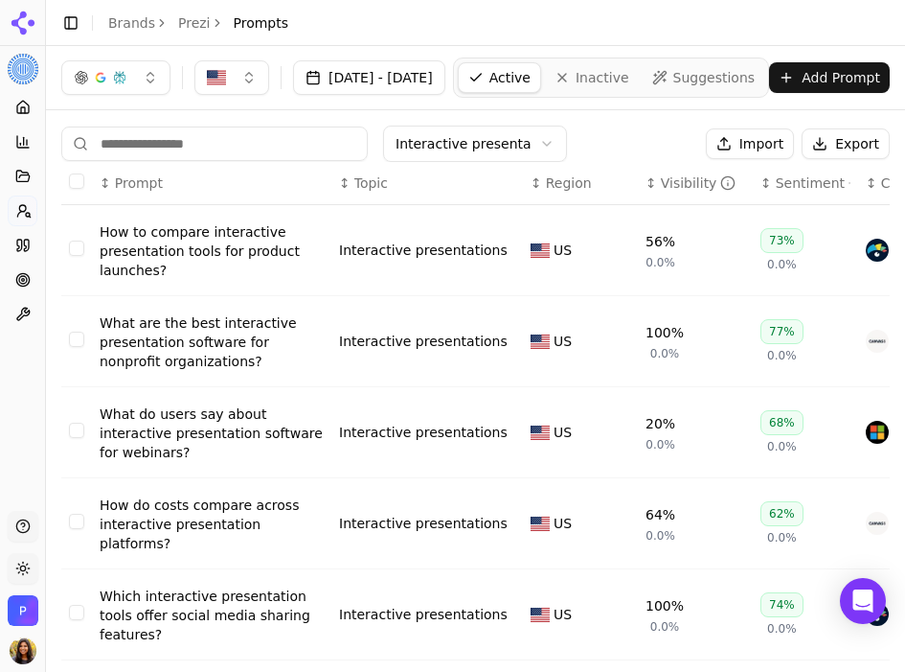
click at [464, 149] on html "Prezi Platform Home Competition Topics Prompts Citations Optimize Toolbox Suppo…" at bounding box center [452, 336] width 905 height 672
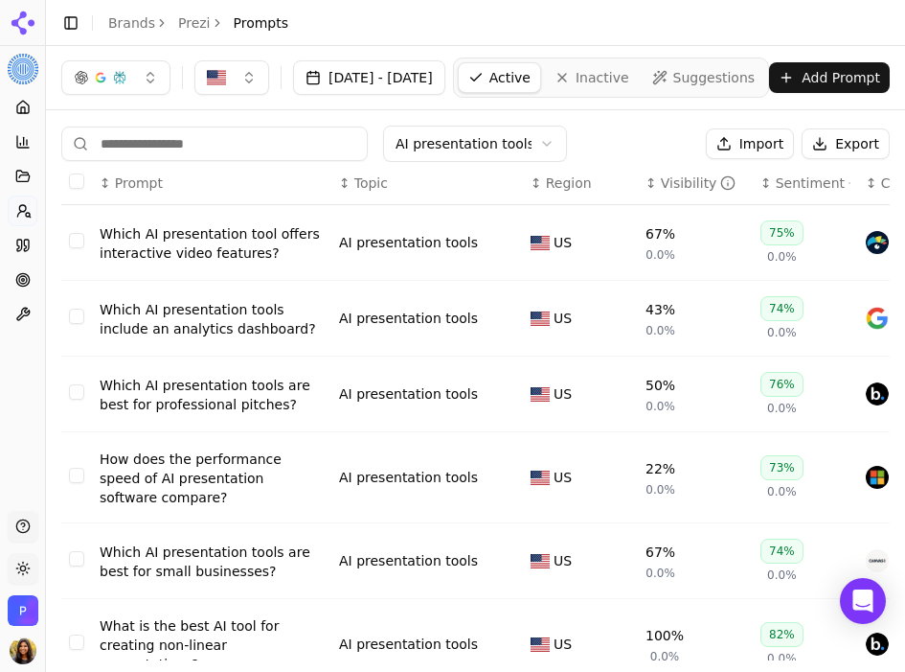
click at [276, 142] on input at bounding box center [214, 143] width 307 height 34
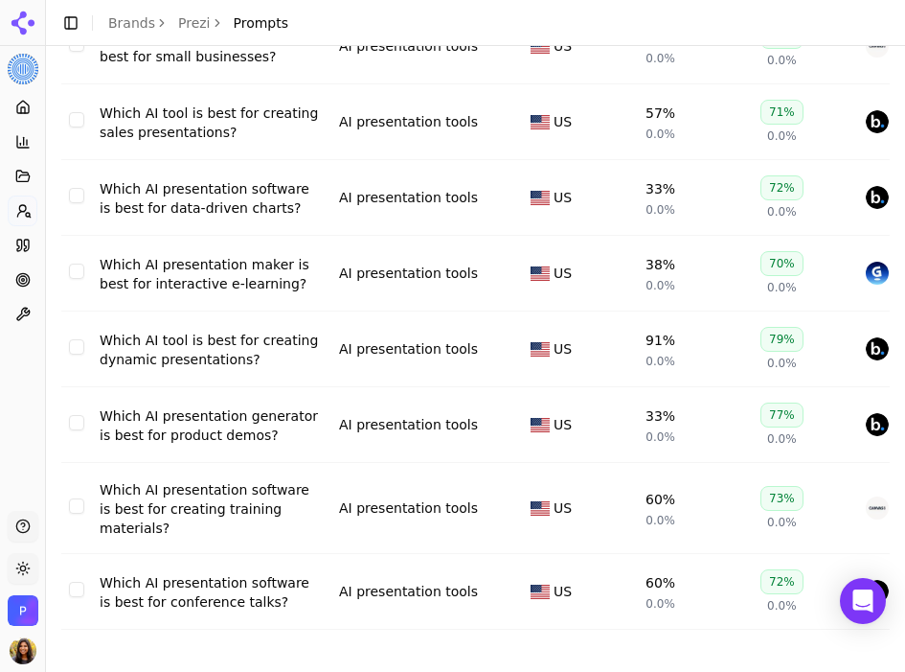
scroll to position [281, 0]
type input "********"
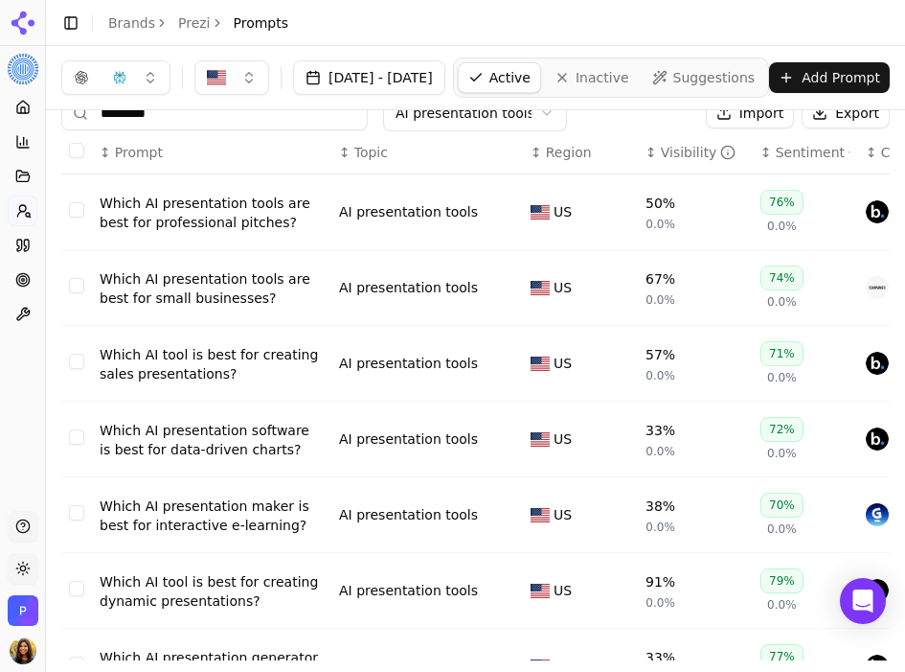
scroll to position [0, 0]
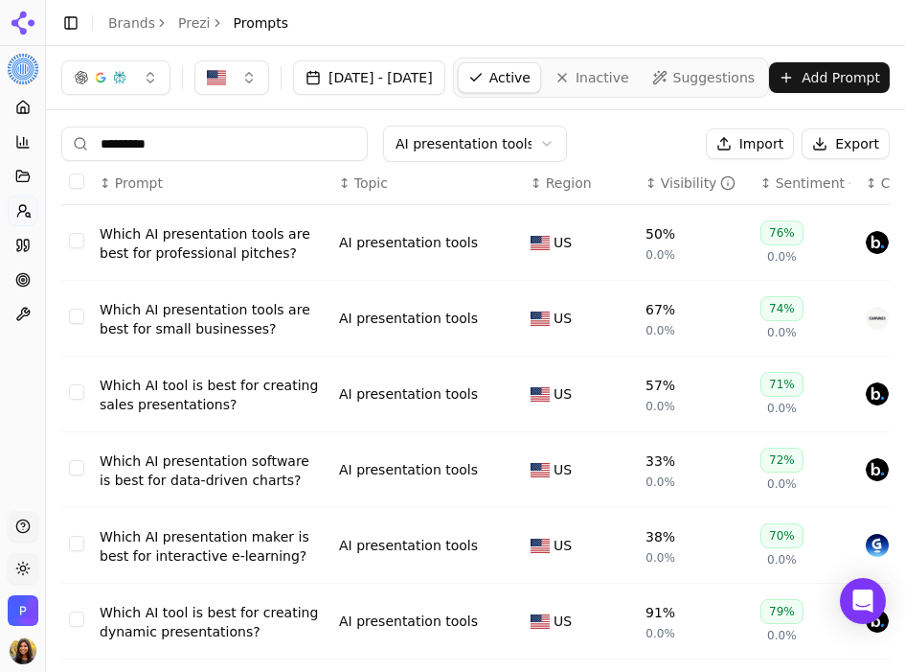
click at [885, 65] on button "Add Prompt" at bounding box center [829, 77] width 121 height 31
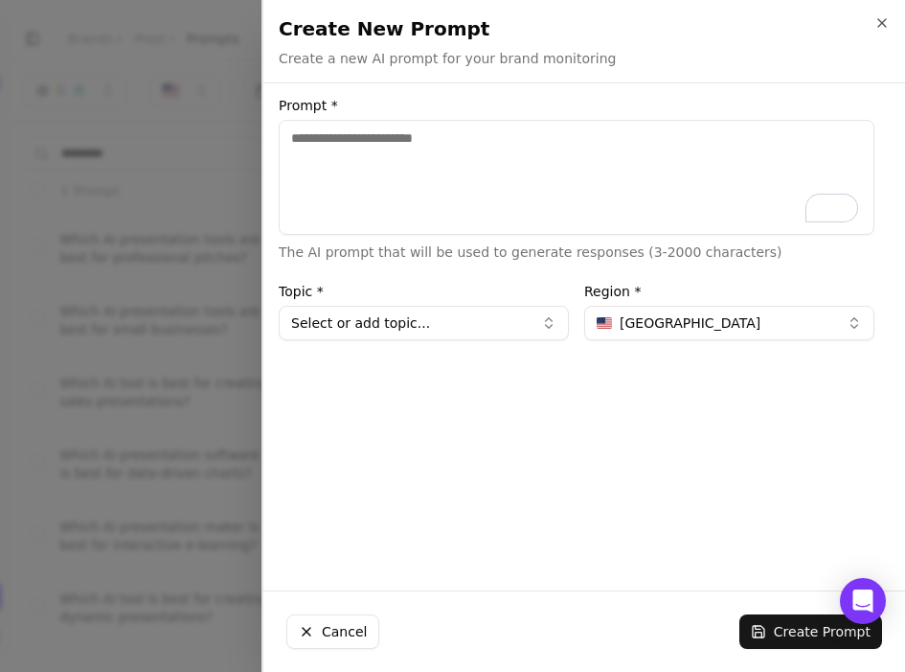
click at [529, 159] on textarea "Prompt *" at bounding box center [577, 177] width 596 height 115
type textarea "**********"
click at [431, 320] on button "Select or add topic..." at bounding box center [424, 323] width 290 height 34
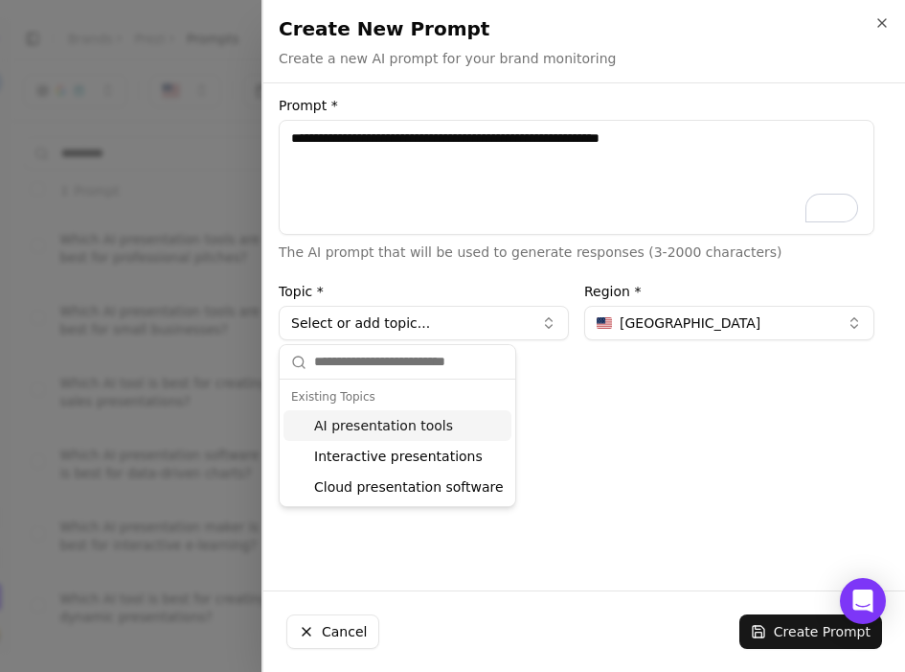
click at [411, 423] on div "AI presentation tools" at bounding box center [398, 425] width 228 height 31
type input "**********"
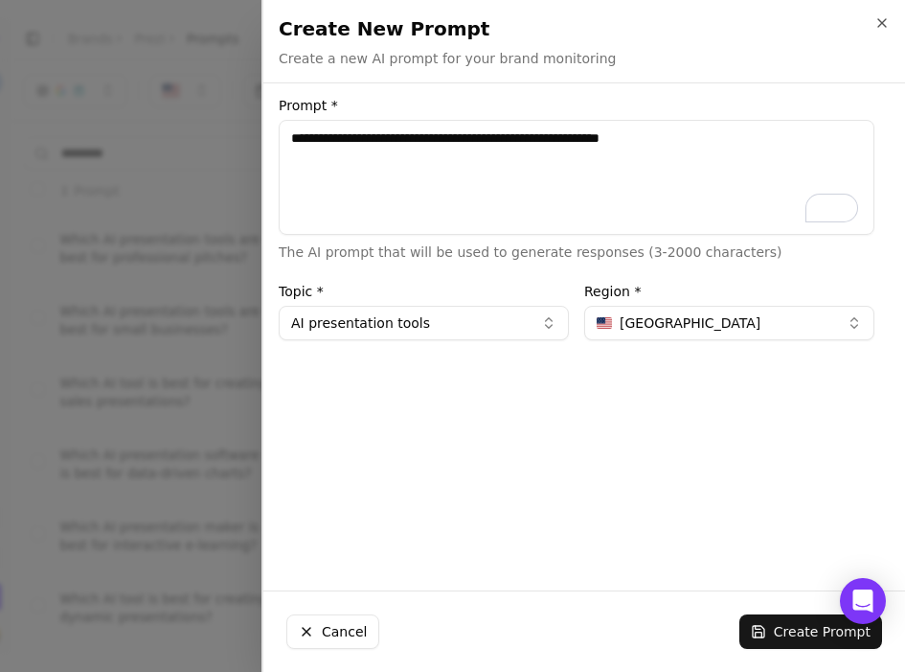
click at [790, 629] on button "Create Prompt" at bounding box center [811, 631] width 143 height 34
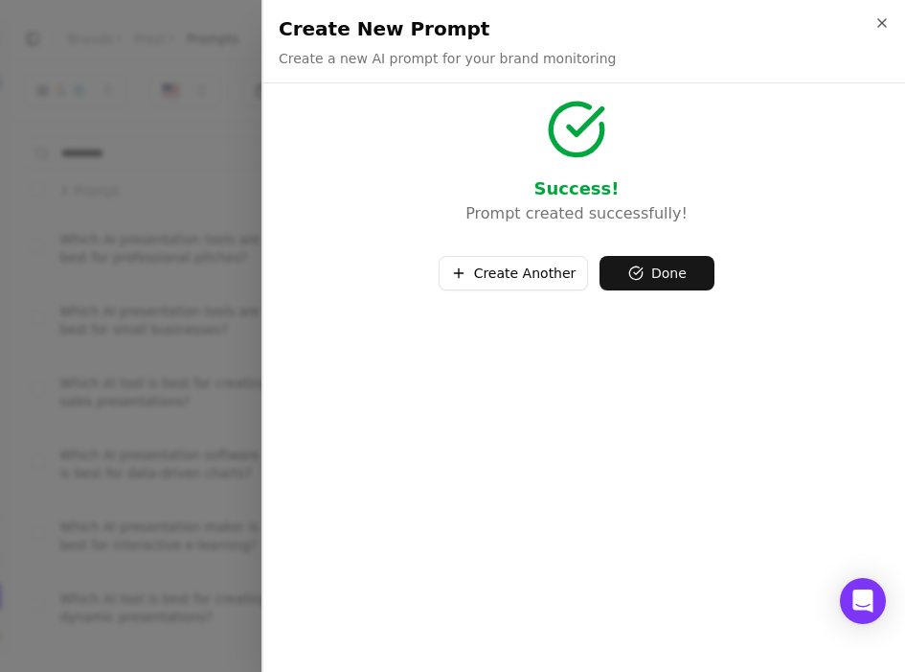
click at [529, 265] on button "Create Another" at bounding box center [514, 273] width 150 height 34
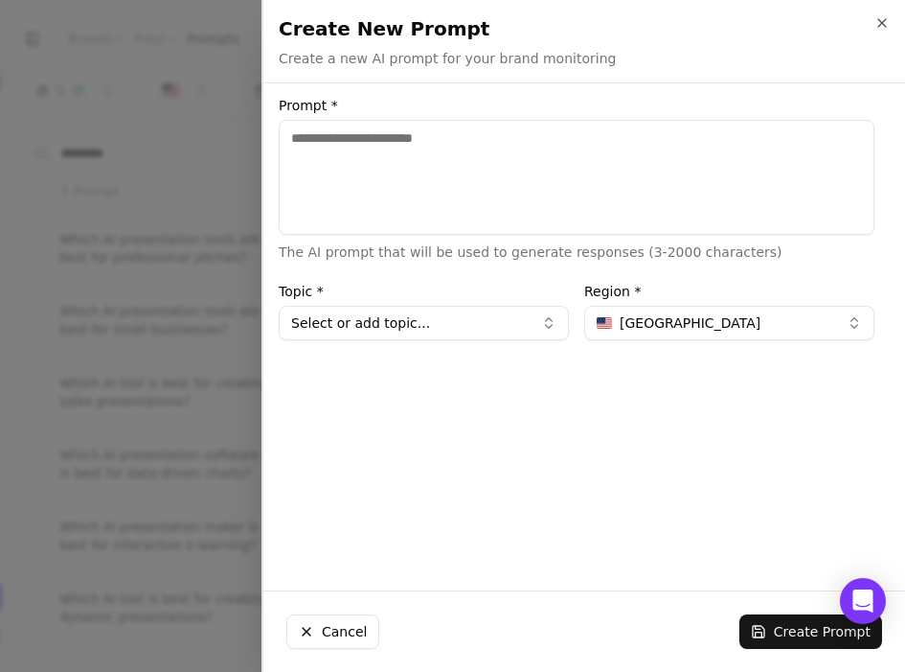
drag, startPoint x: 262, startPoint y: 205, endPoint x: 368, endPoint y: 174, distance: 110.7
click at [269, 203] on div "Create New Prompt Create a new AI prompt for your brand monitoring Unsaved chan…" at bounding box center [584, 336] width 644 height 672
click at [373, 172] on textarea "Prompt *" at bounding box center [577, 177] width 596 height 115
click at [423, 190] on textarea "Prompt *" at bounding box center [577, 177] width 596 height 115
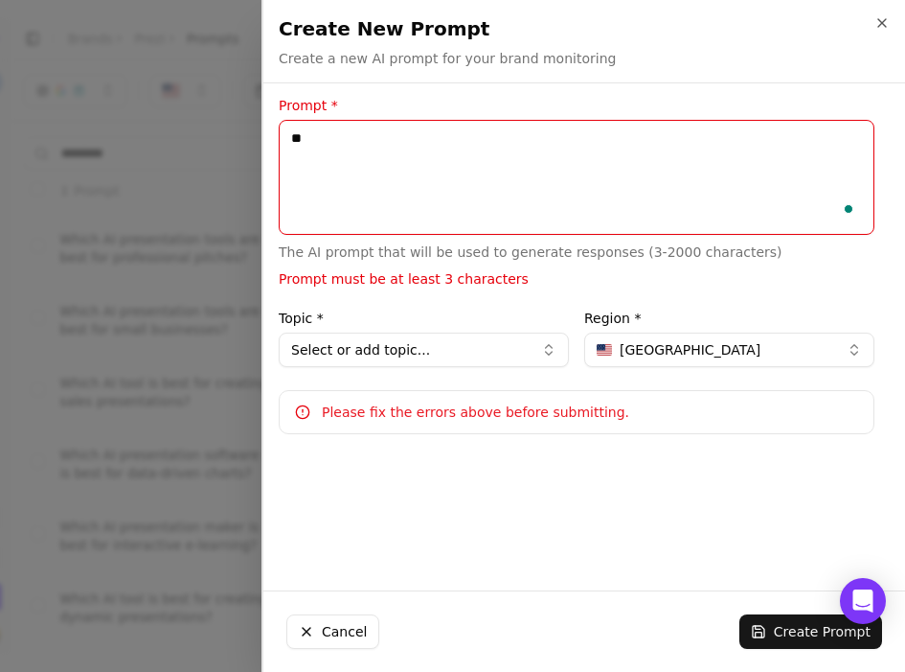
type textarea "*"
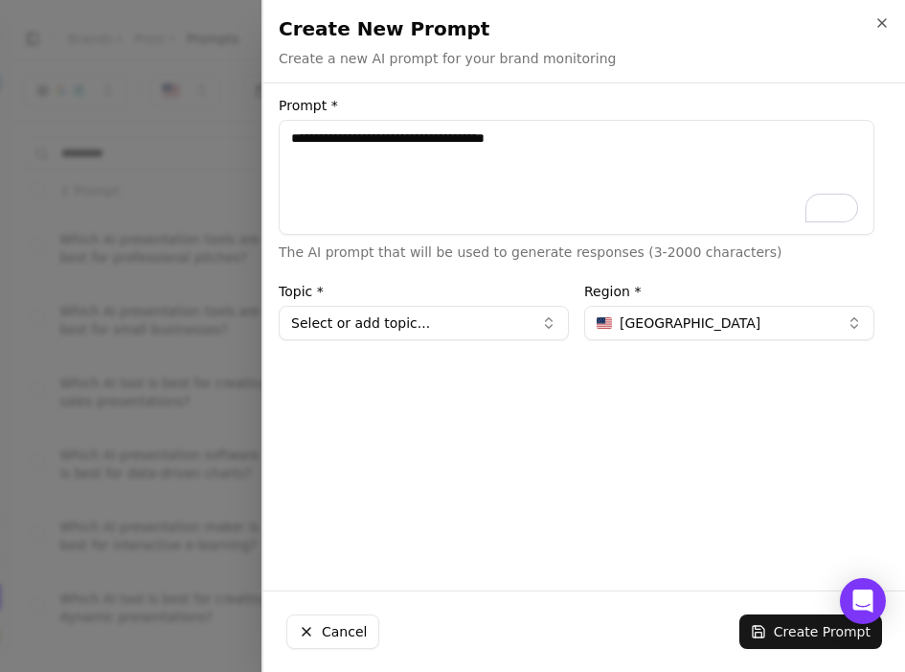
type textarea "**********"
click at [374, 333] on button "Select or add topic..." at bounding box center [424, 323] width 290 height 34
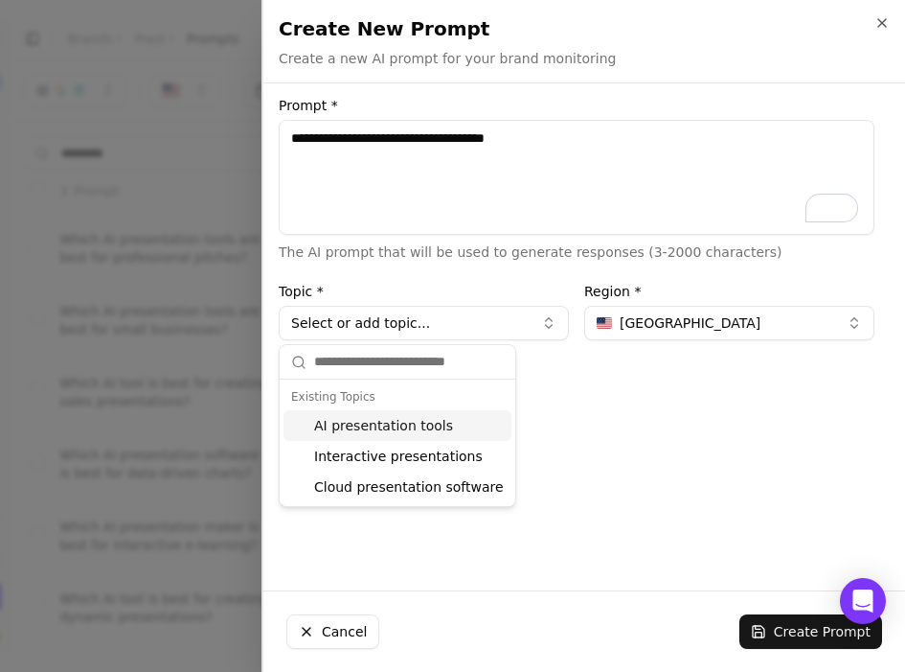
drag, startPoint x: 381, startPoint y: 416, endPoint x: 471, endPoint y: 466, distance: 102.9
click at [381, 415] on div "AI presentation tools" at bounding box center [398, 425] width 228 height 31
type input "**********"
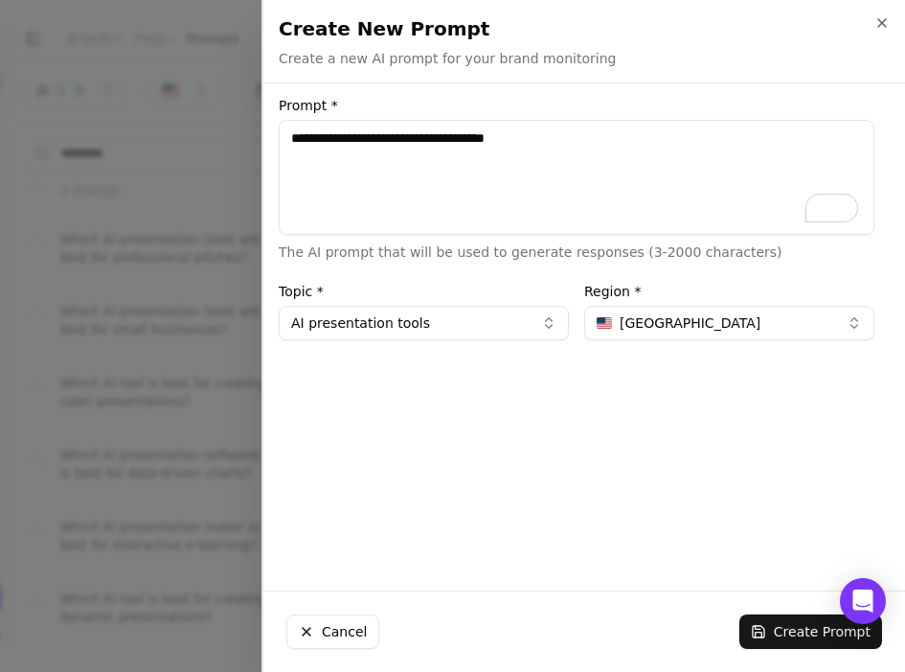
drag, startPoint x: 785, startPoint y: 623, endPoint x: 794, endPoint y: 627, distance: 10.3
click at [784, 623] on button "Create Prompt" at bounding box center [811, 631] width 143 height 34
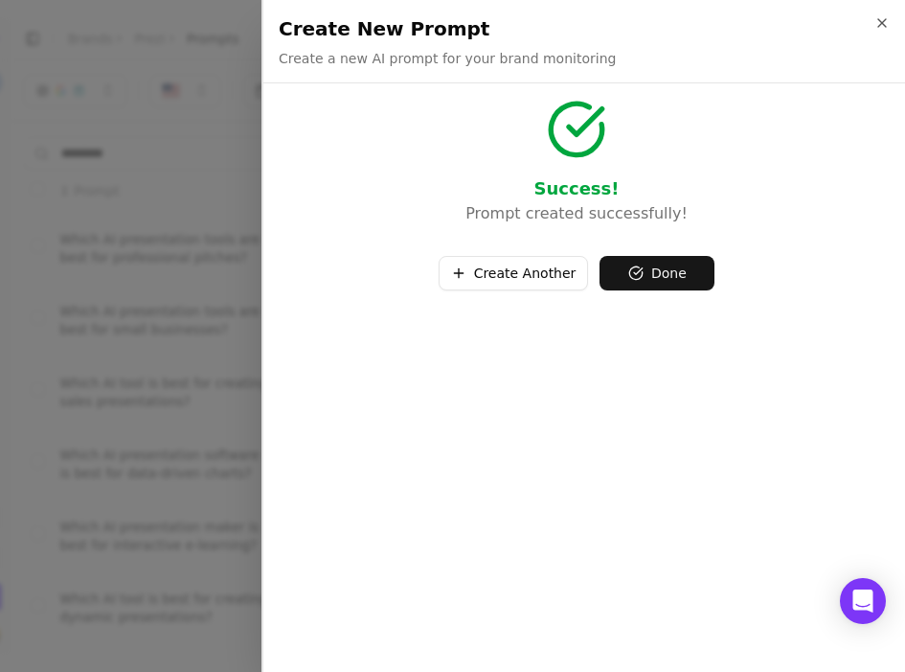
click at [663, 271] on button "Done" at bounding box center [657, 273] width 115 height 34
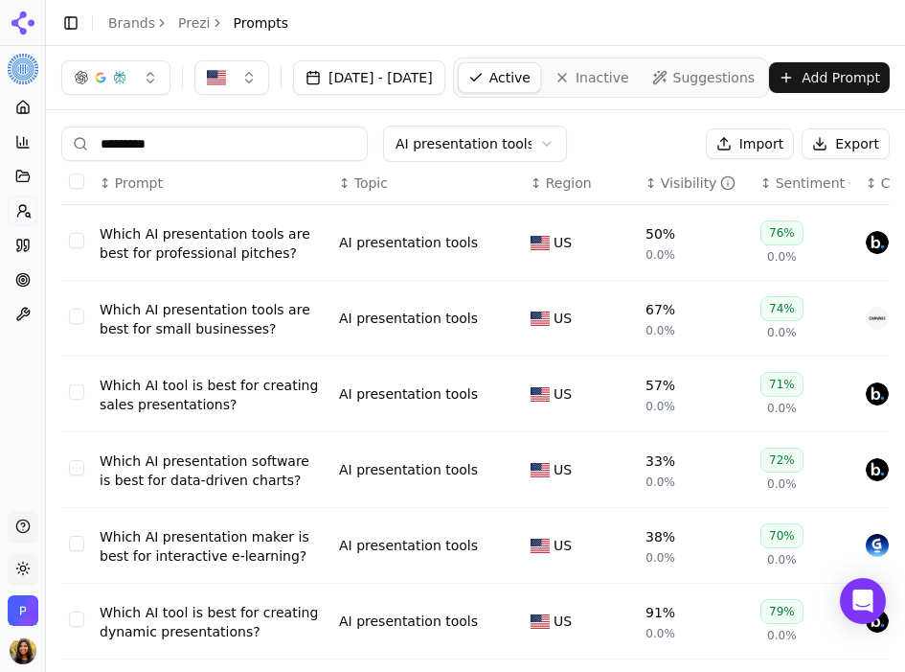
click at [873, 93] on div "[DATE] - [DATE] Active Inactive Suggestions Add Prompt" at bounding box center [475, 77] width 829 height 40
click at [850, 79] on button "Add Prompt" at bounding box center [829, 77] width 121 height 31
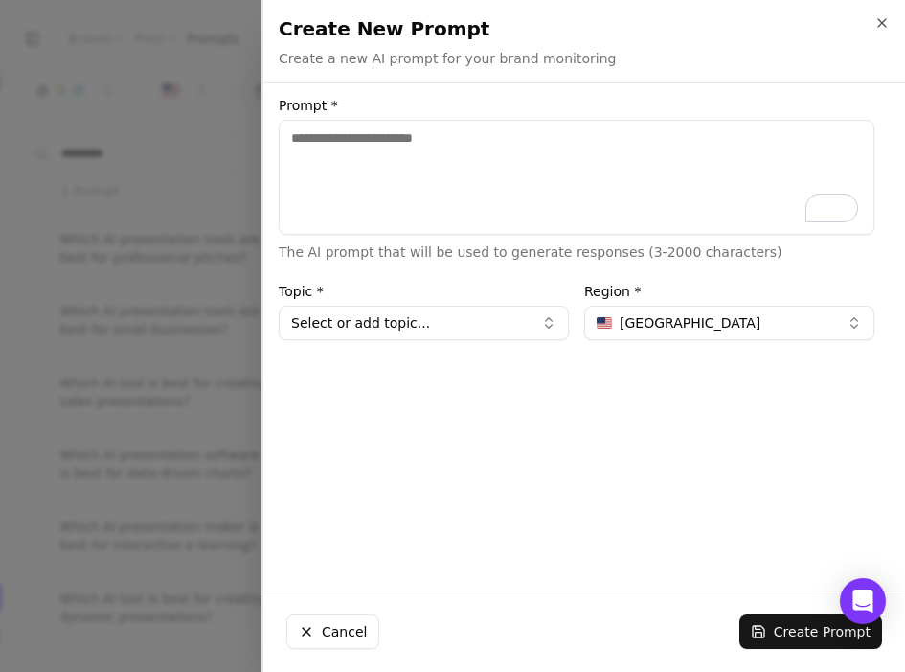
click at [284, 184] on textarea "Prompt *" at bounding box center [577, 177] width 596 height 115
type textarea "**********"
click at [377, 325] on button "Select or add topic..." at bounding box center [424, 323] width 290 height 34
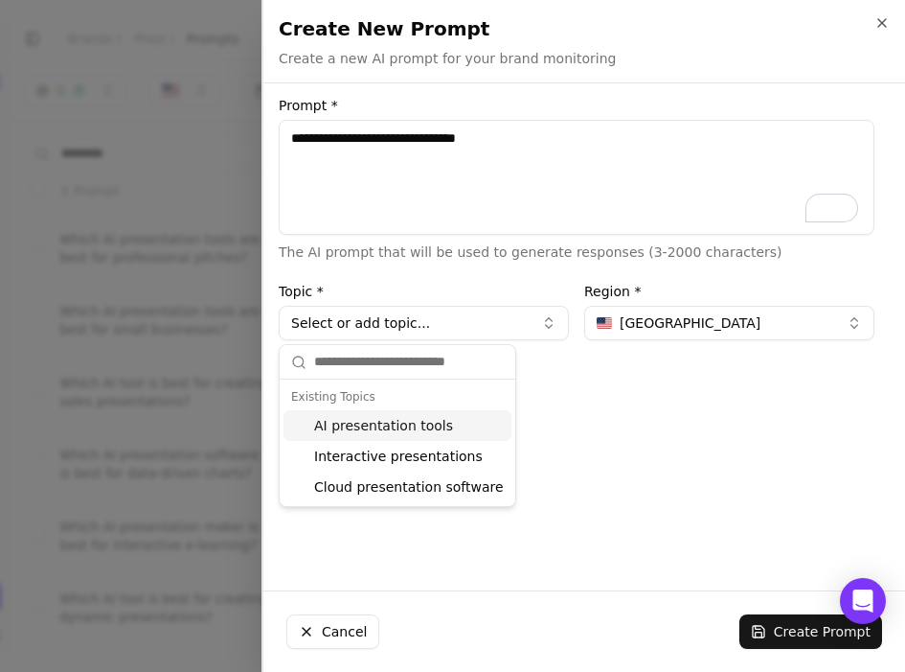
click at [369, 424] on div "AI presentation tools" at bounding box center [398, 425] width 228 height 31
type input "**********"
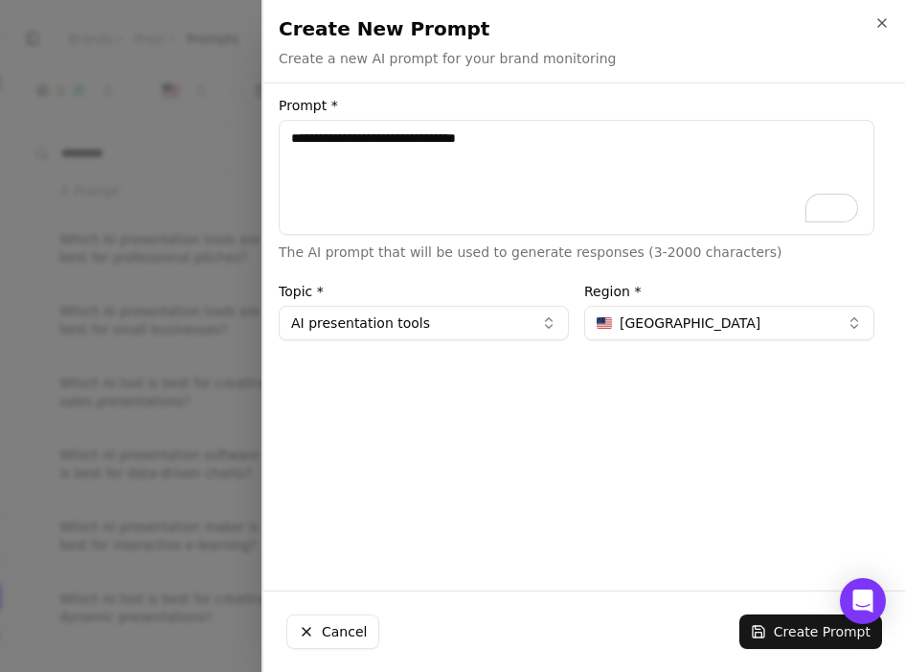
click at [519, 139] on textarea "**********" at bounding box center [577, 177] width 596 height 115
click at [515, 137] on textarea "**********" at bounding box center [577, 177] width 596 height 115
click at [514, 134] on textarea "**********" at bounding box center [577, 177] width 596 height 115
click at [485, 137] on textarea "**********" at bounding box center [577, 177] width 596 height 115
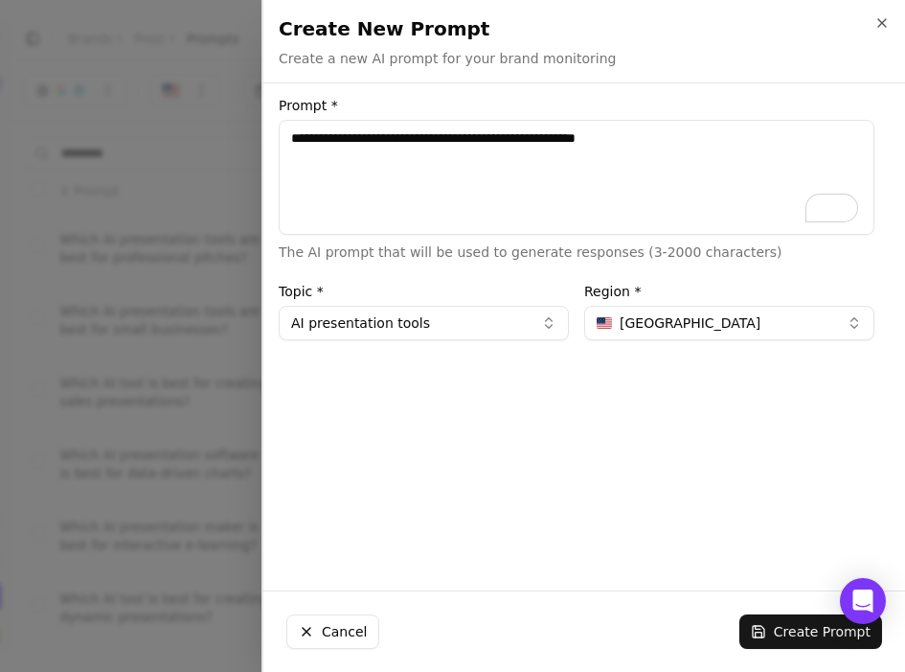
type textarea "**********"
click at [779, 626] on button "Create Prompt" at bounding box center [811, 631] width 143 height 34
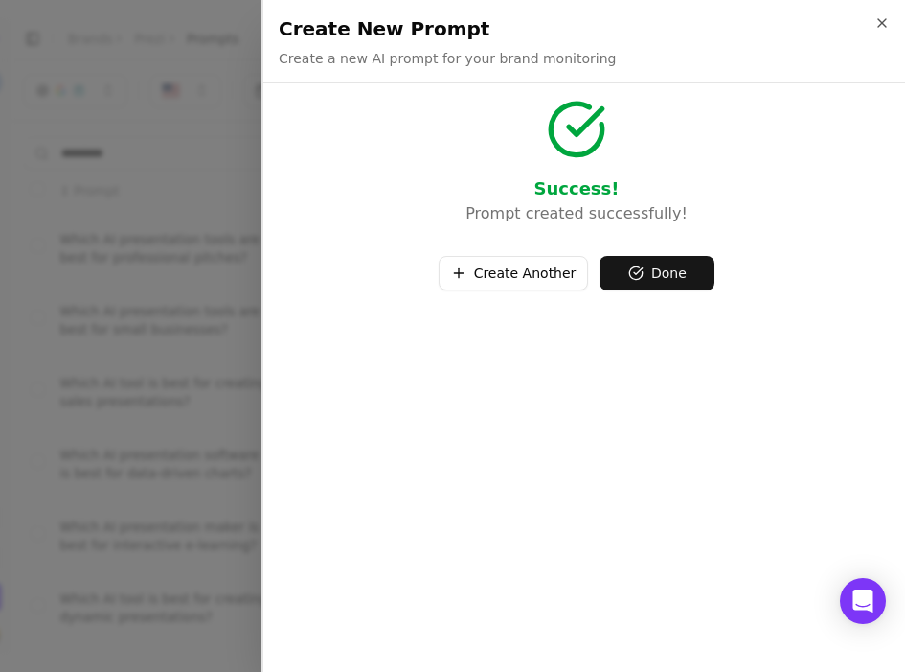
click at [689, 280] on button "Done" at bounding box center [657, 273] width 115 height 34
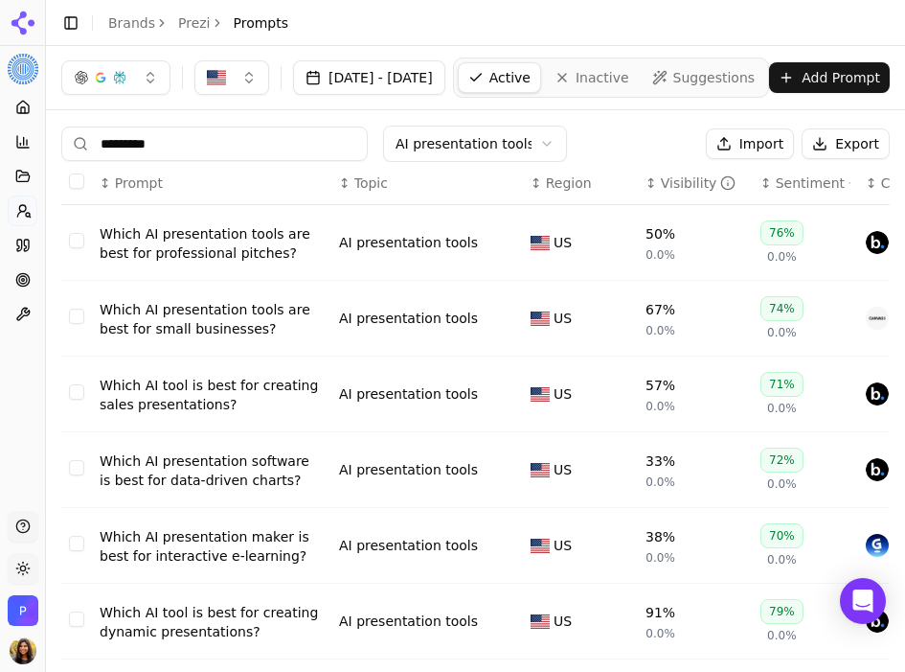
click at [860, 86] on button "Add Prompt" at bounding box center [829, 77] width 121 height 31
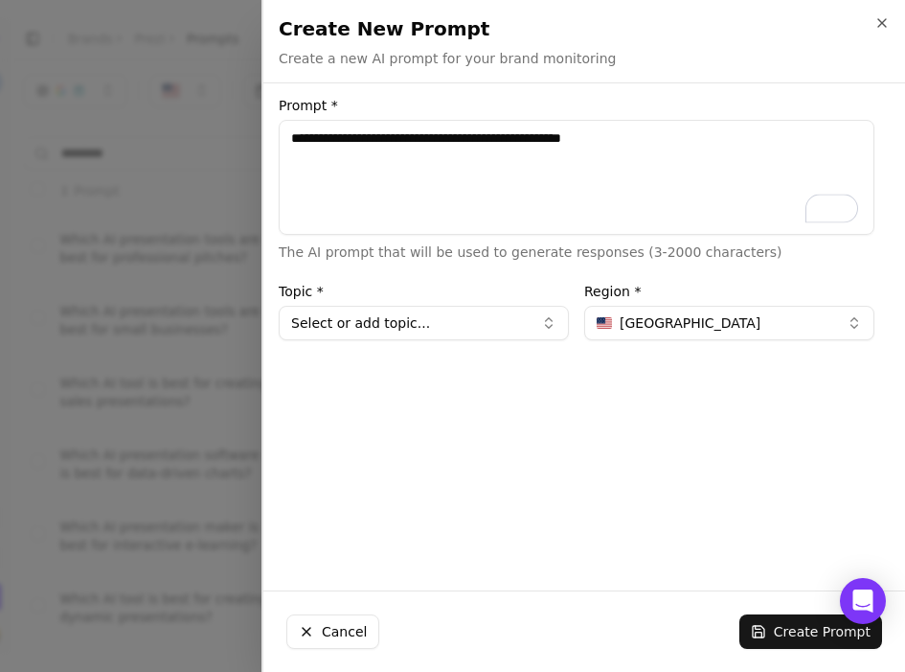
type textarea "**********"
click at [369, 333] on button "Select or add topic..." at bounding box center [424, 323] width 290 height 34
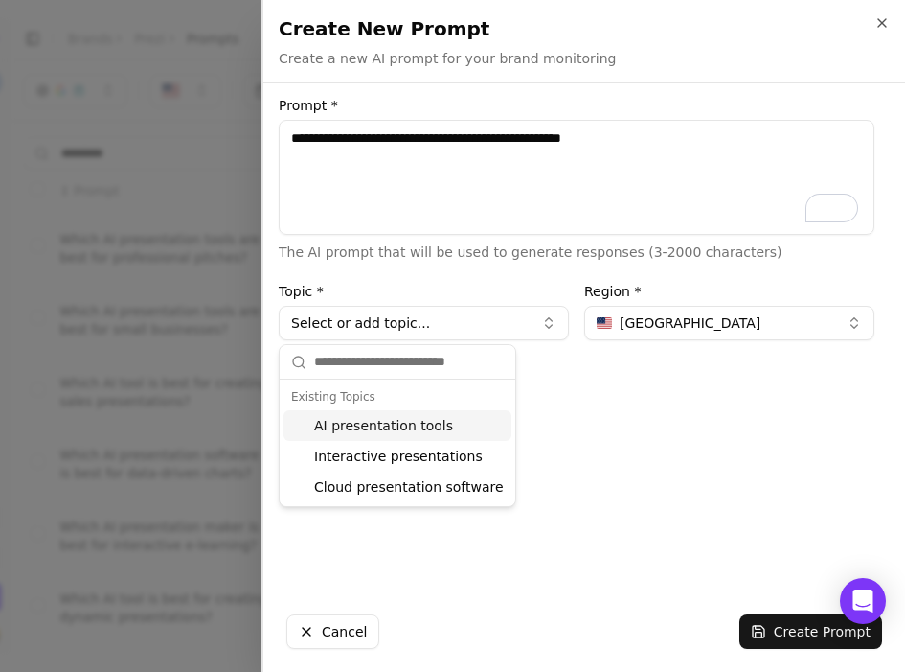
click at [372, 421] on div "AI presentation tools" at bounding box center [398, 425] width 228 height 31
type input "**********"
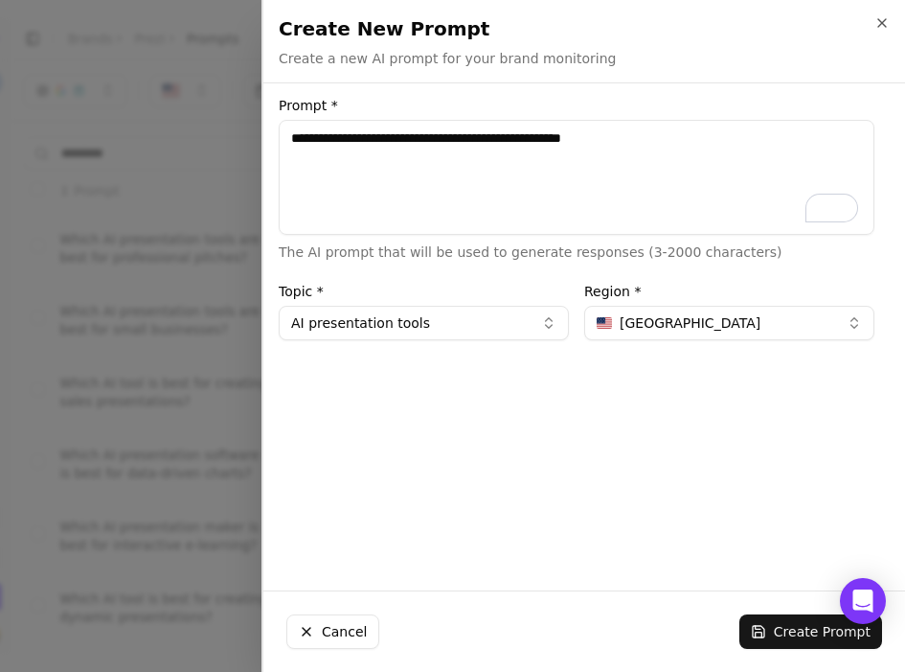
click at [784, 633] on button "Create Prompt" at bounding box center [811, 631] width 143 height 34
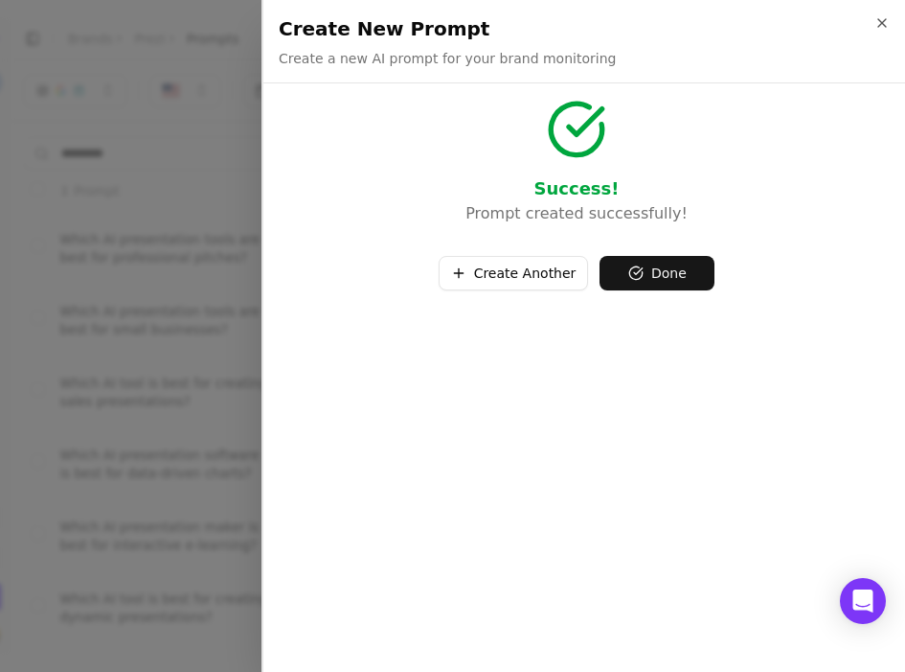
click at [660, 274] on button "Done" at bounding box center [657, 273] width 115 height 34
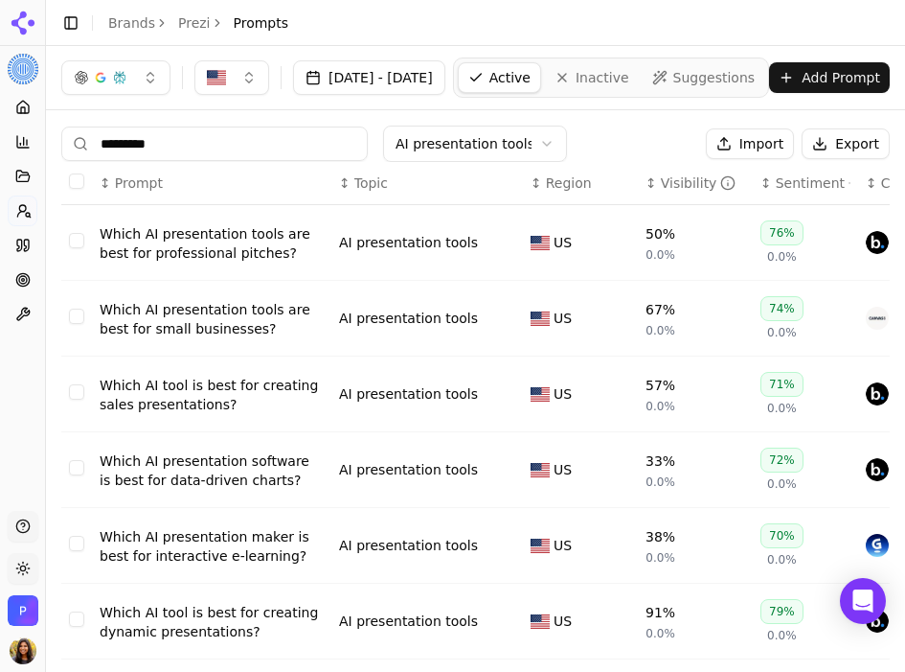
click at [852, 82] on button "Add Prompt" at bounding box center [829, 77] width 121 height 31
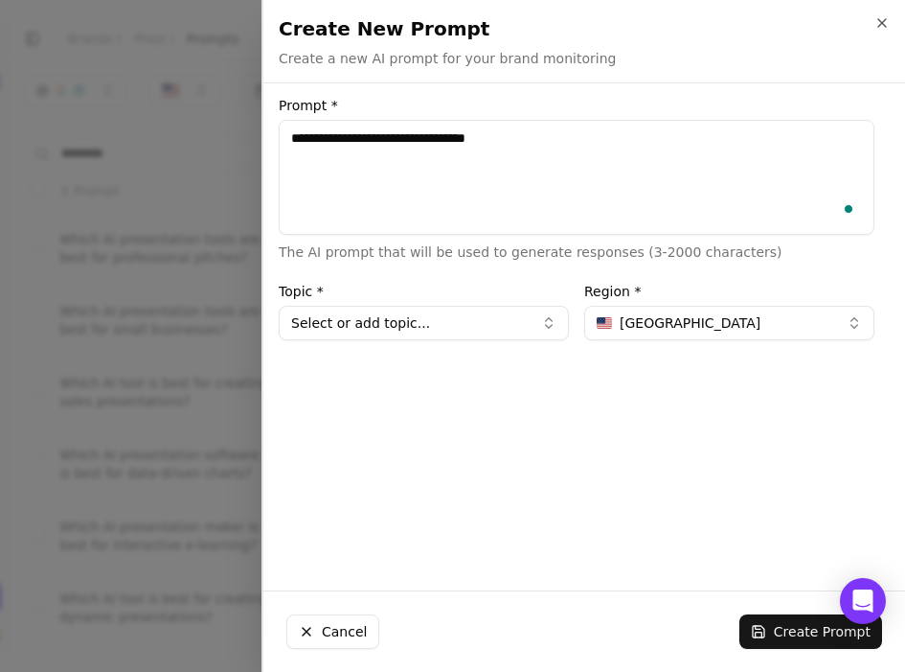
type textarea "**********"
click at [853, 623] on button "Create Prompt" at bounding box center [811, 631] width 143 height 34
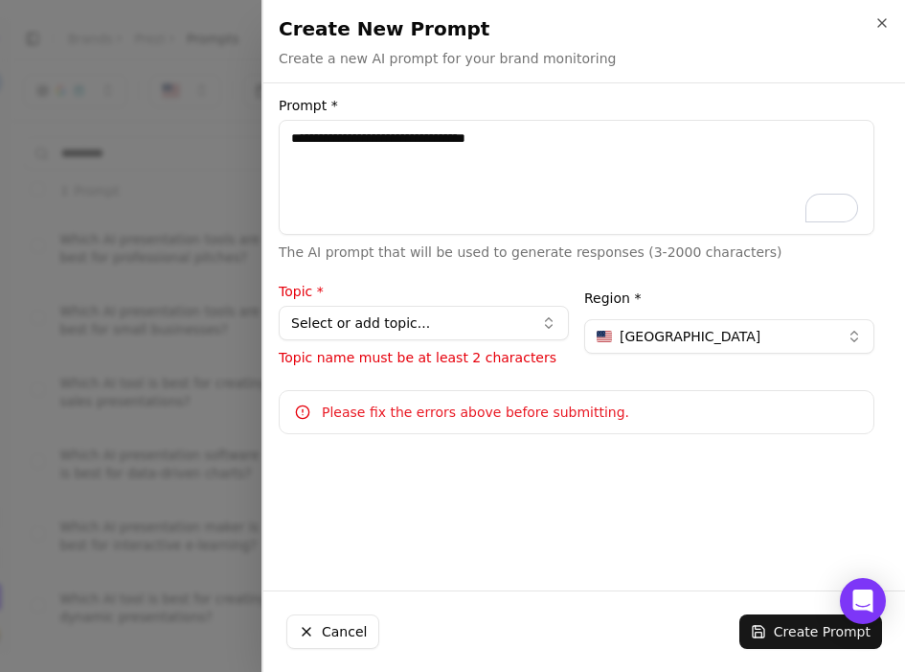
click at [431, 323] on button "Select or add topic..." at bounding box center [424, 323] width 290 height 34
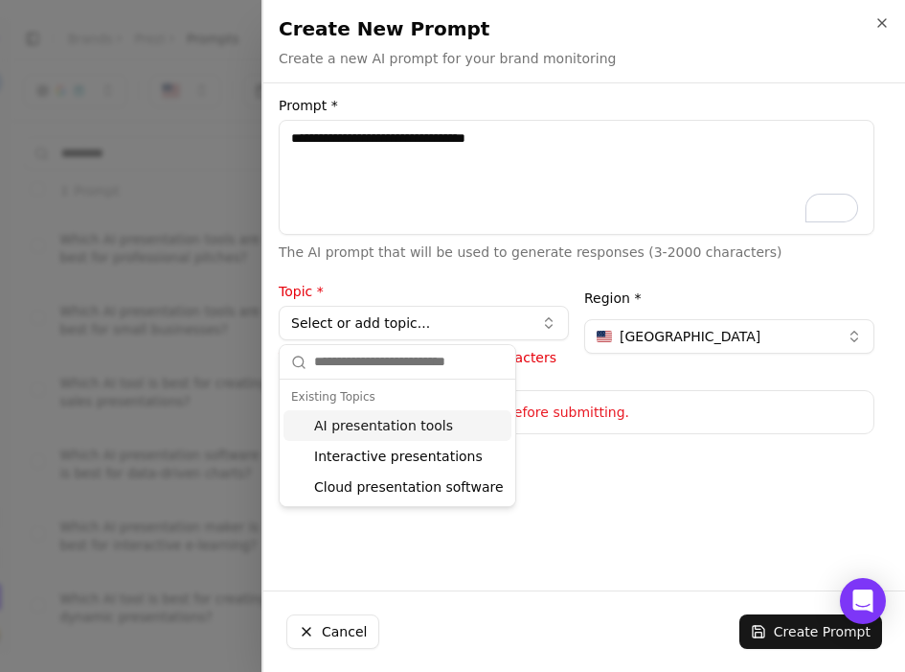
click at [388, 416] on div "AI presentation tools" at bounding box center [398, 425] width 228 height 31
type input "**********"
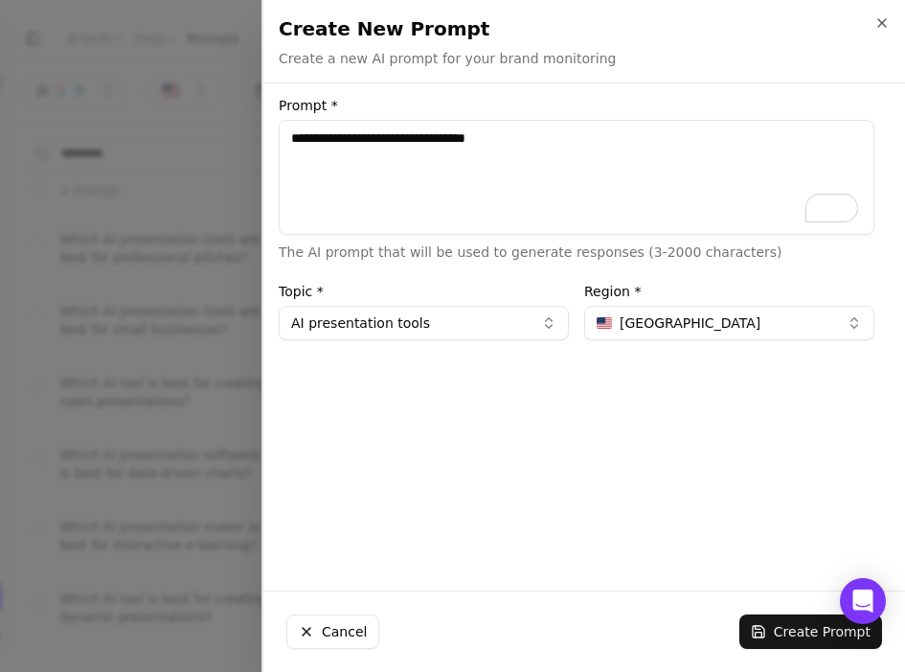
drag, startPoint x: 775, startPoint y: 608, endPoint x: 782, endPoint y: 621, distance: 14.1
click at [775, 608] on div "Cancel Create Prompt" at bounding box center [584, 631] width 642 height 80
click at [782, 621] on button "Create Prompt" at bounding box center [811, 631] width 143 height 34
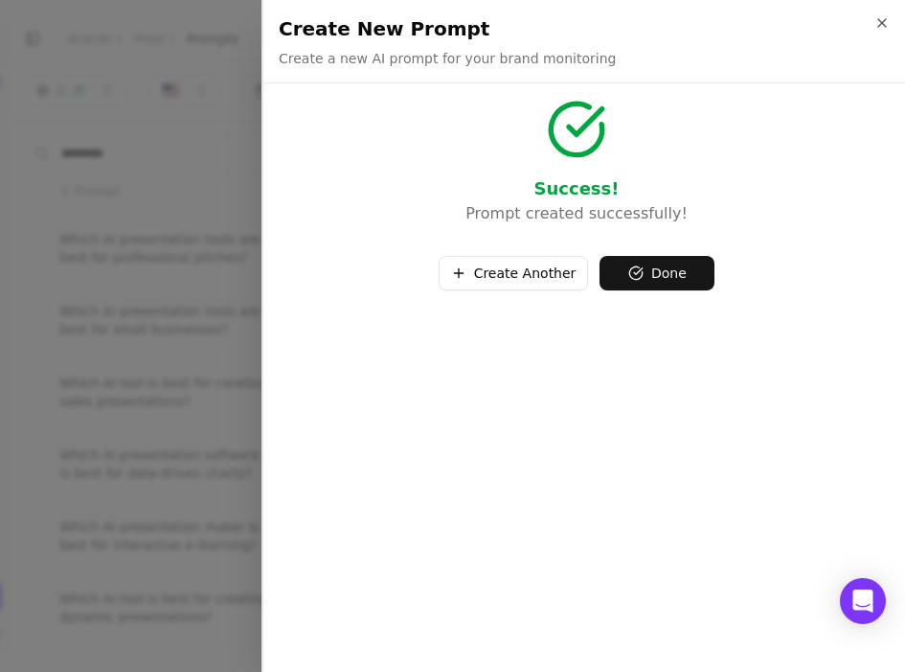
click at [672, 281] on button "Done" at bounding box center [657, 273] width 115 height 34
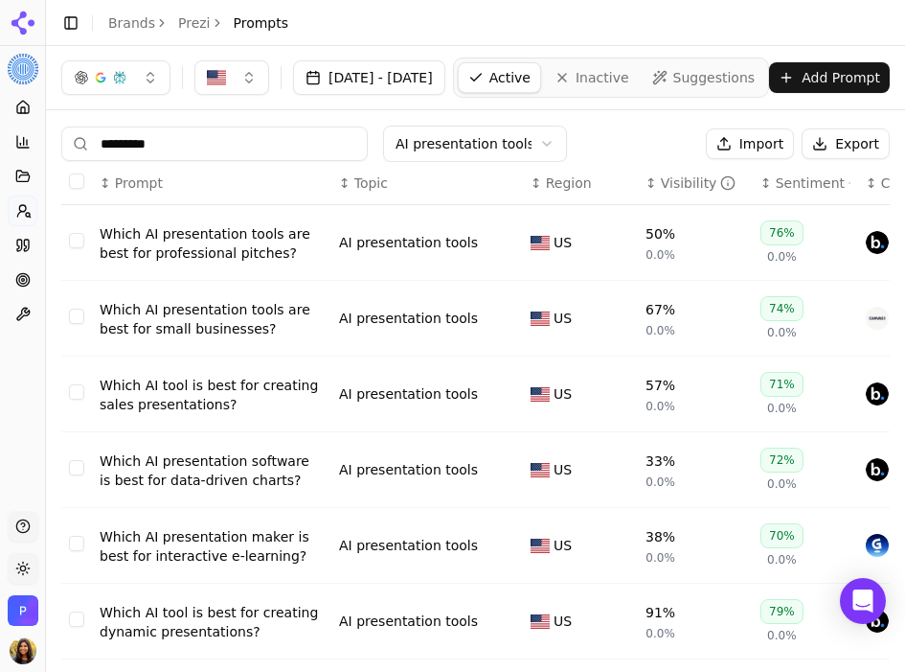
click at [856, 70] on button "Add Prompt" at bounding box center [829, 77] width 121 height 31
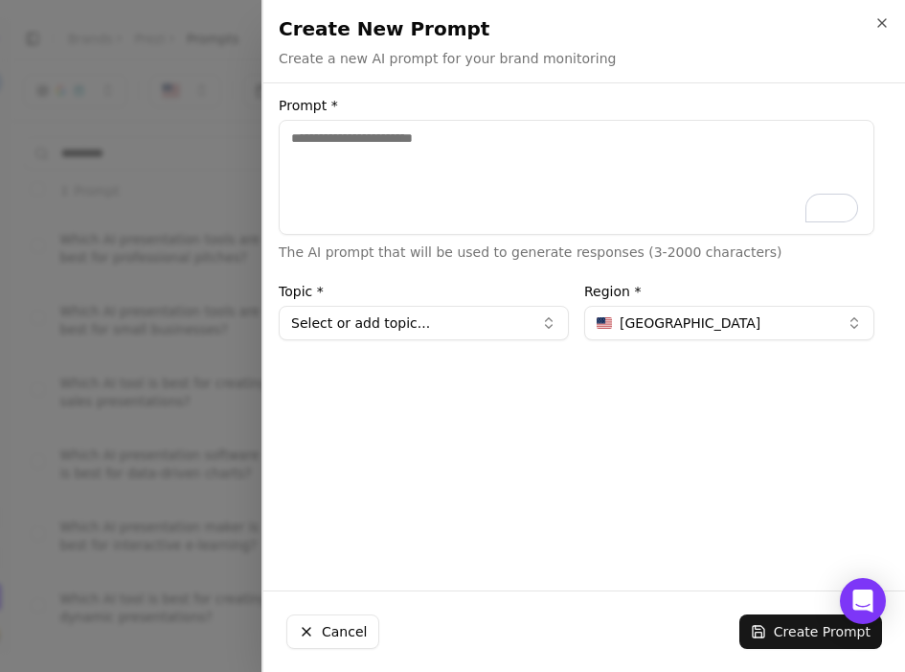
click at [489, 172] on textarea "Prompt *" at bounding box center [577, 177] width 596 height 115
type textarea "**********"
drag, startPoint x: 465, startPoint y: 345, endPoint x: 452, endPoint y: 332, distance: 18.3
click at [463, 343] on div "**********" at bounding box center [576, 337] width 627 height 476
click at [450, 331] on button "Select or add topic..." at bounding box center [424, 323] width 290 height 34
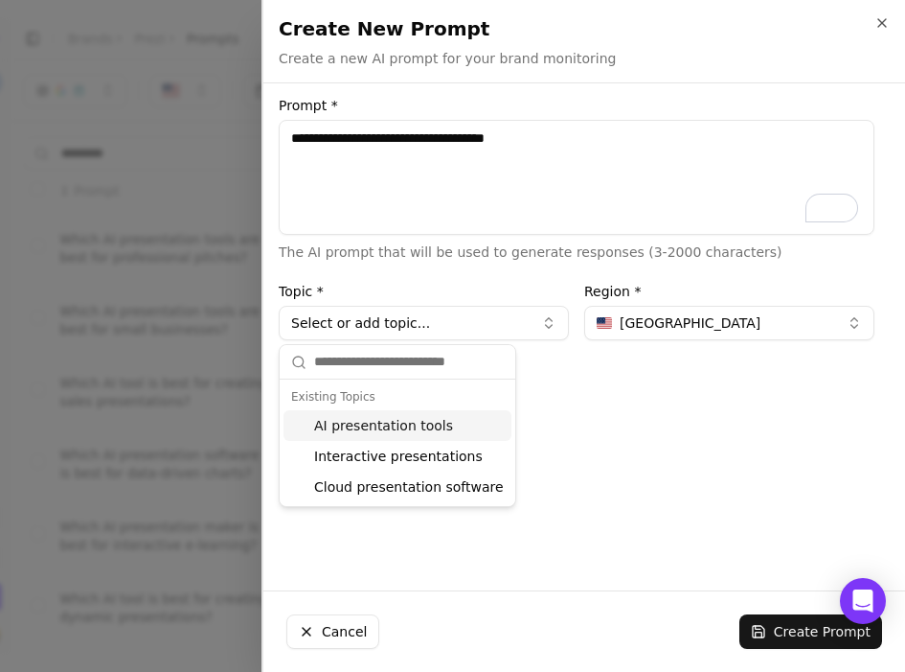
click at [397, 426] on div "AI presentation tools" at bounding box center [398, 425] width 228 height 31
type input "**********"
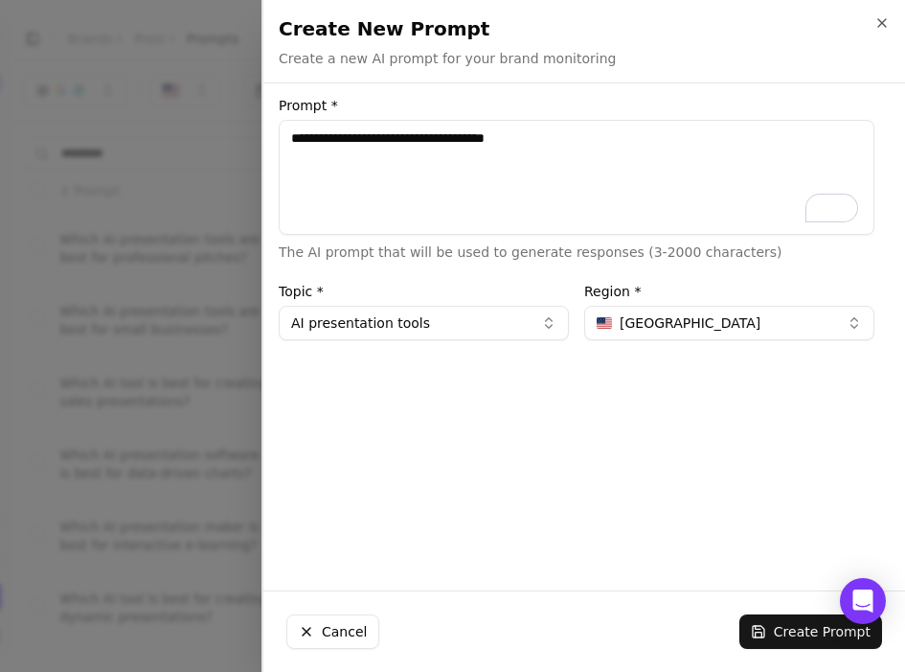
drag, startPoint x: 823, startPoint y: 627, endPoint x: 833, endPoint y: 624, distance: 10.0
click at [823, 627] on button "Create Prompt" at bounding box center [811, 631] width 143 height 34
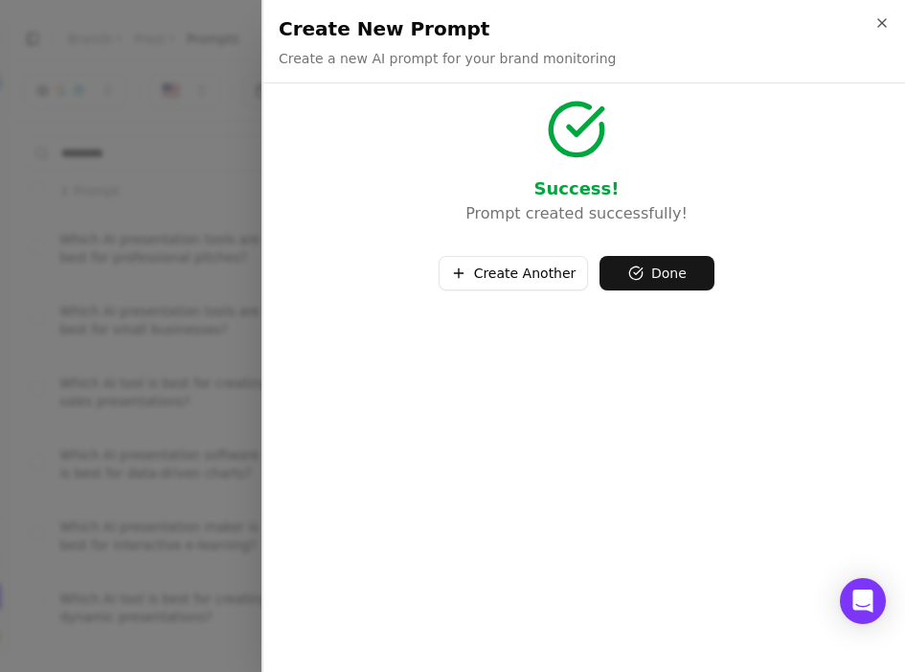
click at [647, 274] on button "Done" at bounding box center [657, 273] width 115 height 34
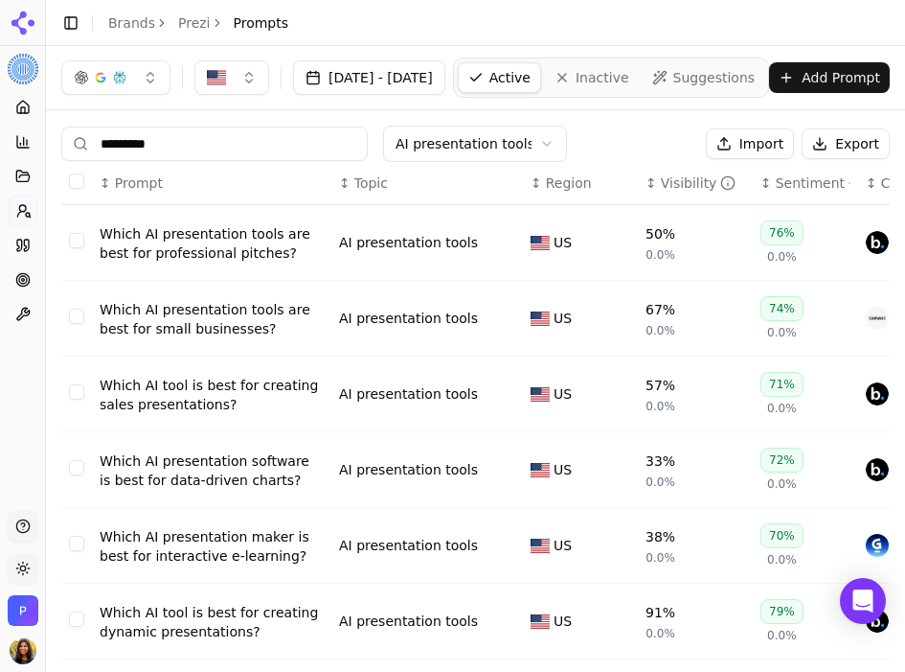
click at [859, 66] on button "Add Prompt" at bounding box center [829, 77] width 121 height 31
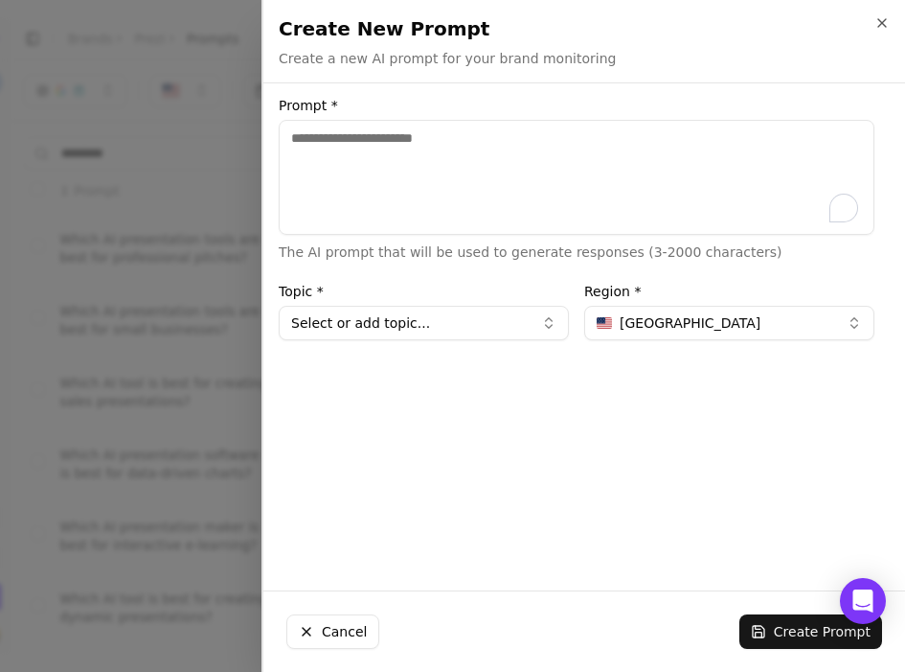
click at [376, 187] on textarea "Prompt *" at bounding box center [577, 177] width 596 height 115
type textarea "**********"
click at [312, 318] on button "Select or add topic..." at bounding box center [424, 323] width 290 height 34
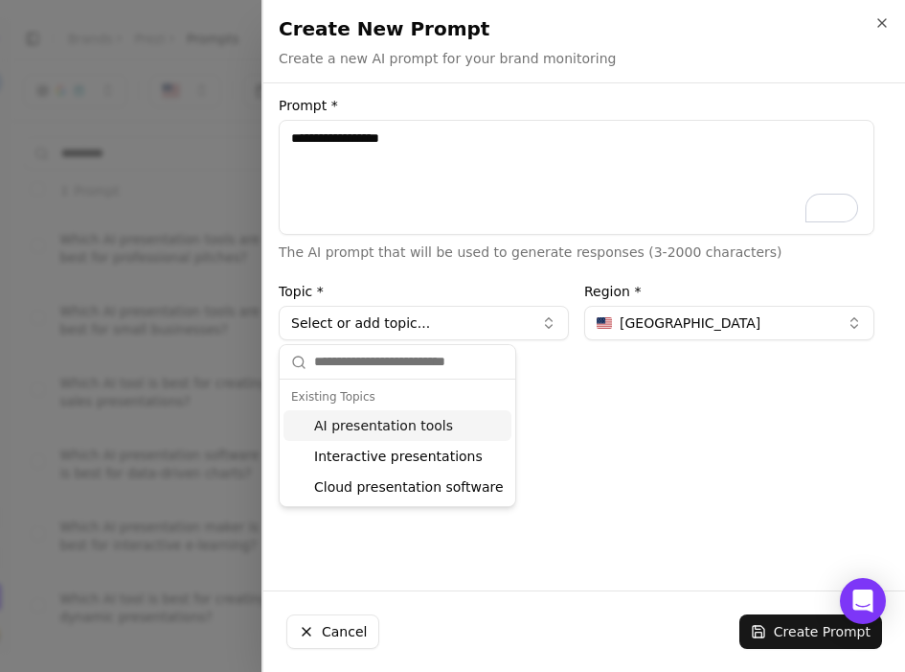
click at [380, 415] on div "AI presentation tools" at bounding box center [398, 425] width 228 height 31
type input "**********"
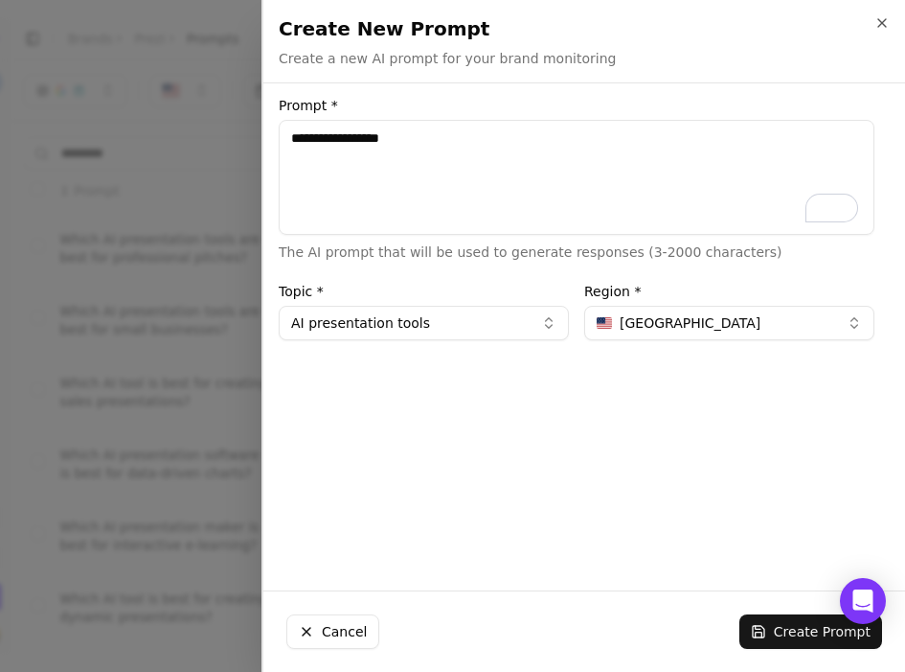
click at [784, 627] on button "Create Prompt" at bounding box center [811, 631] width 143 height 34
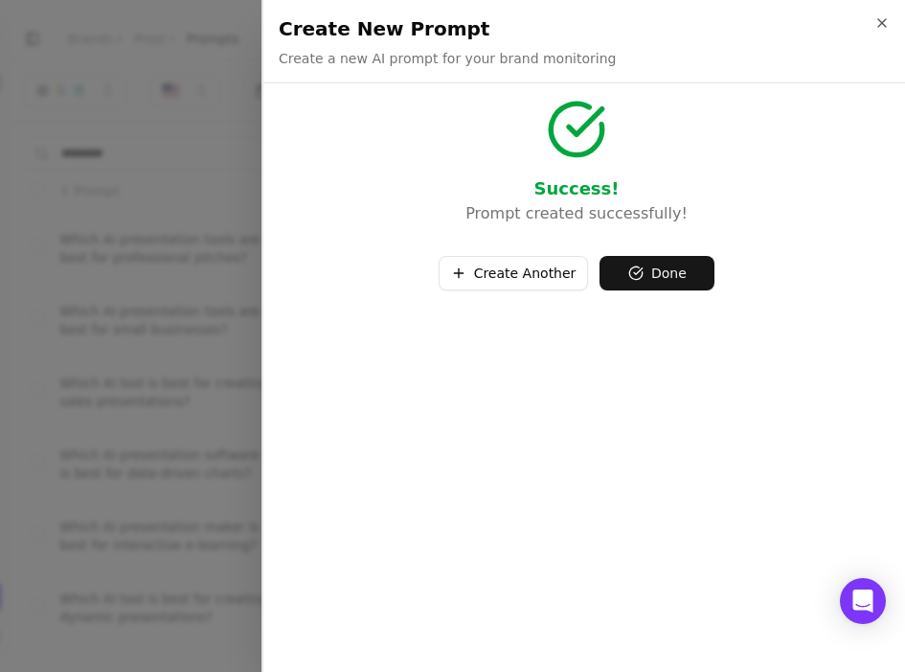
click at [680, 282] on button "Done" at bounding box center [657, 273] width 115 height 34
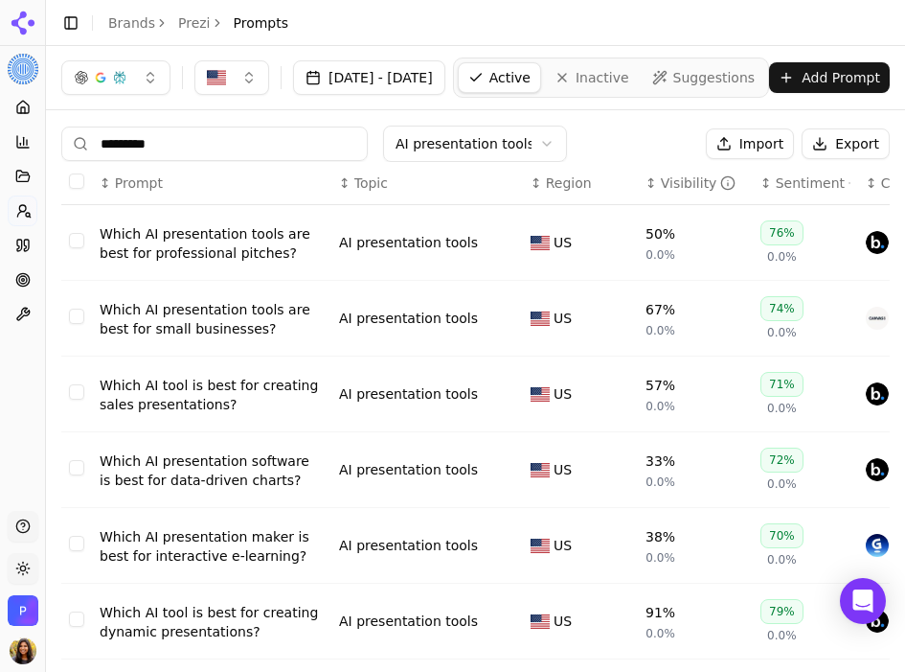
click at [844, 72] on button "Add Prompt" at bounding box center [829, 77] width 121 height 31
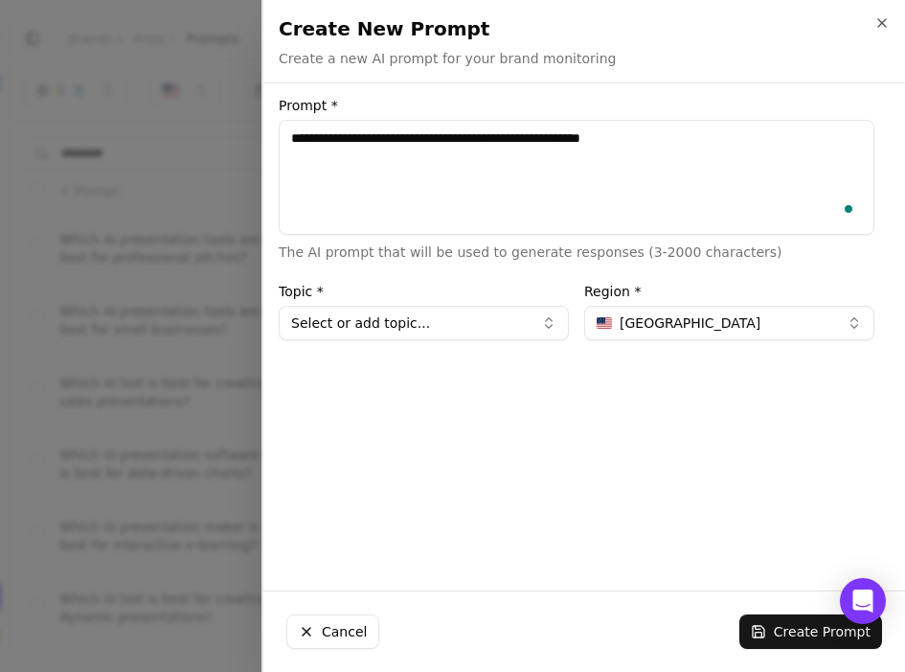
type textarea "**********"
drag, startPoint x: 353, startPoint y: 330, endPoint x: 363, endPoint y: 334, distance: 11.6
click at [353, 330] on button "Select or add topic..." at bounding box center [424, 323] width 290 height 34
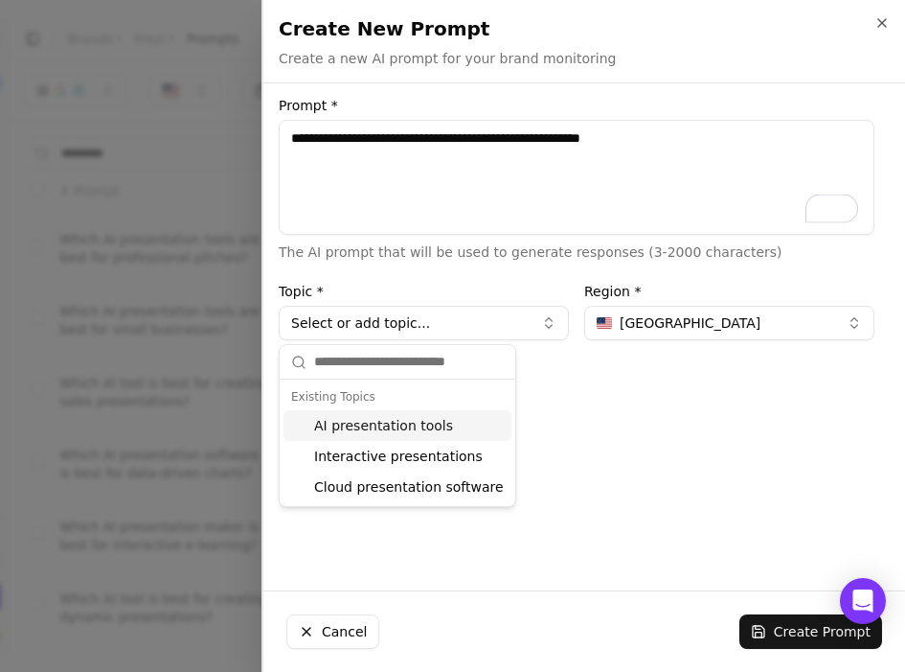
drag, startPoint x: 388, startPoint y: 418, endPoint x: 476, endPoint y: 360, distance: 105.2
click at [388, 418] on div "AI presentation tools" at bounding box center [398, 425] width 228 height 31
type input "**********"
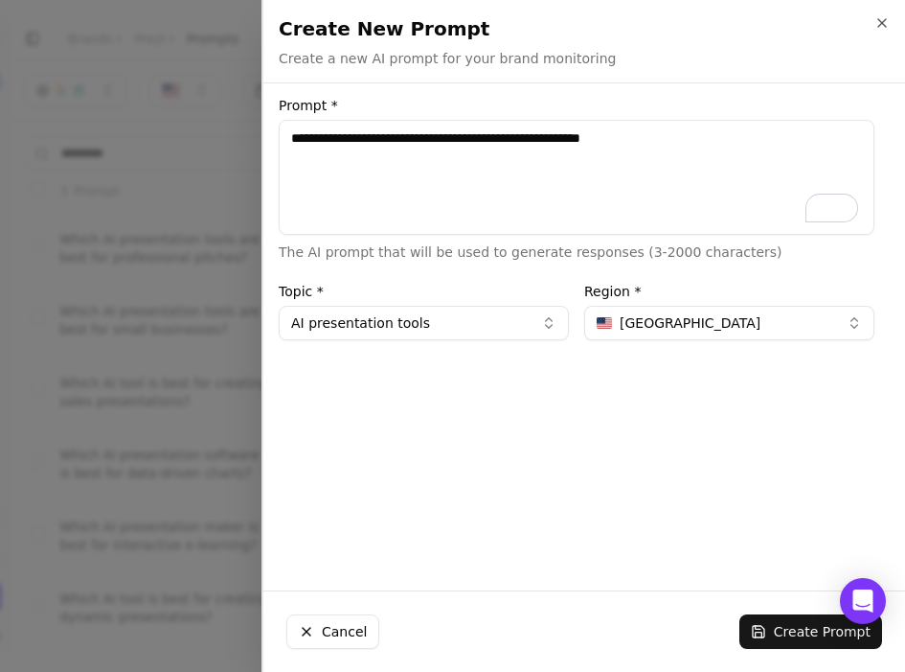
click at [512, 124] on textarea "**********" at bounding box center [577, 177] width 596 height 115
click at [512, 125] on textarea "**********" at bounding box center [577, 177] width 596 height 115
click at [513, 125] on textarea "**********" at bounding box center [577, 177] width 596 height 115
click at [790, 617] on button "Create Prompt" at bounding box center [811, 631] width 143 height 34
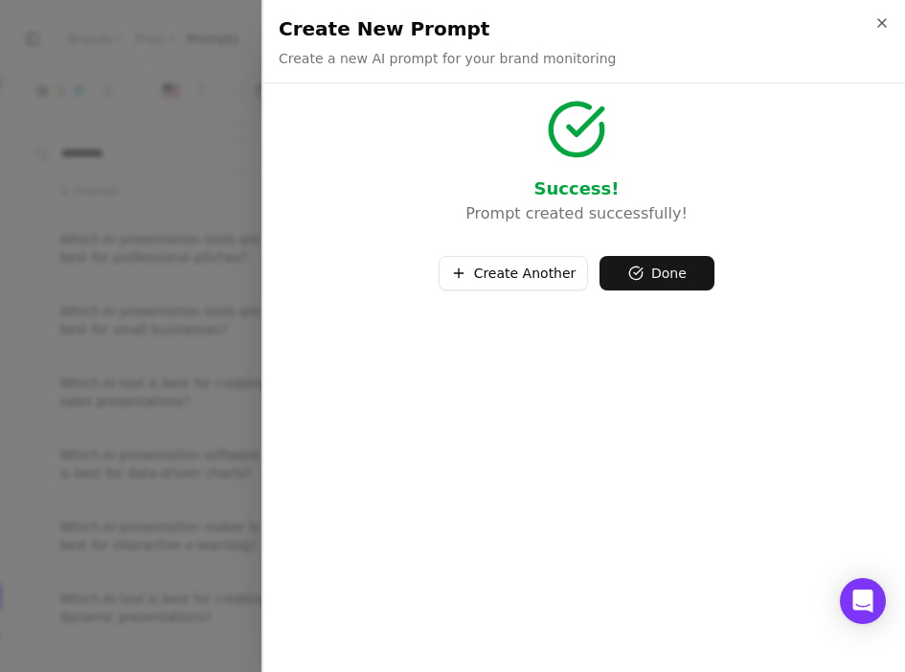
drag, startPoint x: 679, startPoint y: 303, endPoint x: 670, endPoint y: 290, distance: 15.7
click at [679, 302] on div "Success! Prompt created successfully! Create Another Done" at bounding box center [576, 385] width 627 height 573
click at [648, 278] on button "Done" at bounding box center [657, 273] width 115 height 34
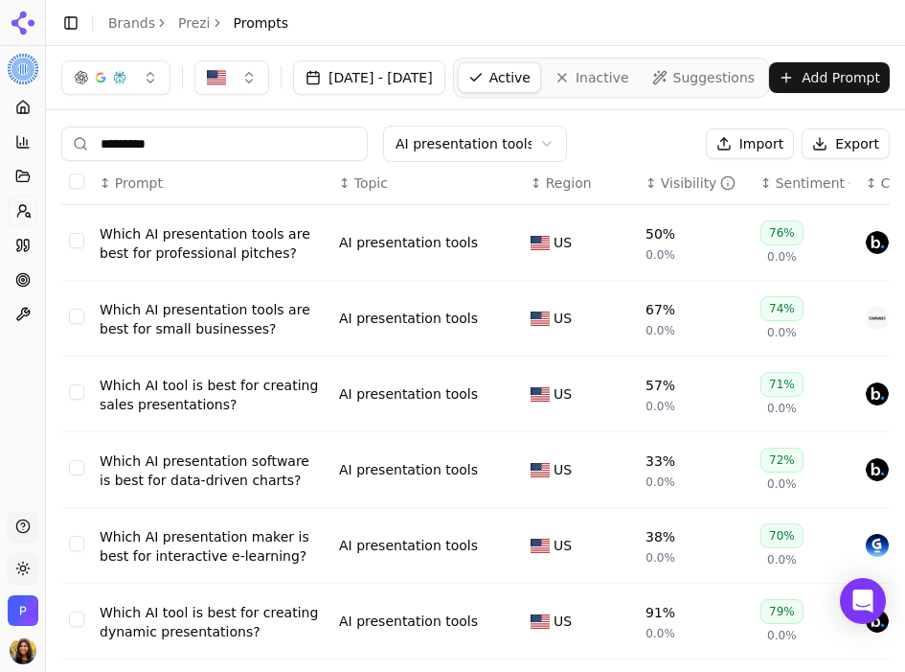
click at [860, 79] on button "Add Prompt" at bounding box center [829, 77] width 121 height 31
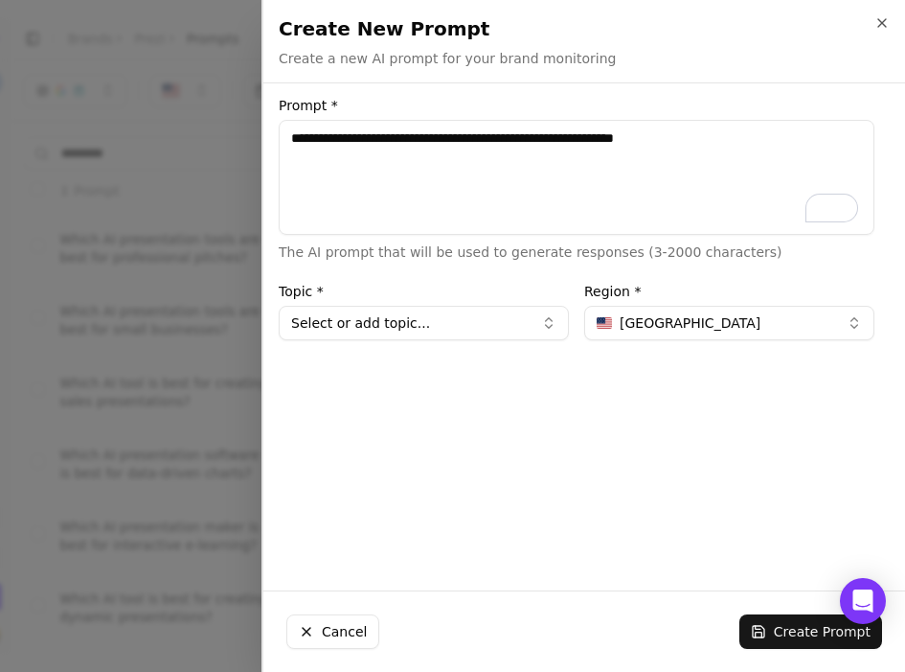
type textarea "**********"
click at [350, 312] on button "Select or add topic..." at bounding box center [424, 323] width 290 height 34
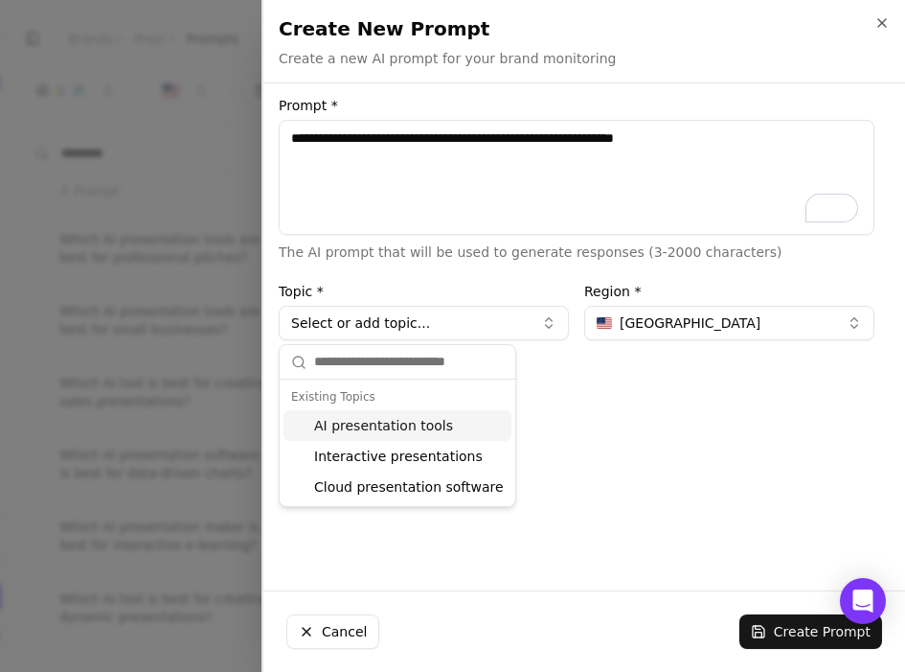
click at [431, 403] on div "Existing Topics" at bounding box center [398, 396] width 228 height 27
click at [430, 414] on div "AI presentation tools" at bounding box center [398, 425] width 228 height 31
type input "**********"
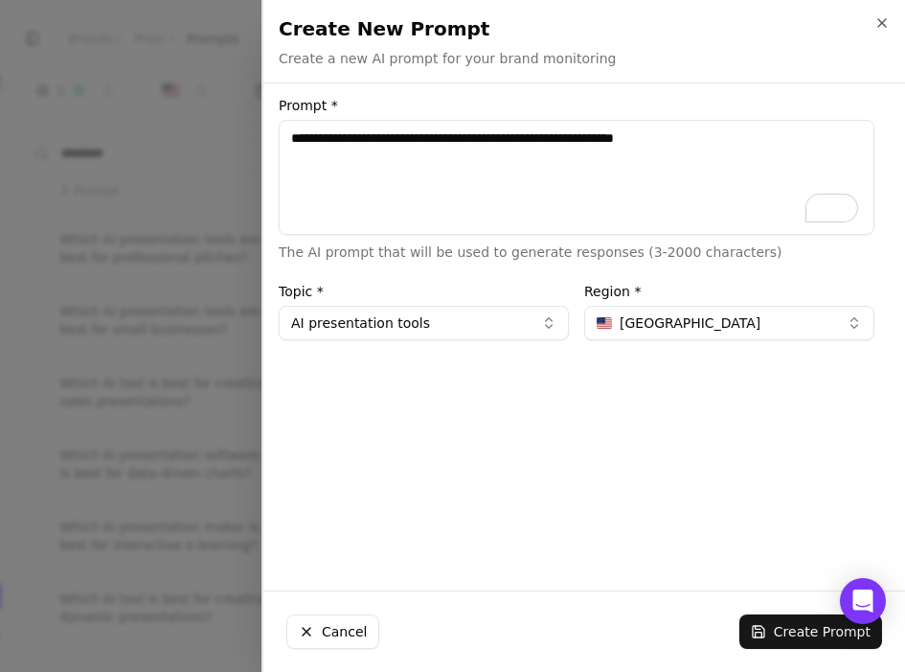
click at [810, 640] on button "Create Prompt" at bounding box center [811, 631] width 143 height 34
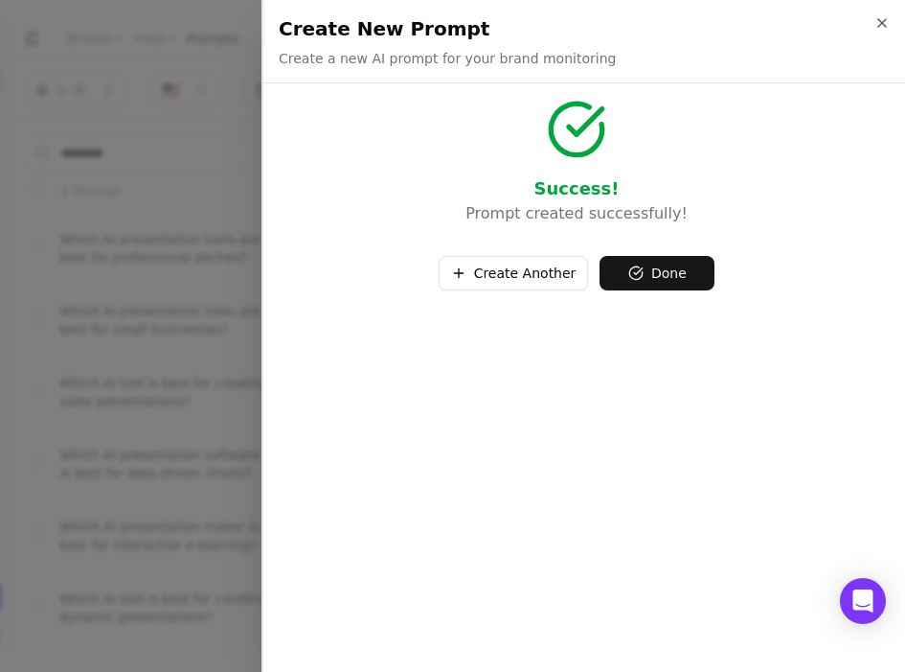
click at [672, 275] on button "Done" at bounding box center [657, 273] width 115 height 34
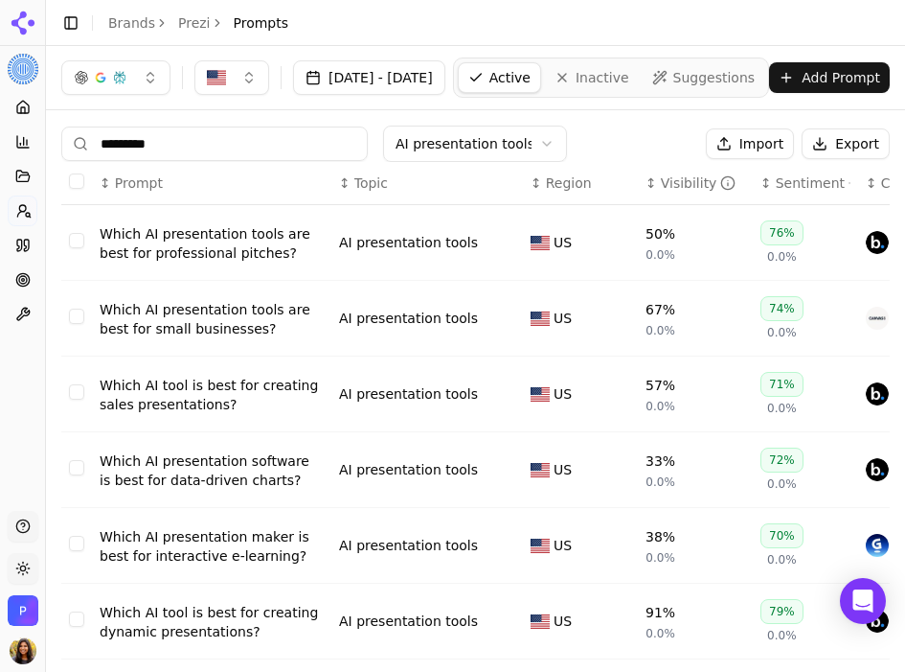
click at [833, 149] on button "Export" at bounding box center [846, 143] width 88 height 31
click at [738, 138] on button "Import" at bounding box center [750, 143] width 88 height 31
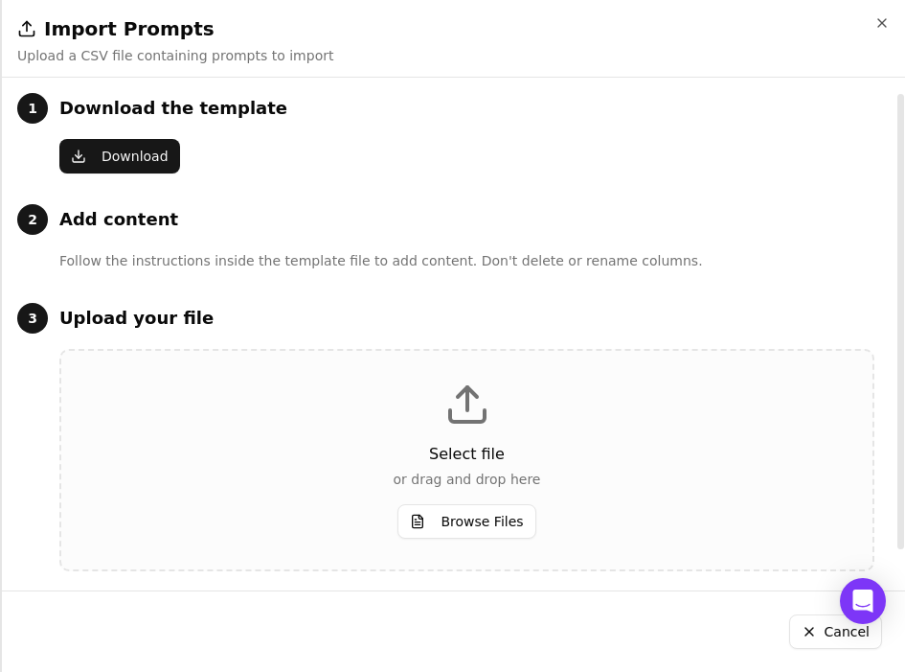
click at [126, 153] on button "Download" at bounding box center [119, 156] width 121 height 34
click at [483, 419] on icon at bounding box center [467, 415] width 34 height 11
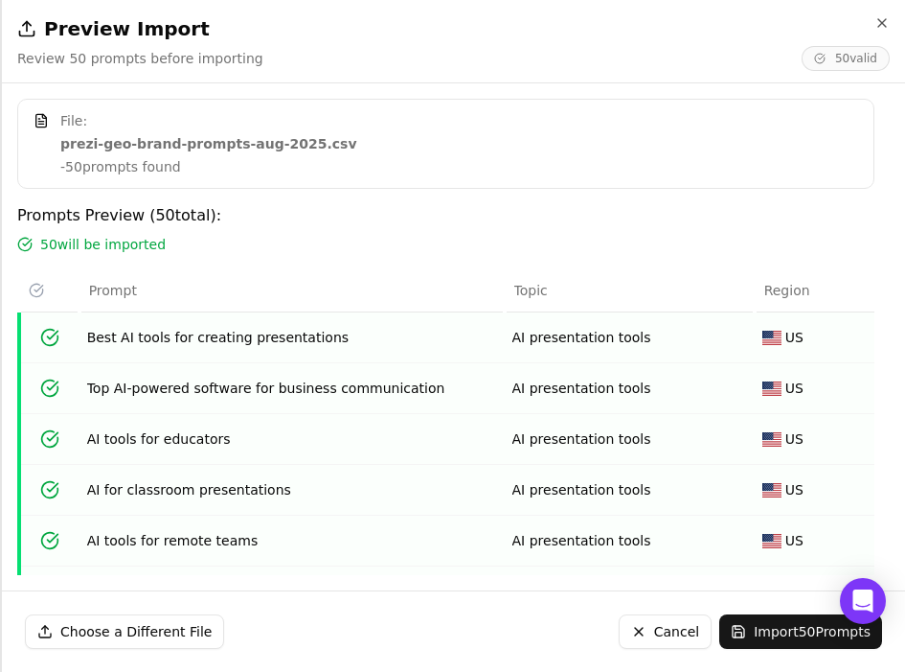
click at [782, 636] on button "Import 50 Prompts" at bounding box center [801, 631] width 163 height 34
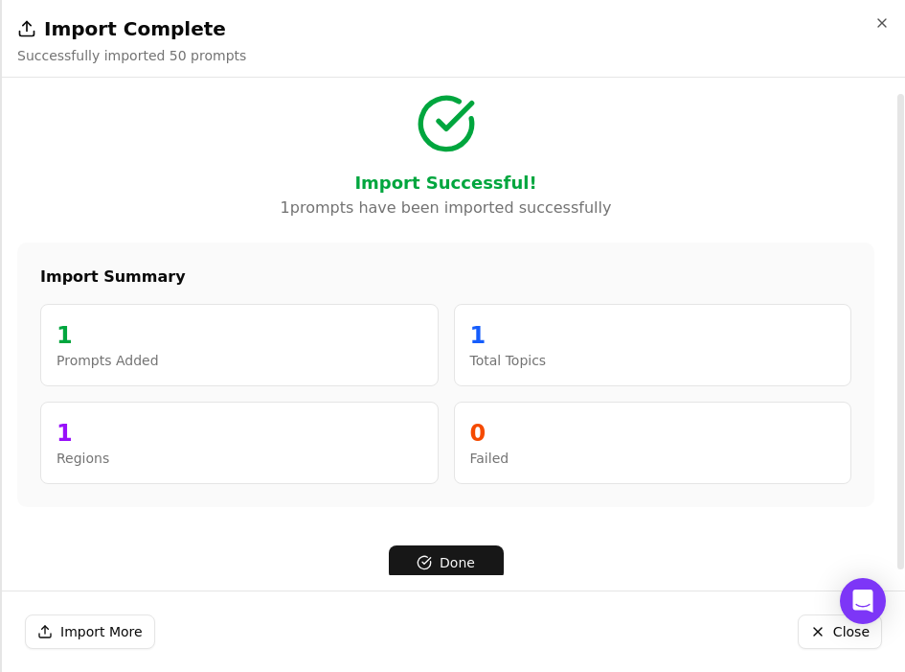
click at [451, 560] on button "Done" at bounding box center [446, 562] width 115 height 34
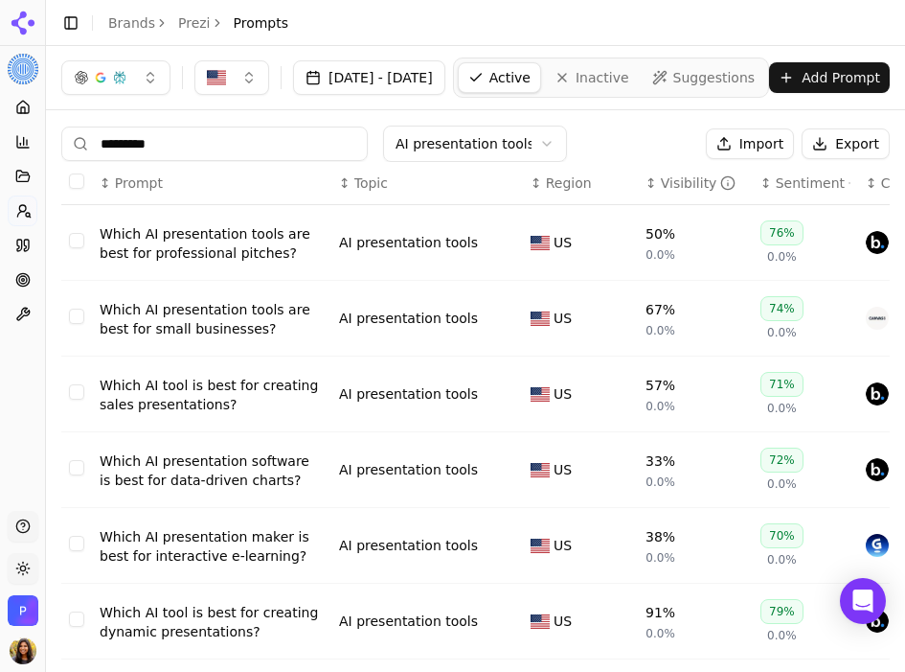
click at [152, 146] on input "********" at bounding box center [214, 143] width 307 height 34
click at [151, 146] on input "********" at bounding box center [214, 143] width 307 height 34
